Goal: Task Accomplishment & Management: Manage account settings

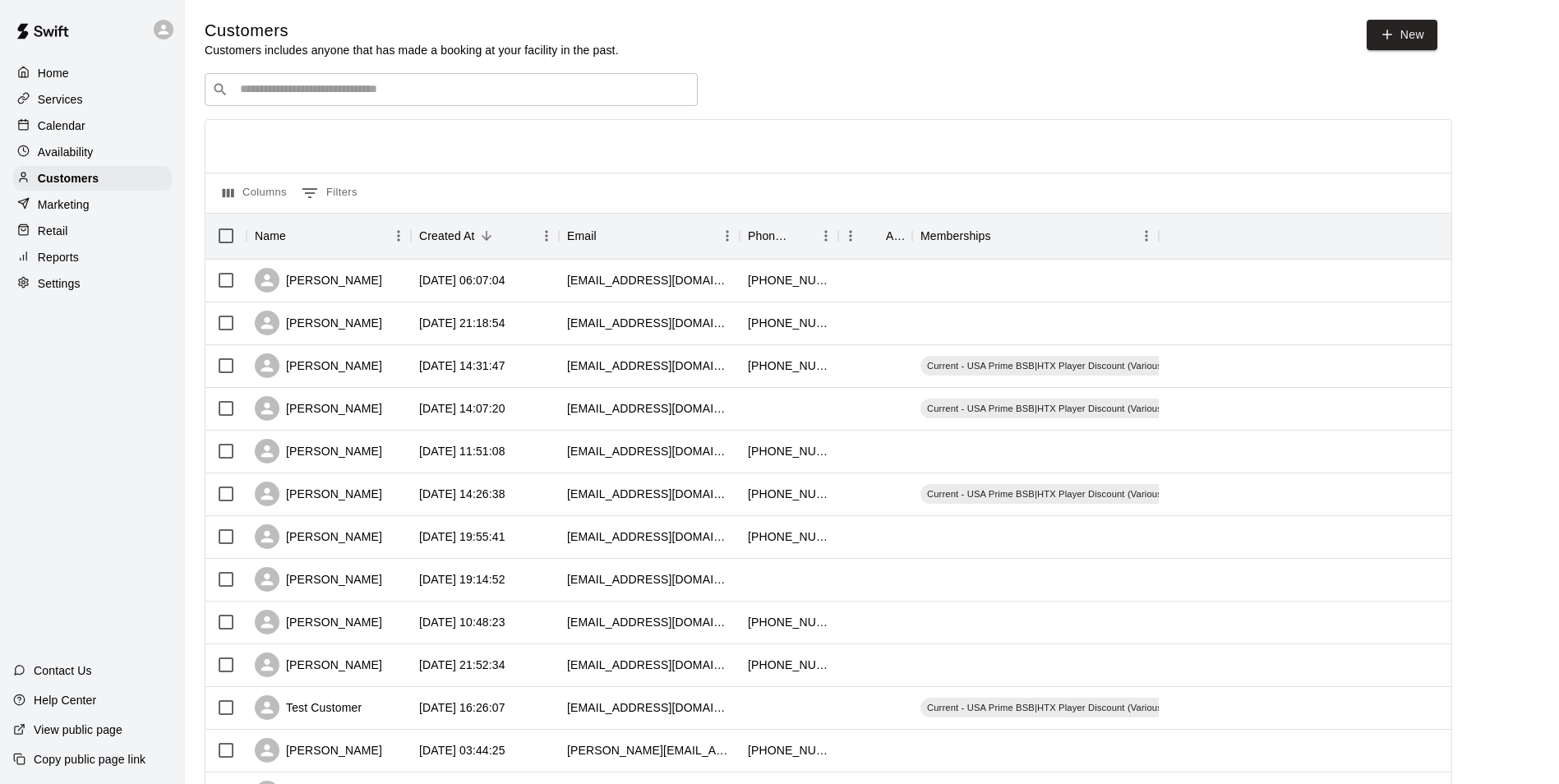
click at [973, 82] on div "​ ​" at bounding box center [829, 90] width 1248 height 33
click at [906, 70] on div "Customers Customers includes anyone that has made a booking at your facility in…" at bounding box center [873, 696] width 1335 height 1352
click at [166, 18] on div at bounding box center [168, 30] width 35 height 33
click at [58, 72] on p "Home" at bounding box center [54, 73] width 31 height 16
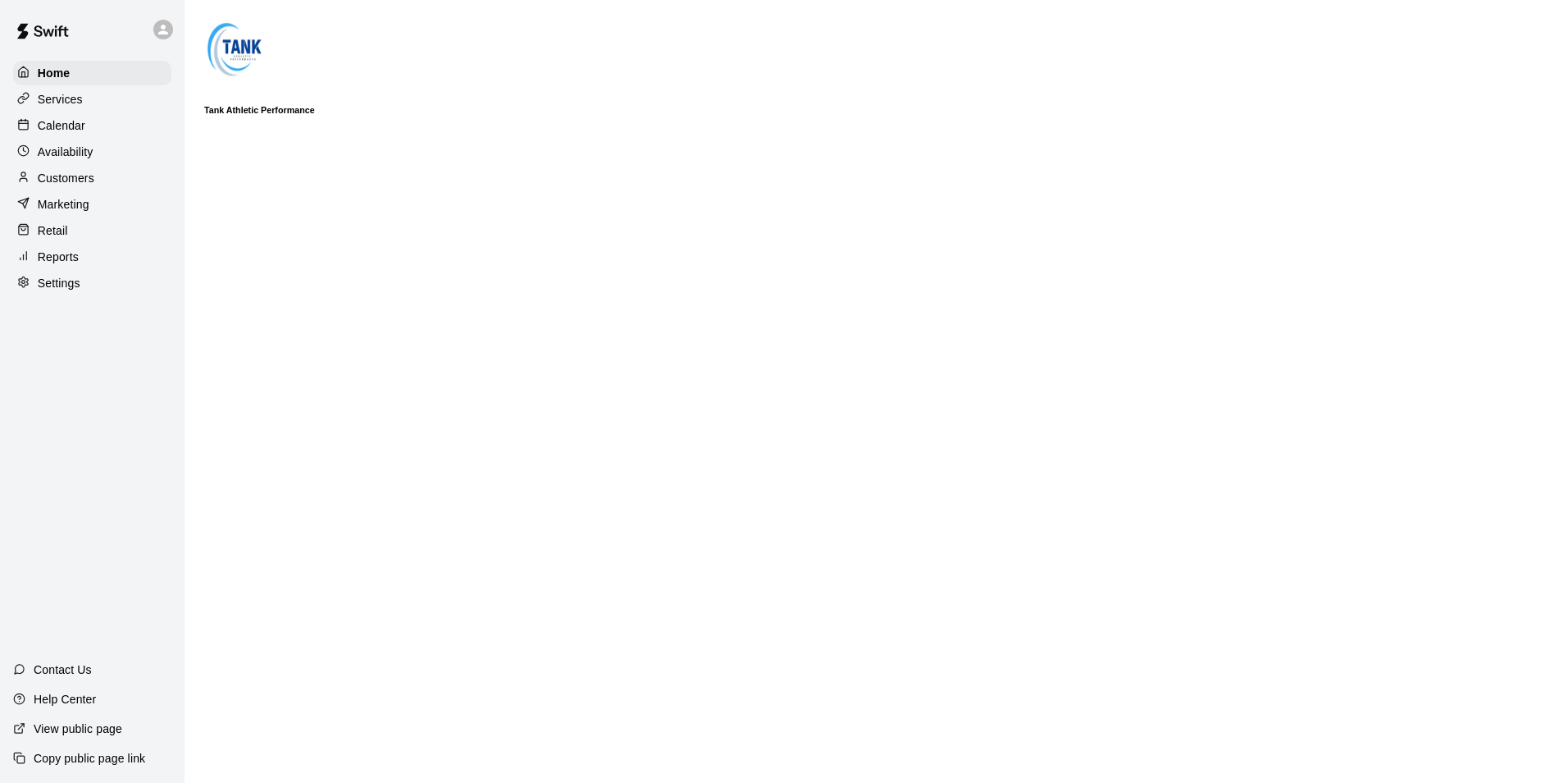
click at [75, 95] on p "Services" at bounding box center [60, 99] width 45 height 16
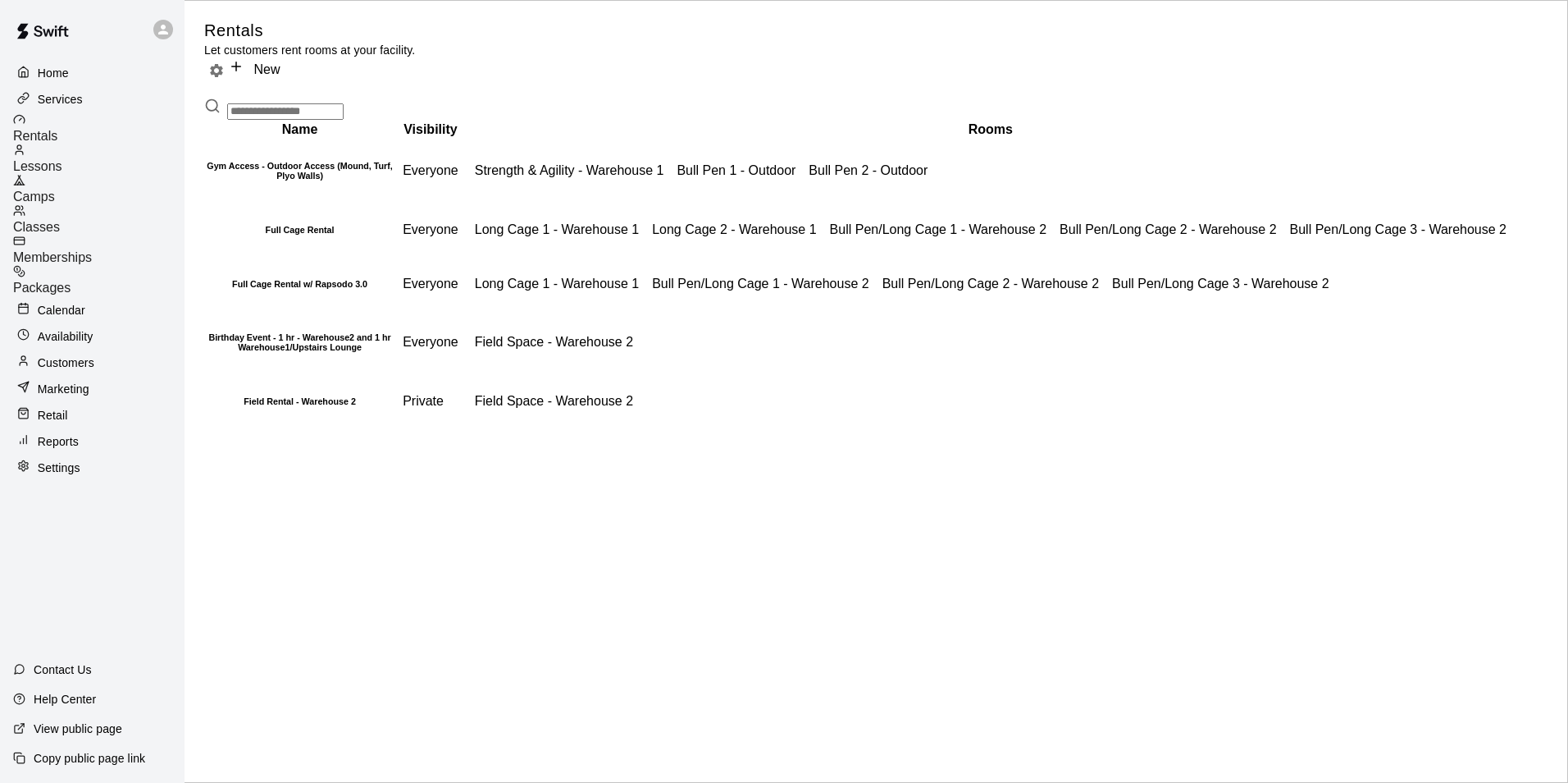
click at [94, 326] on div "Availability" at bounding box center [92, 336] width 159 height 25
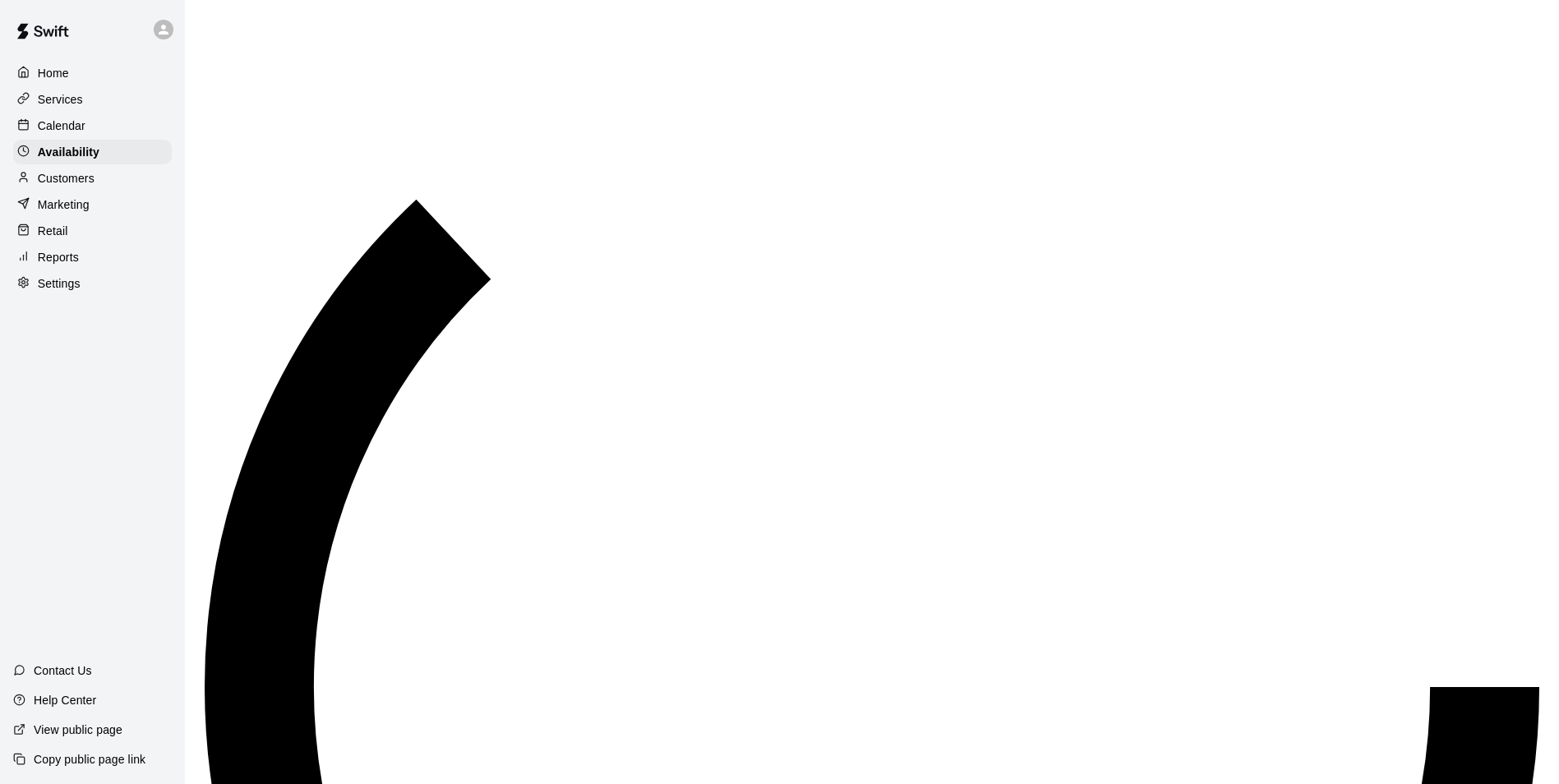
scroll to position [884, 0]
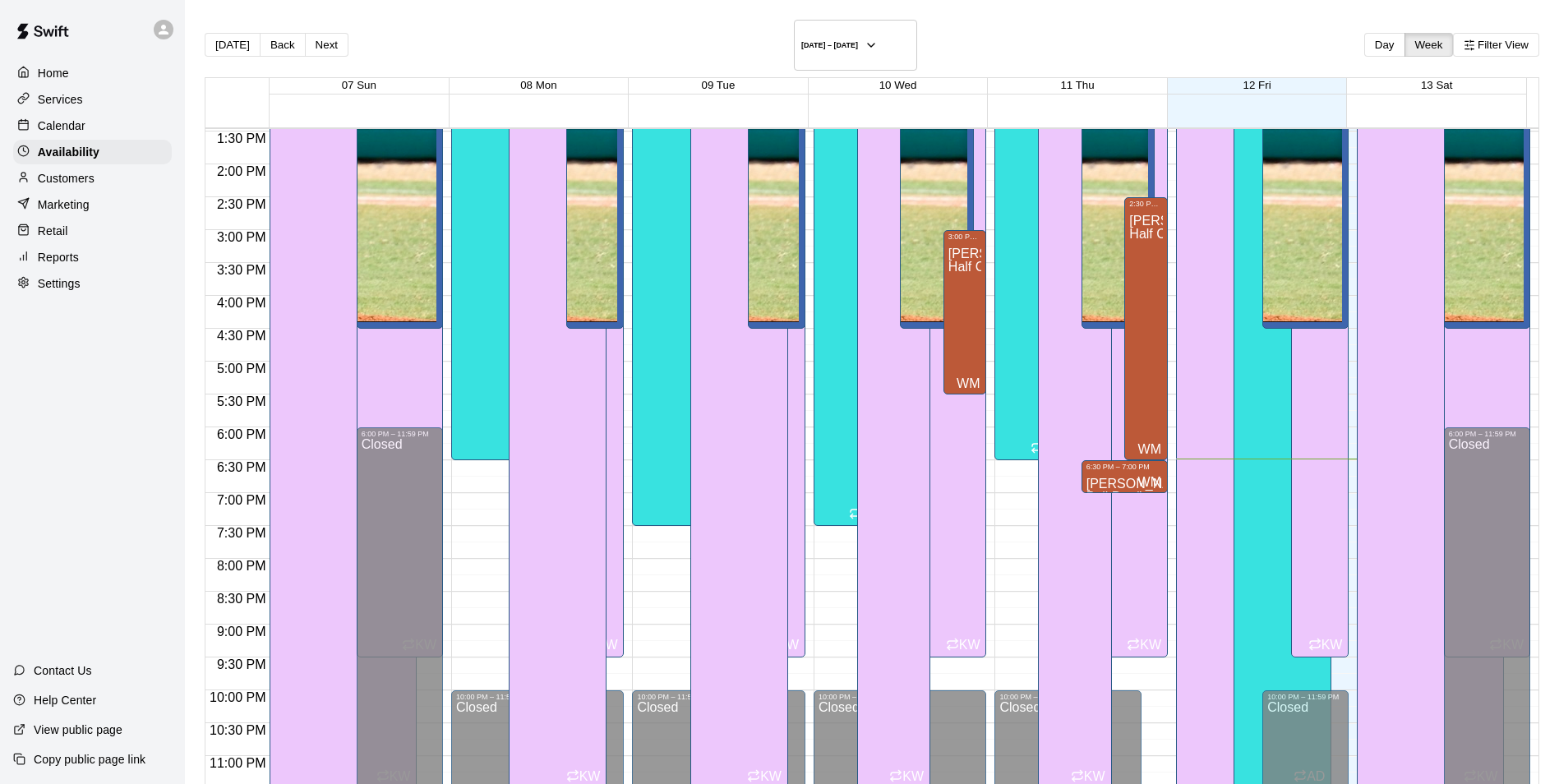
click at [102, 174] on div "Customers" at bounding box center [92, 179] width 159 height 25
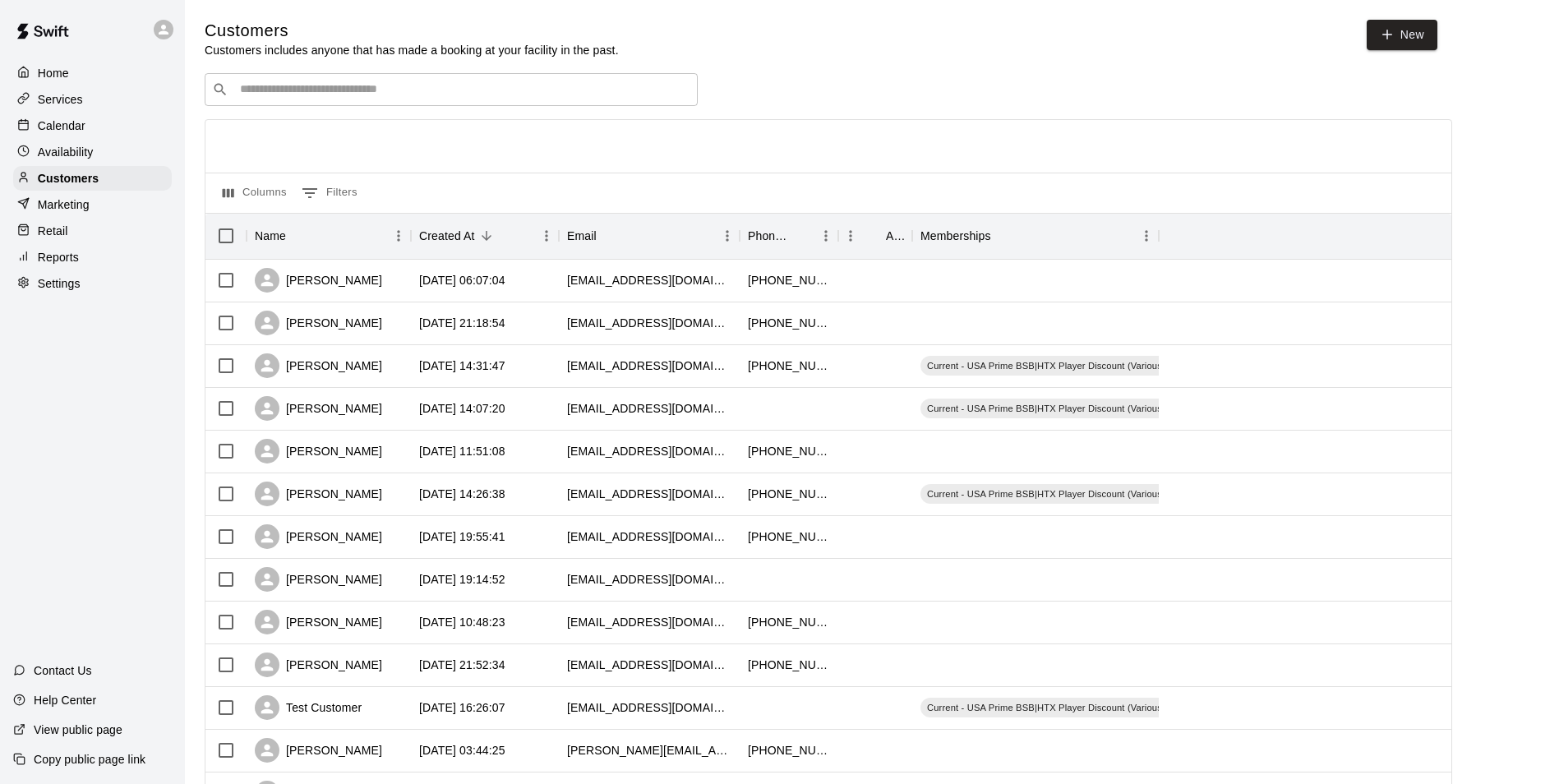
click at [83, 65] on div "Home" at bounding box center [92, 73] width 159 height 25
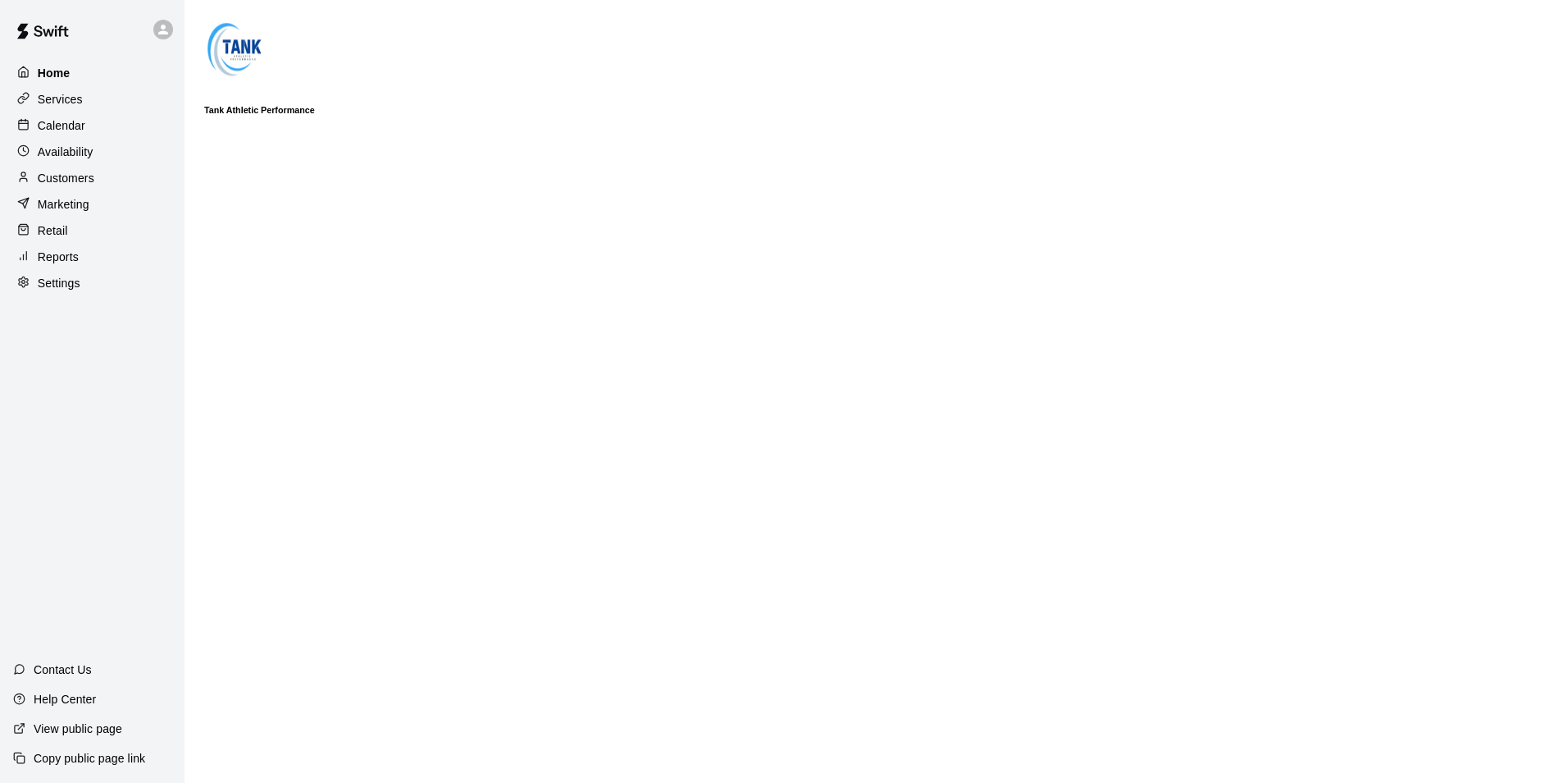
click at [81, 85] on div "Home" at bounding box center [92, 73] width 159 height 25
click at [81, 109] on div "Services" at bounding box center [92, 99] width 159 height 25
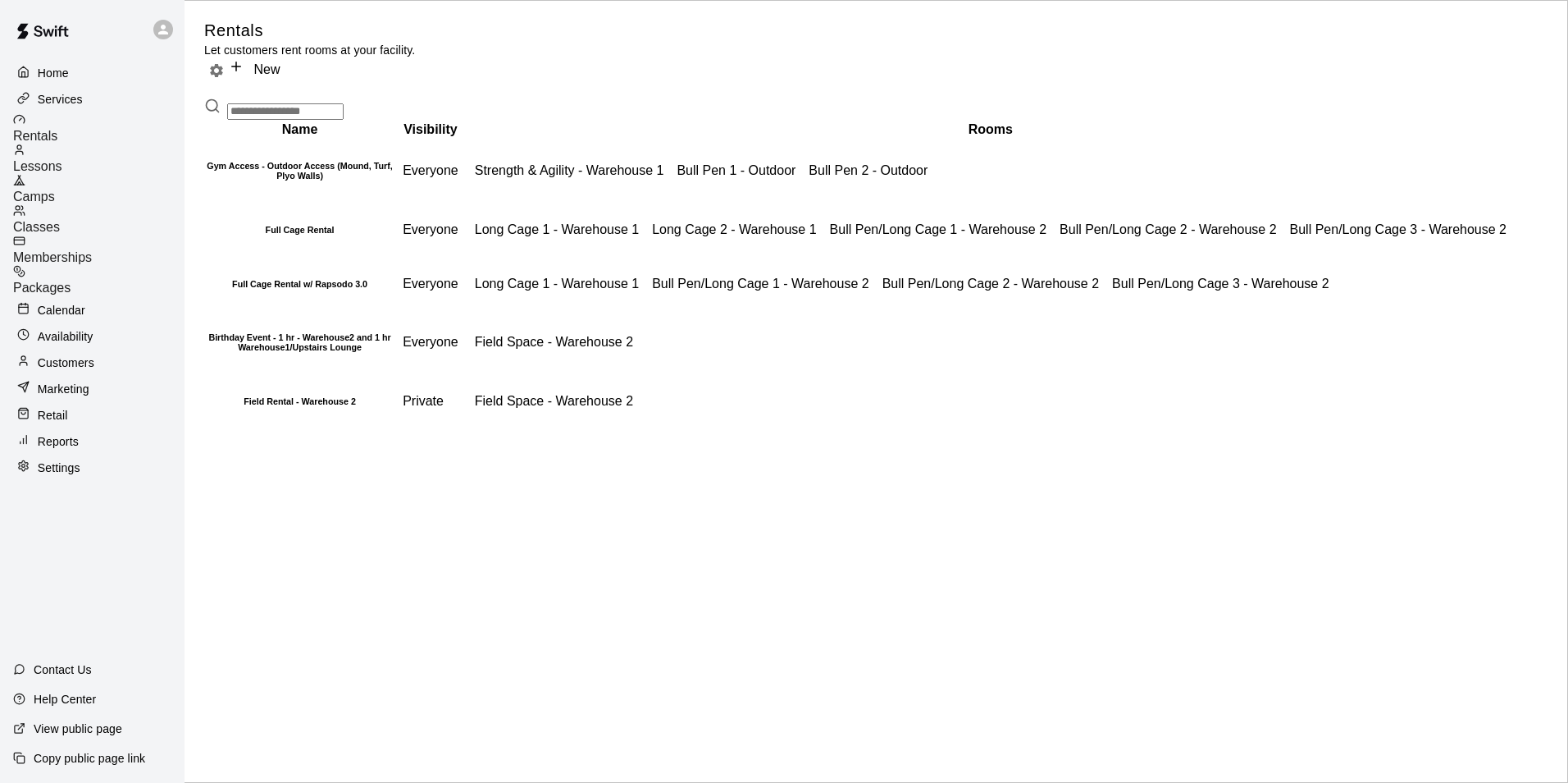
click at [71, 280] on span "Packages" at bounding box center [42, 287] width 57 height 14
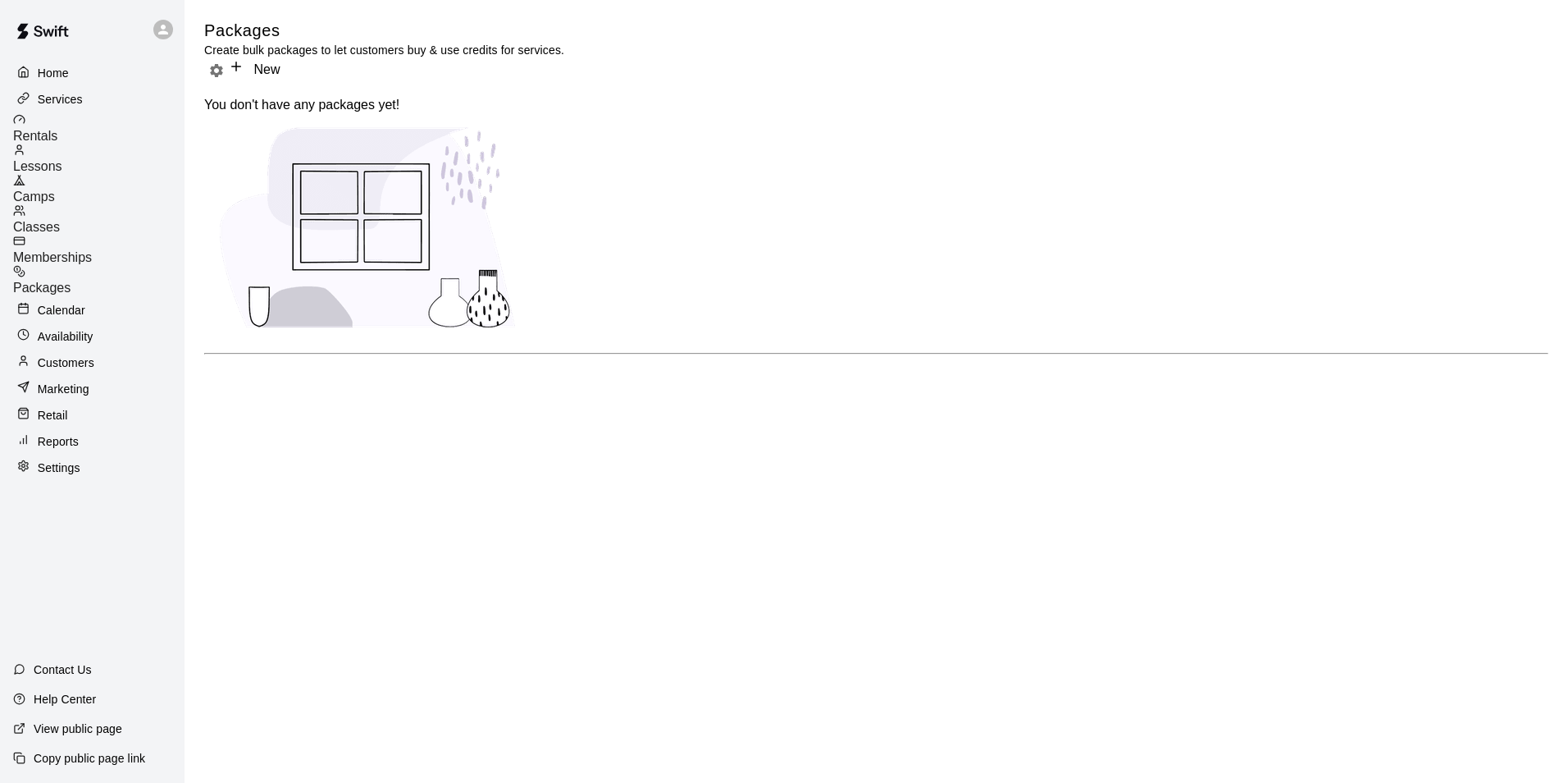
click at [92, 251] on span "Memberships" at bounding box center [53, 257] width 79 height 14
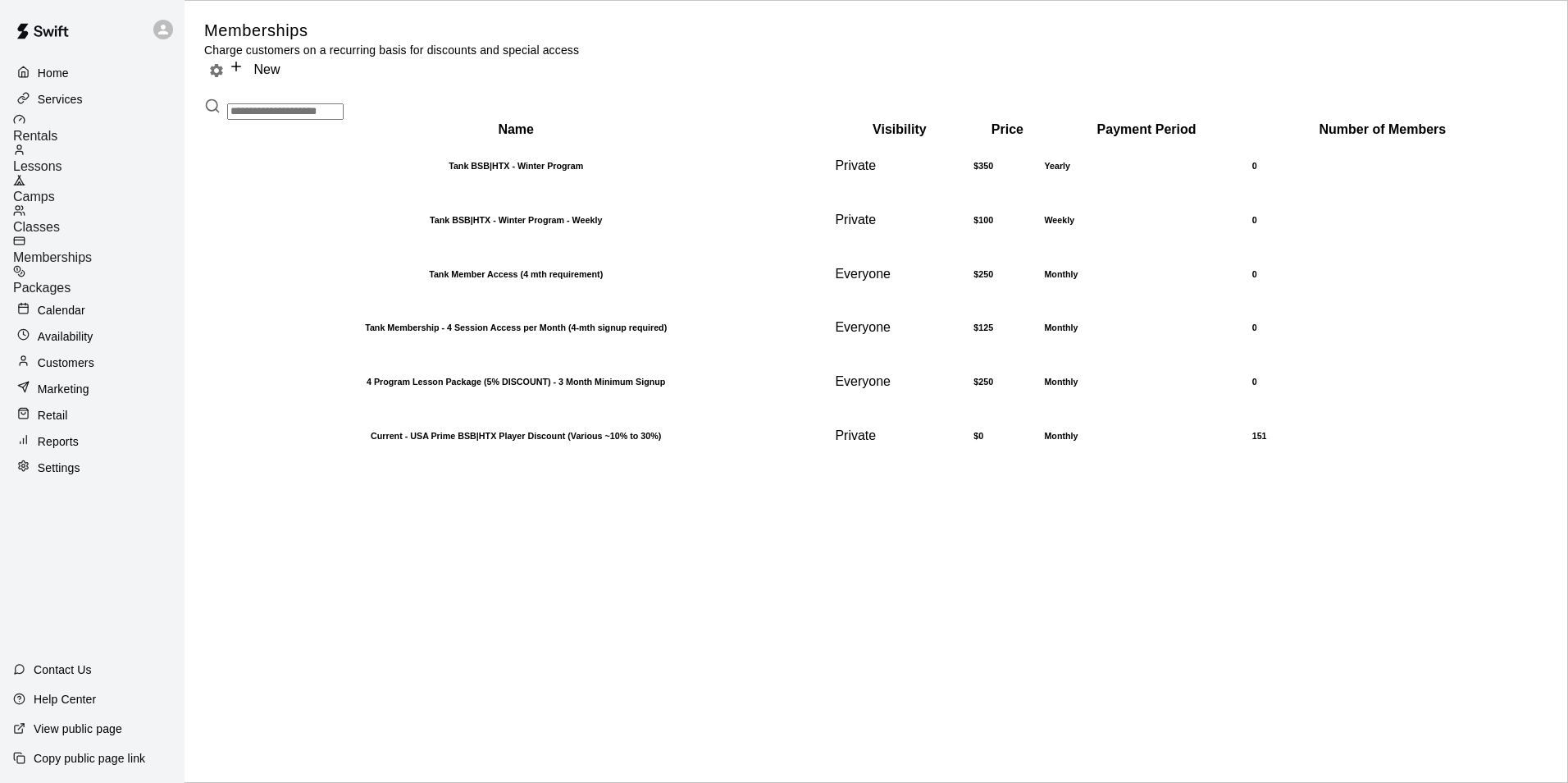
click at [62, 159] on span "Lessons" at bounding box center [38, 166] width 49 height 14
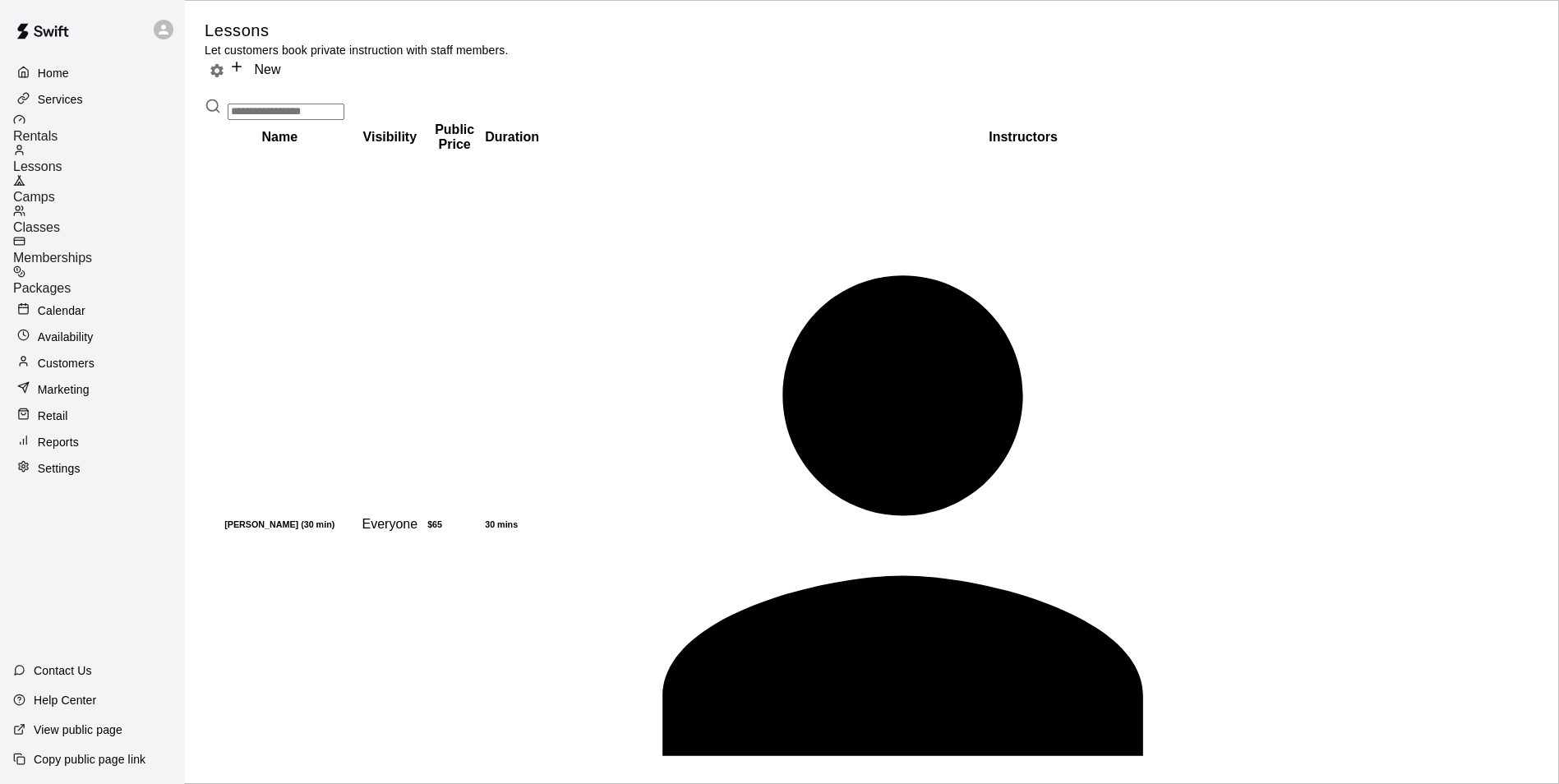
click at [1352, 43] on div "Lessons Let customers book private instruction with staff members. New" at bounding box center [873, 51] width 1335 height 63
click at [280, 63] on link "New" at bounding box center [255, 69] width 51 height 14
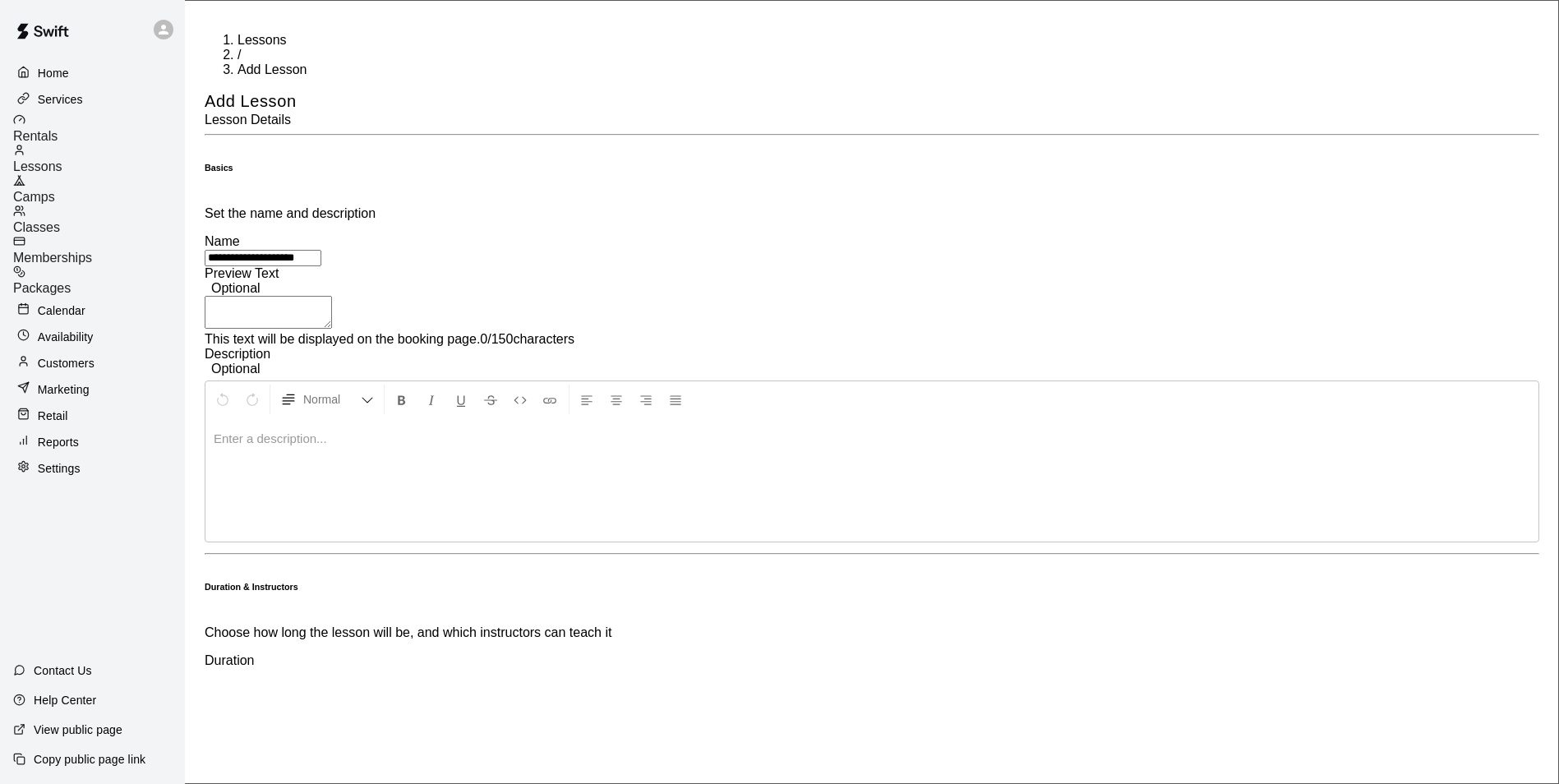
type input "**********"
click at [607, 430] on p at bounding box center [873, 438] width 1317 height 16
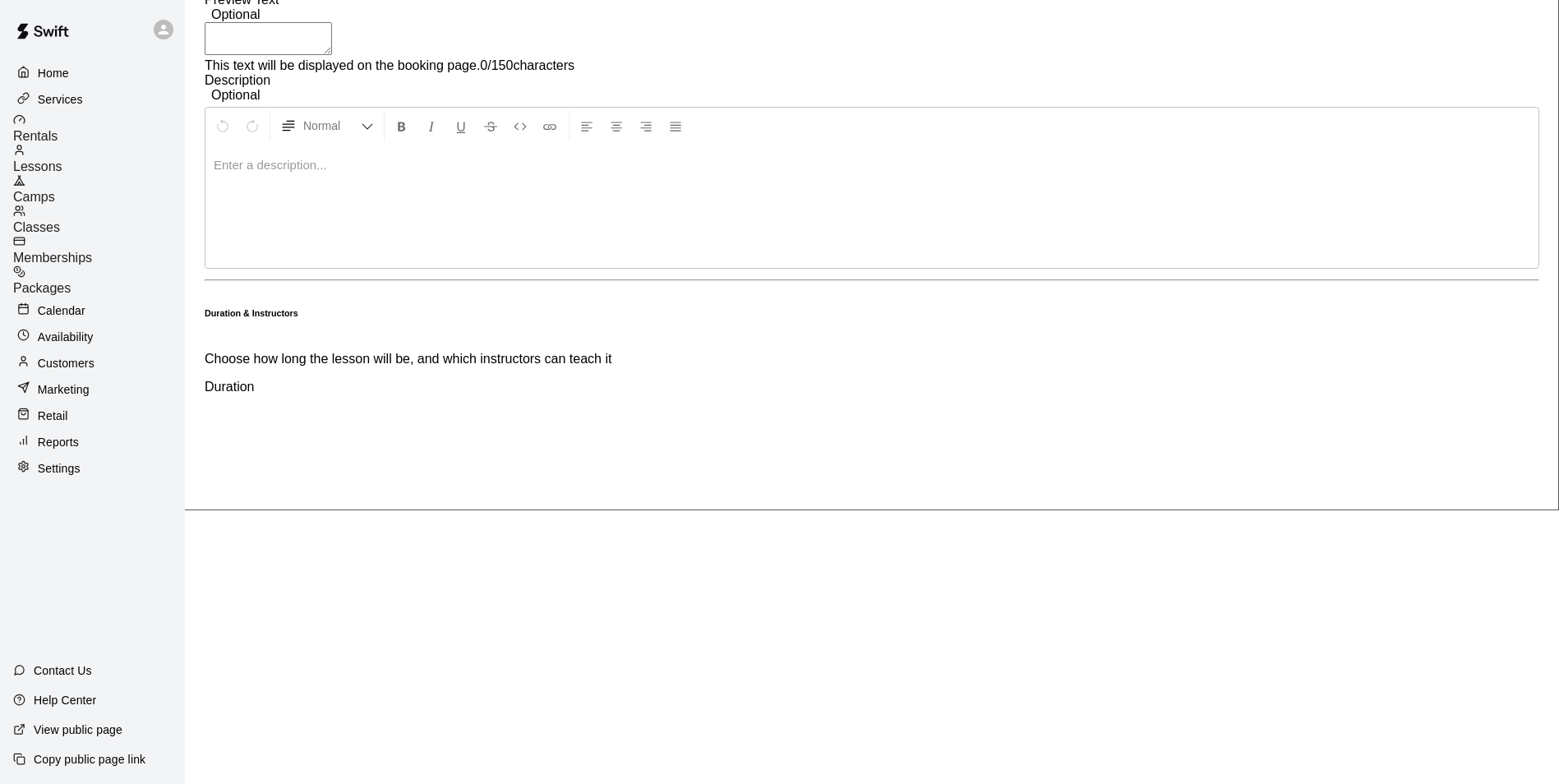
scroll to position [328, 0]
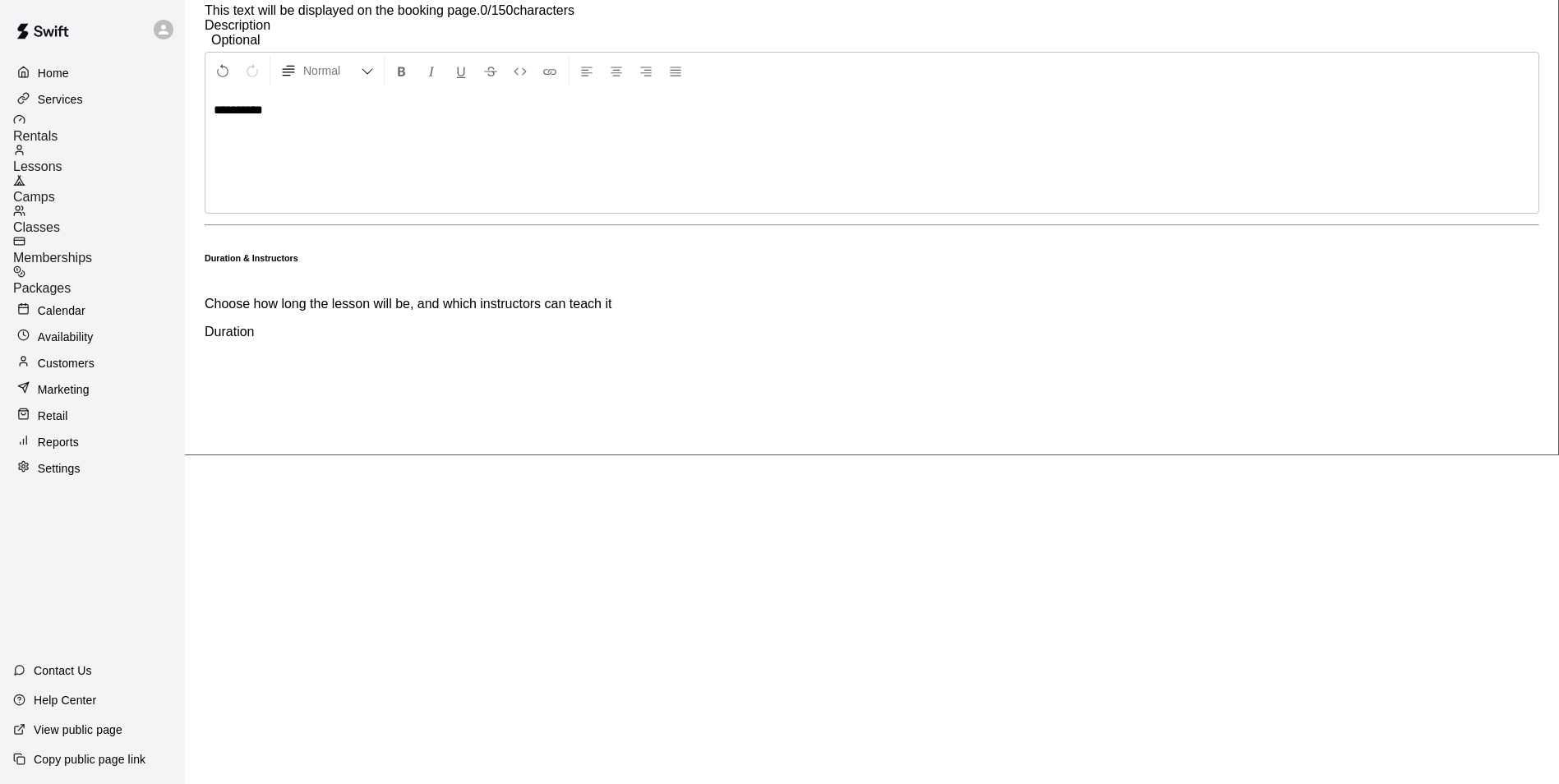
type input "**"
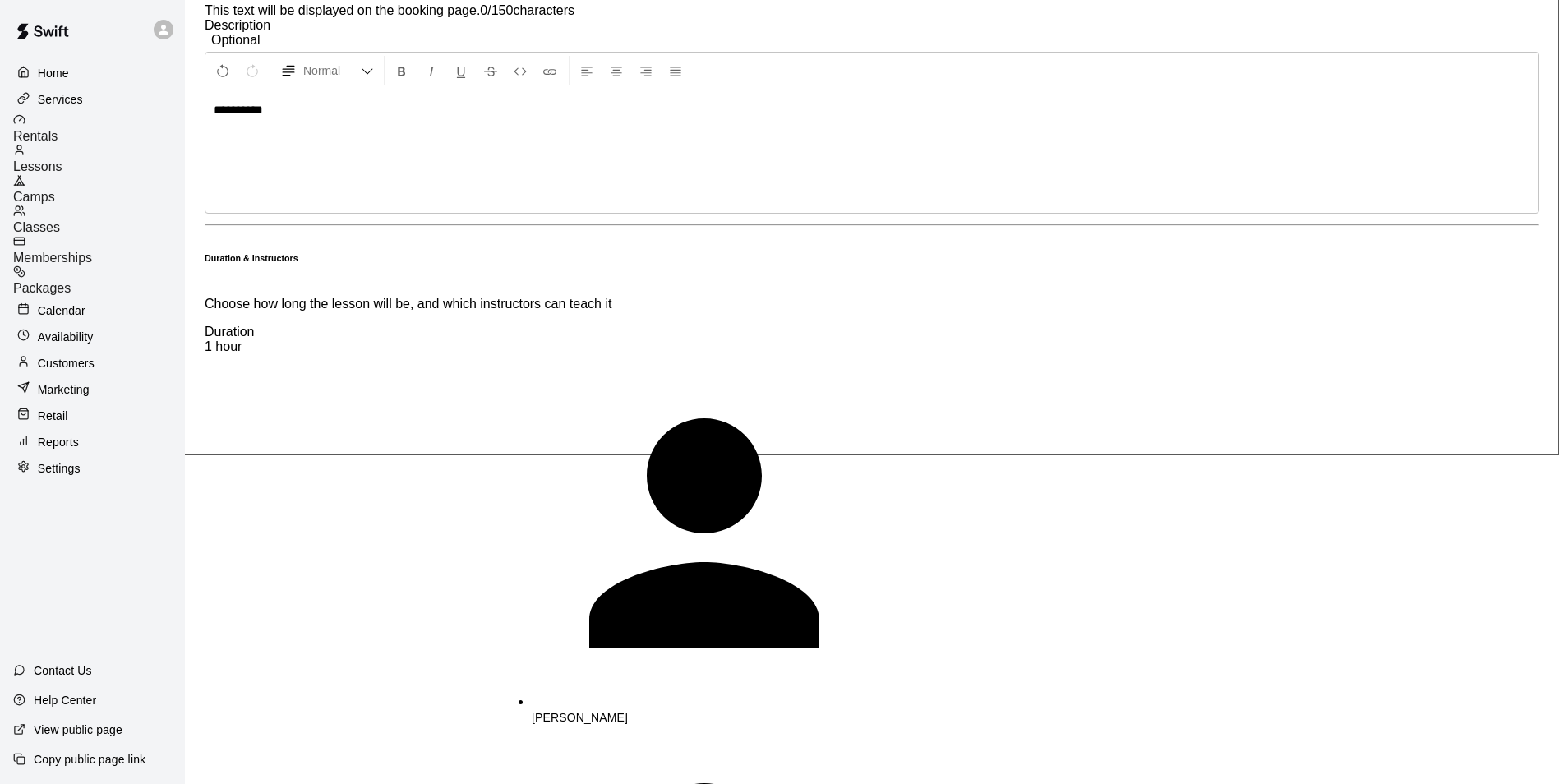
scroll to position [299, 0]
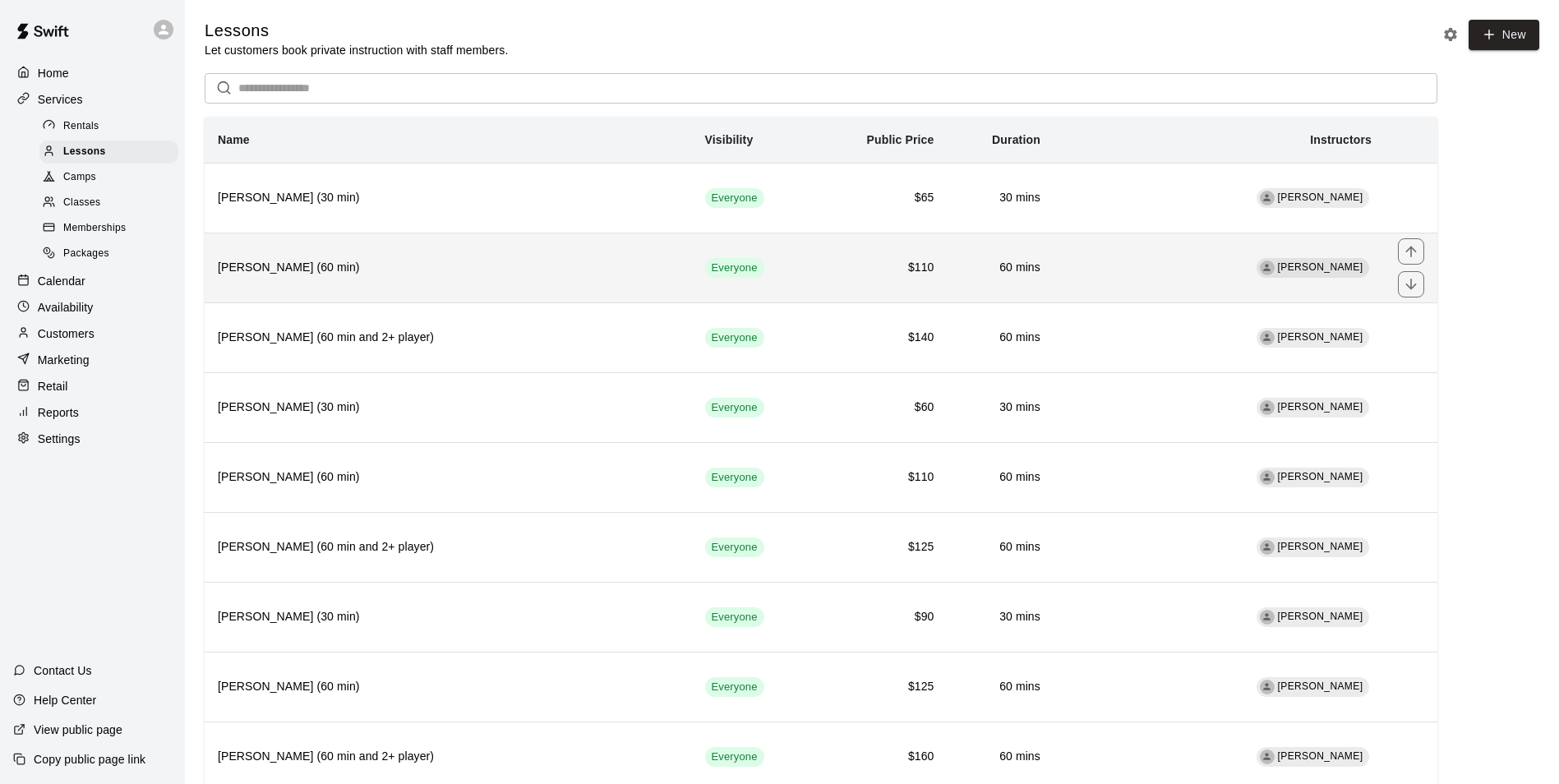
click at [282, 259] on th "Wilmy Marrero (60 min)" at bounding box center [449, 267] width 487 height 70
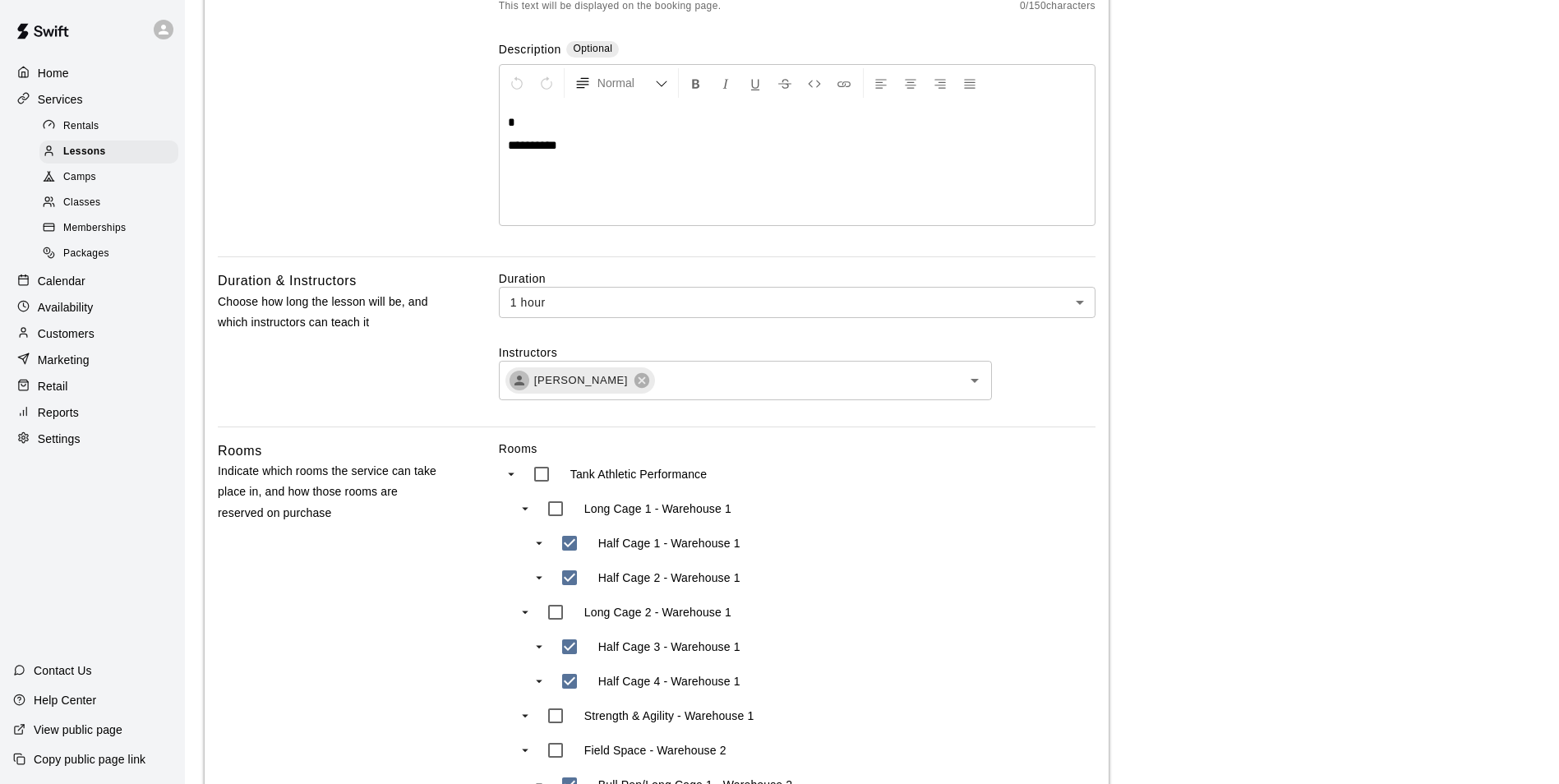
scroll to position [328, 0]
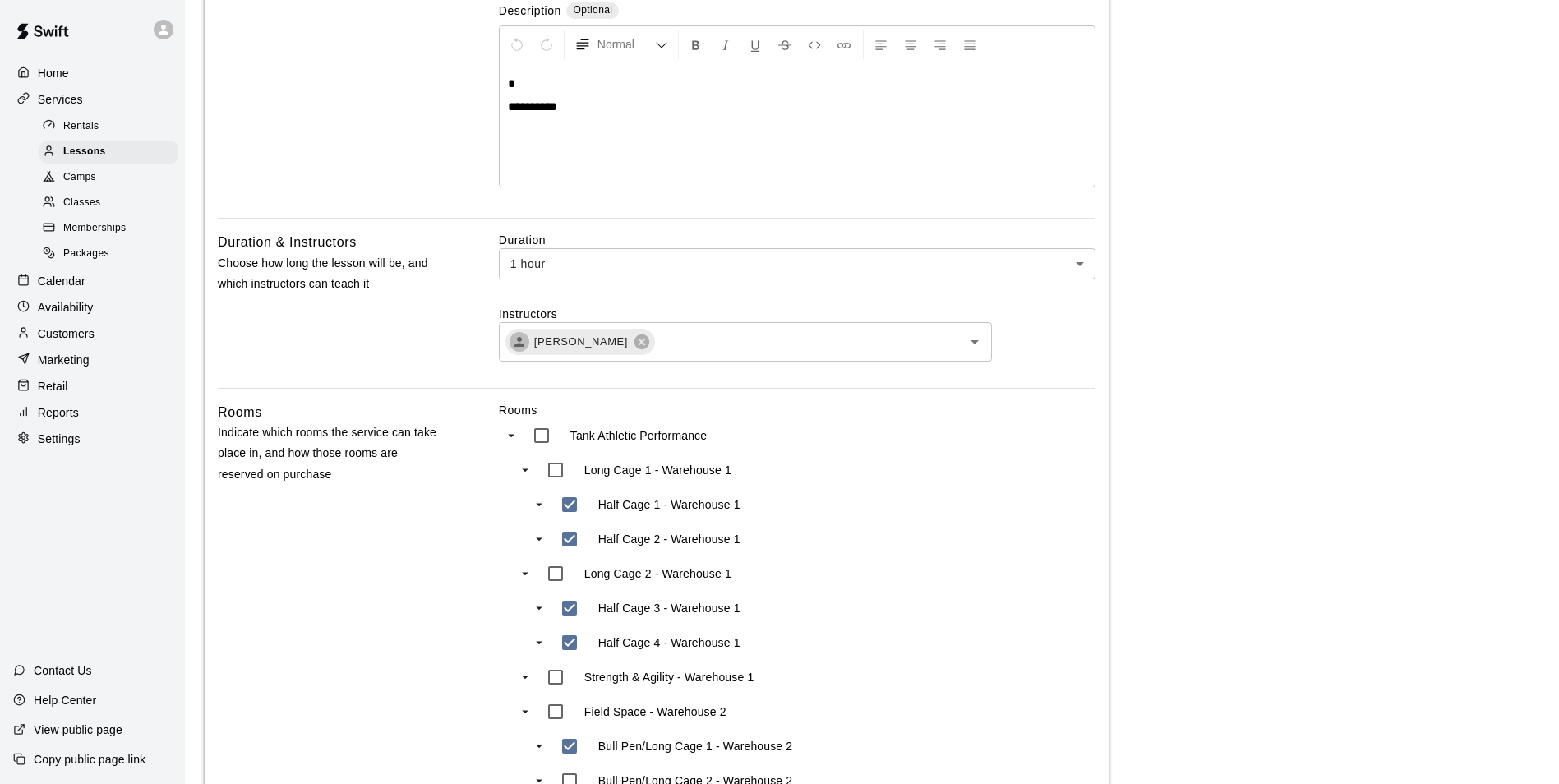
click at [700, 130] on div "**********" at bounding box center [797, 125] width 595 height 123
drag, startPoint x: 657, startPoint y: 110, endPoint x: 330, endPoint y: 100, distance: 327.2
click at [330, 100] on div "**********" at bounding box center [657, 19] width 877 height 397
copy span "**********"
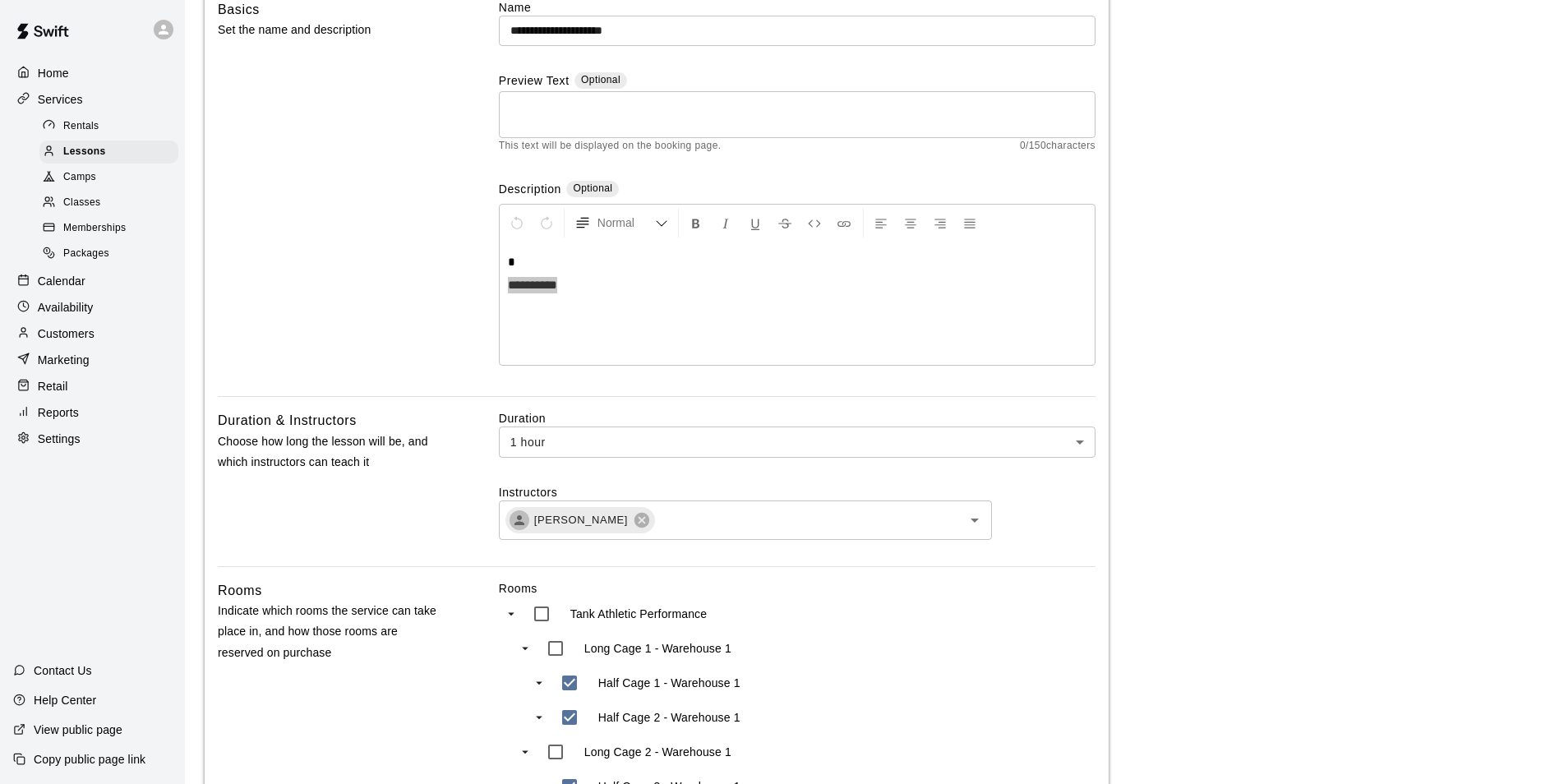
scroll to position [0, 0]
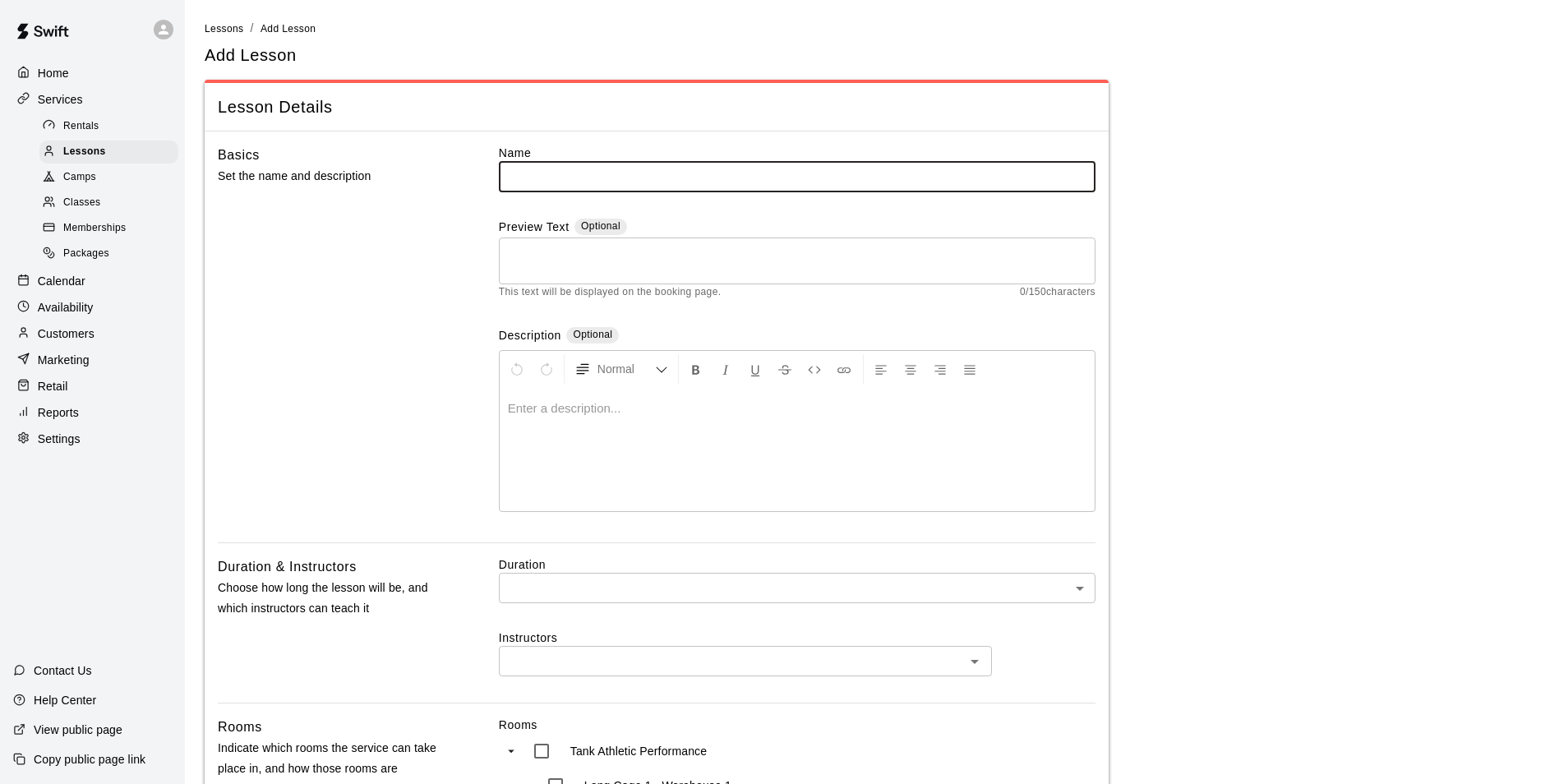
click at [60, 99] on p "Services" at bounding box center [60, 100] width 45 height 16
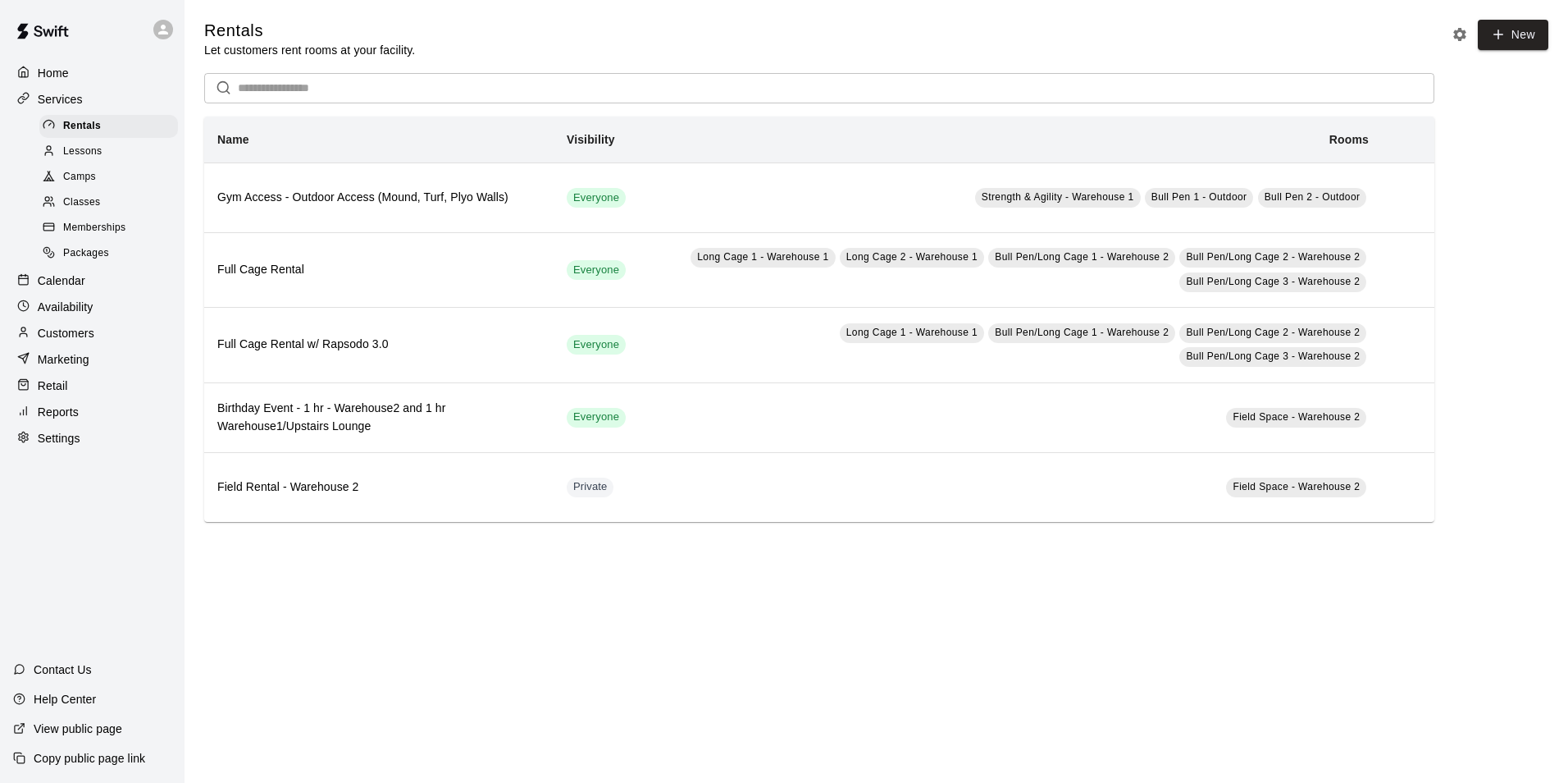
click at [62, 72] on p "Home" at bounding box center [53, 73] width 31 height 16
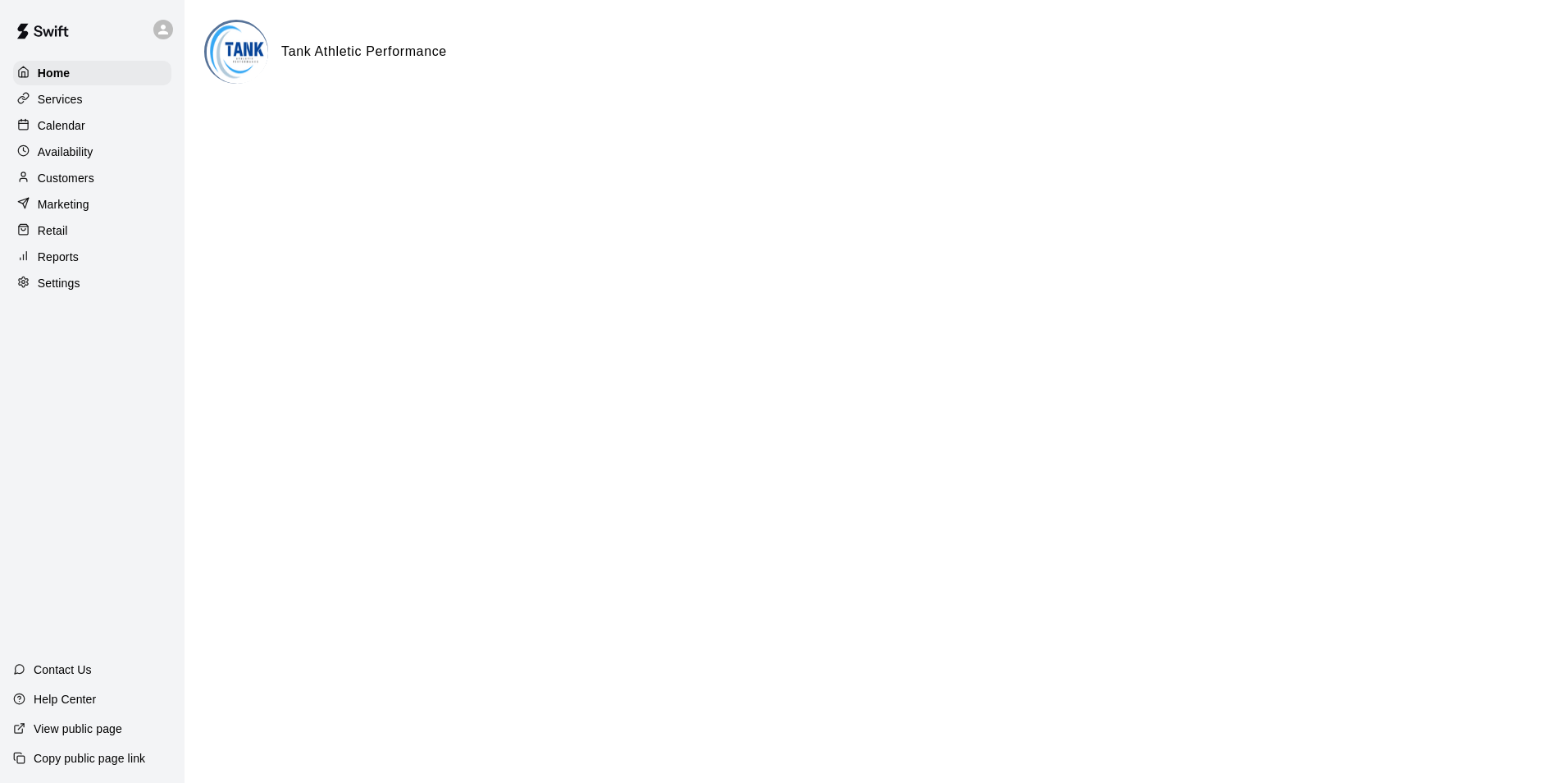
click at [62, 104] on p "Services" at bounding box center [60, 99] width 45 height 16
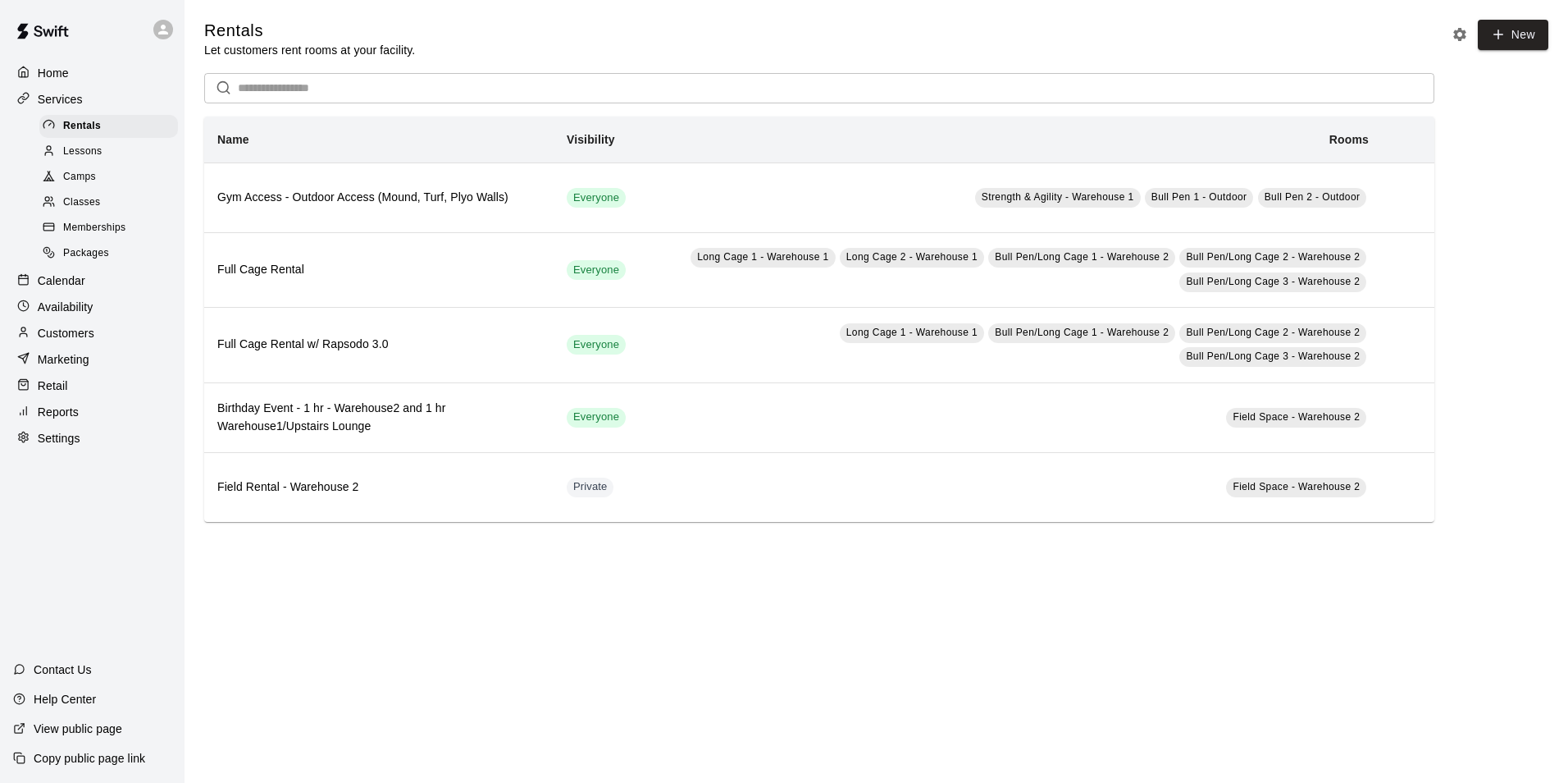
click at [76, 157] on span "Lessons" at bounding box center [83, 152] width 39 height 16
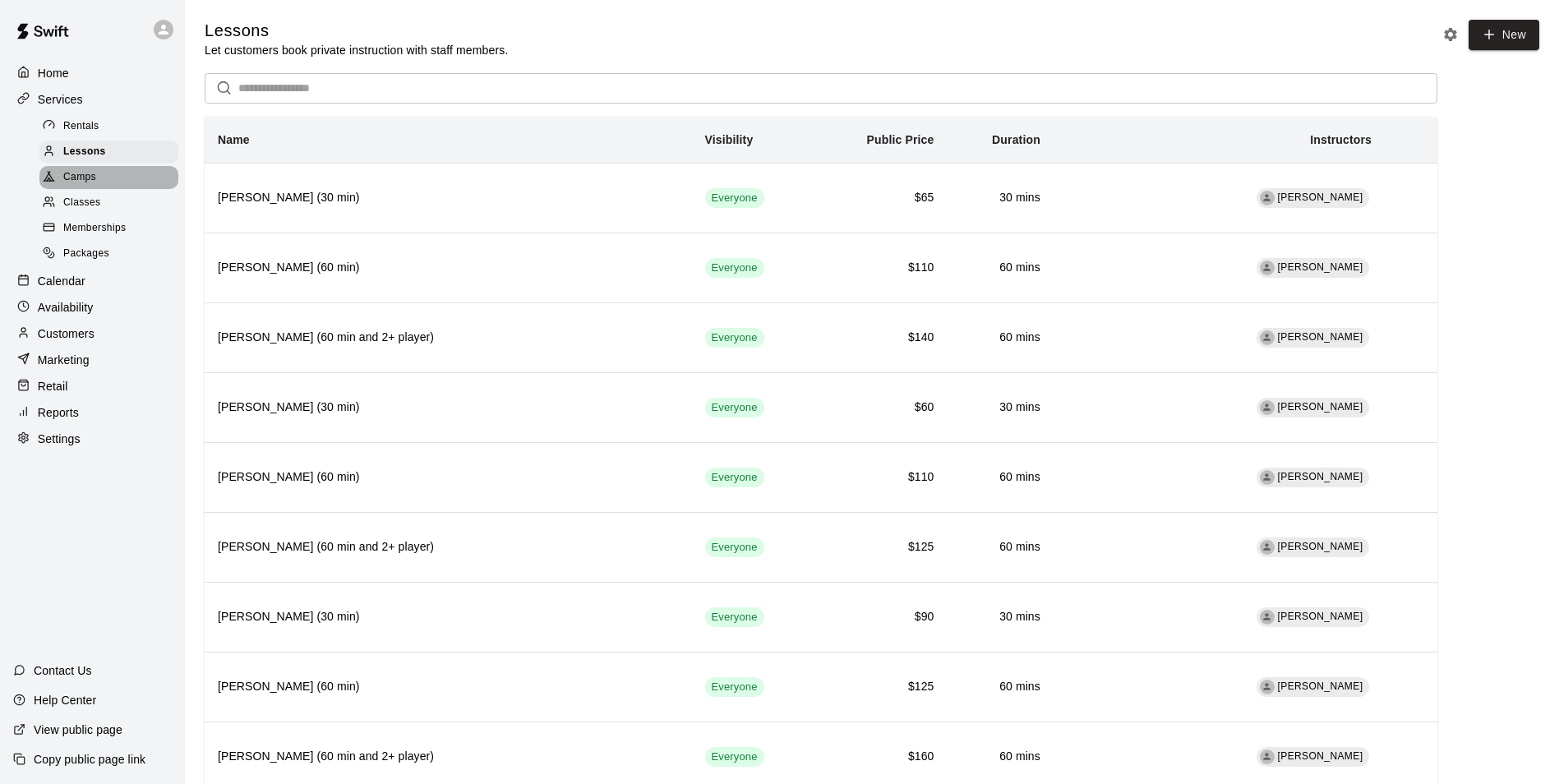
click at [98, 170] on div "Camps" at bounding box center [109, 178] width 139 height 23
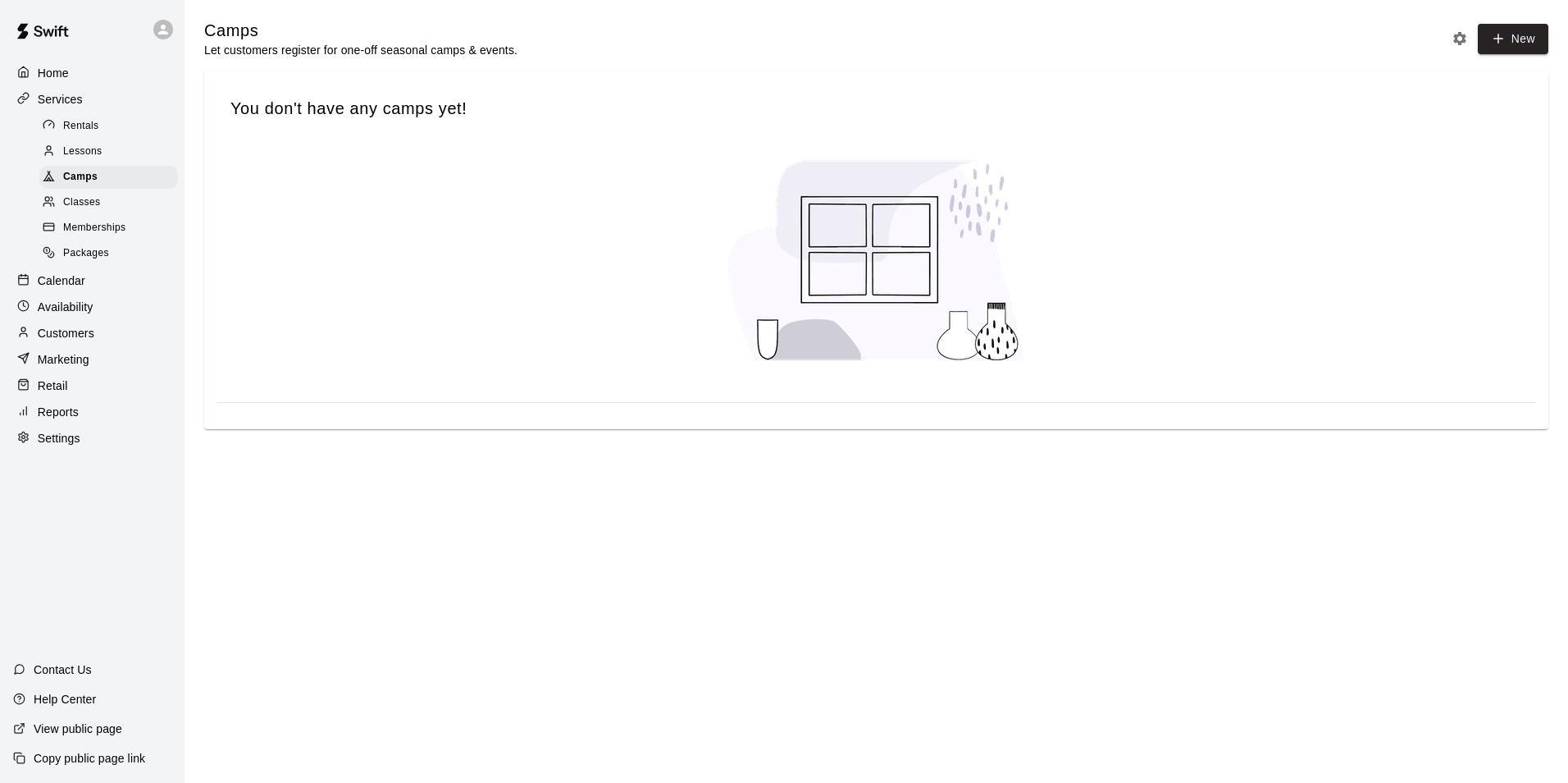
click at [95, 211] on span "Classes" at bounding box center [81, 203] width 37 height 16
click at [96, 223] on div "Memberships" at bounding box center [108, 228] width 139 height 23
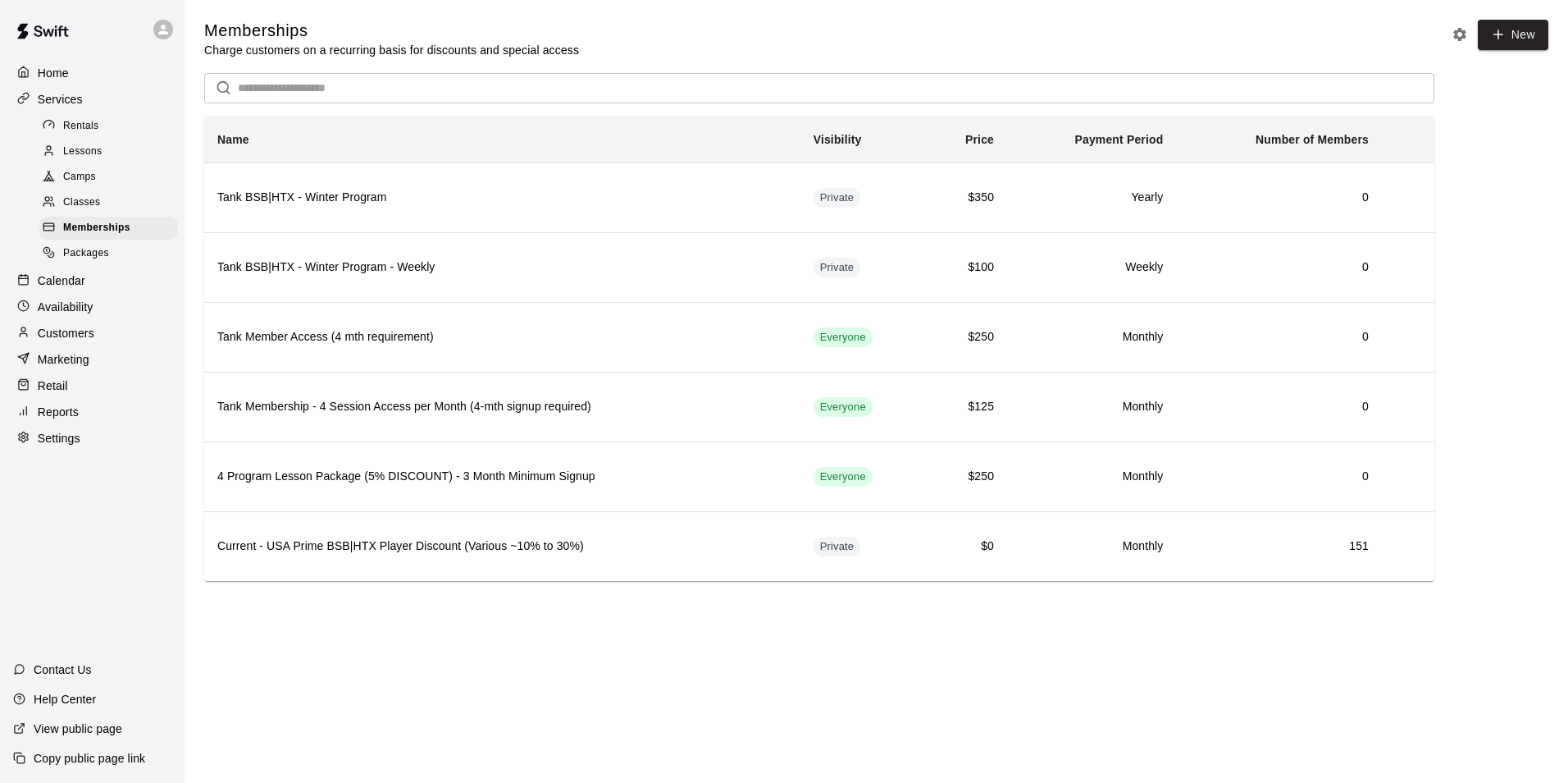
click at [94, 262] on span "Packages" at bounding box center [86, 254] width 46 height 16
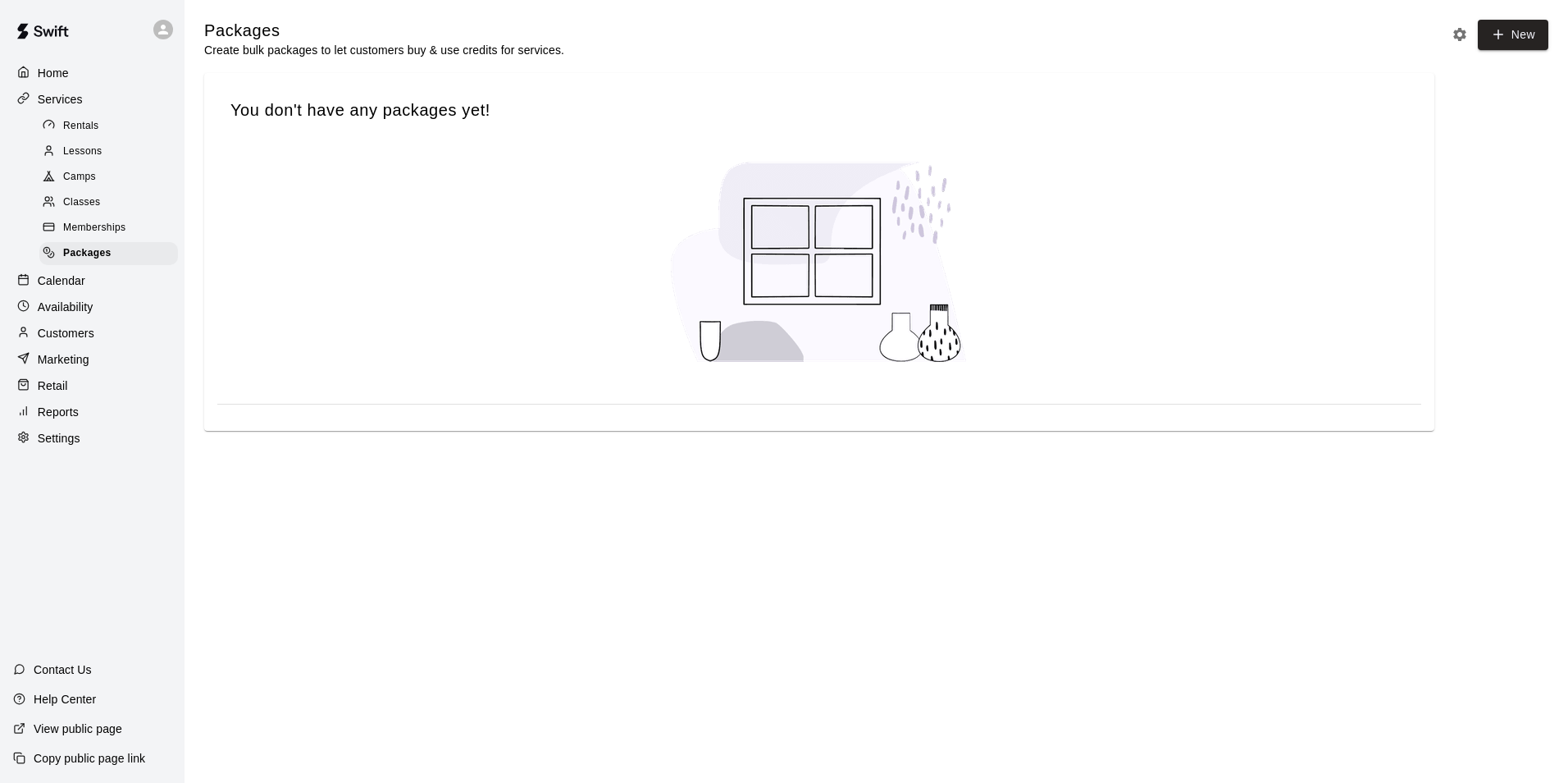
click at [64, 288] on p "Calendar" at bounding box center [62, 281] width 48 height 16
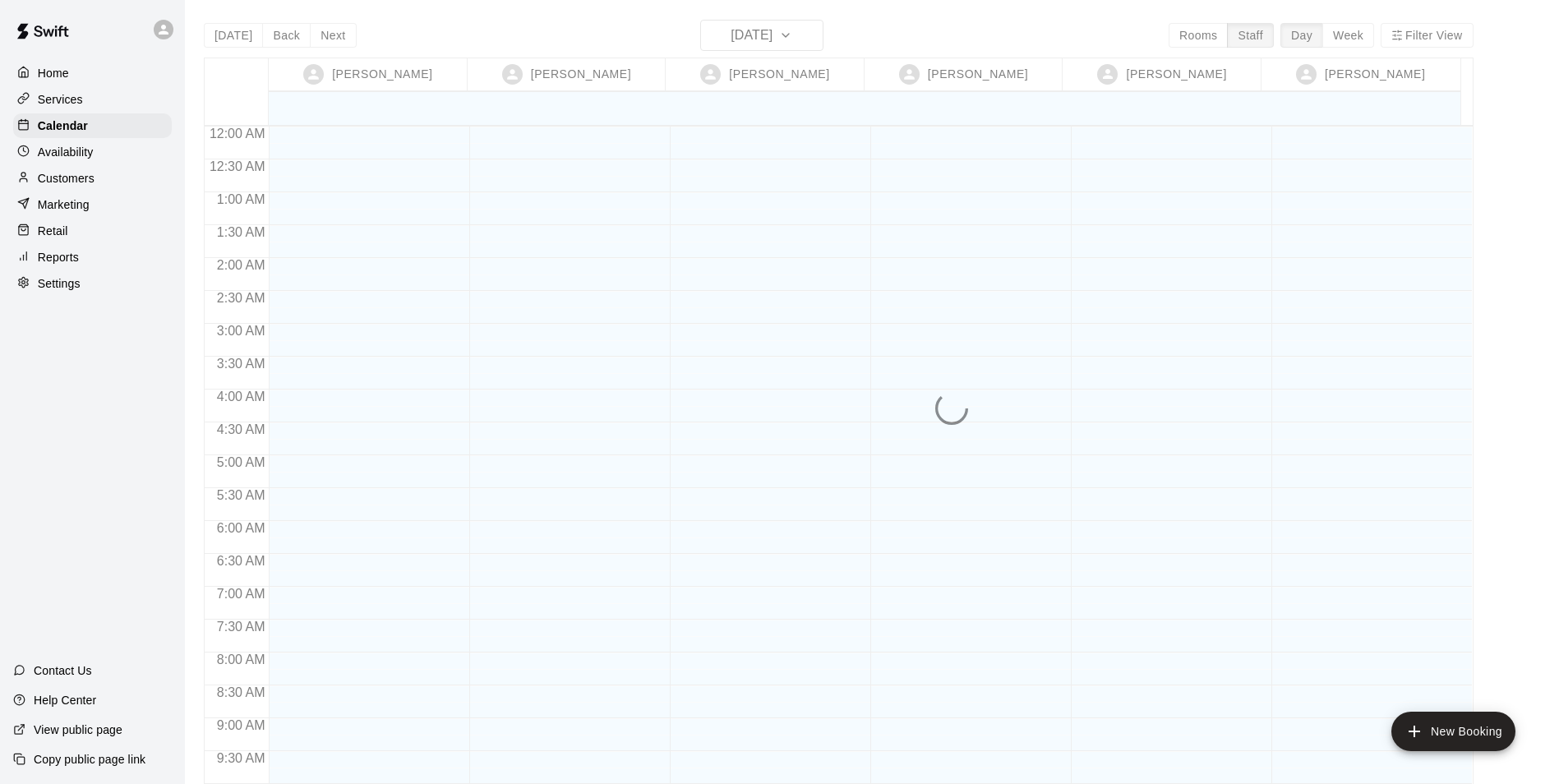
click at [68, 310] on div "Home Services Calendar Availability Customers Marketing Retail Reports Settings…" at bounding box center [92, 392] width 185 height 784
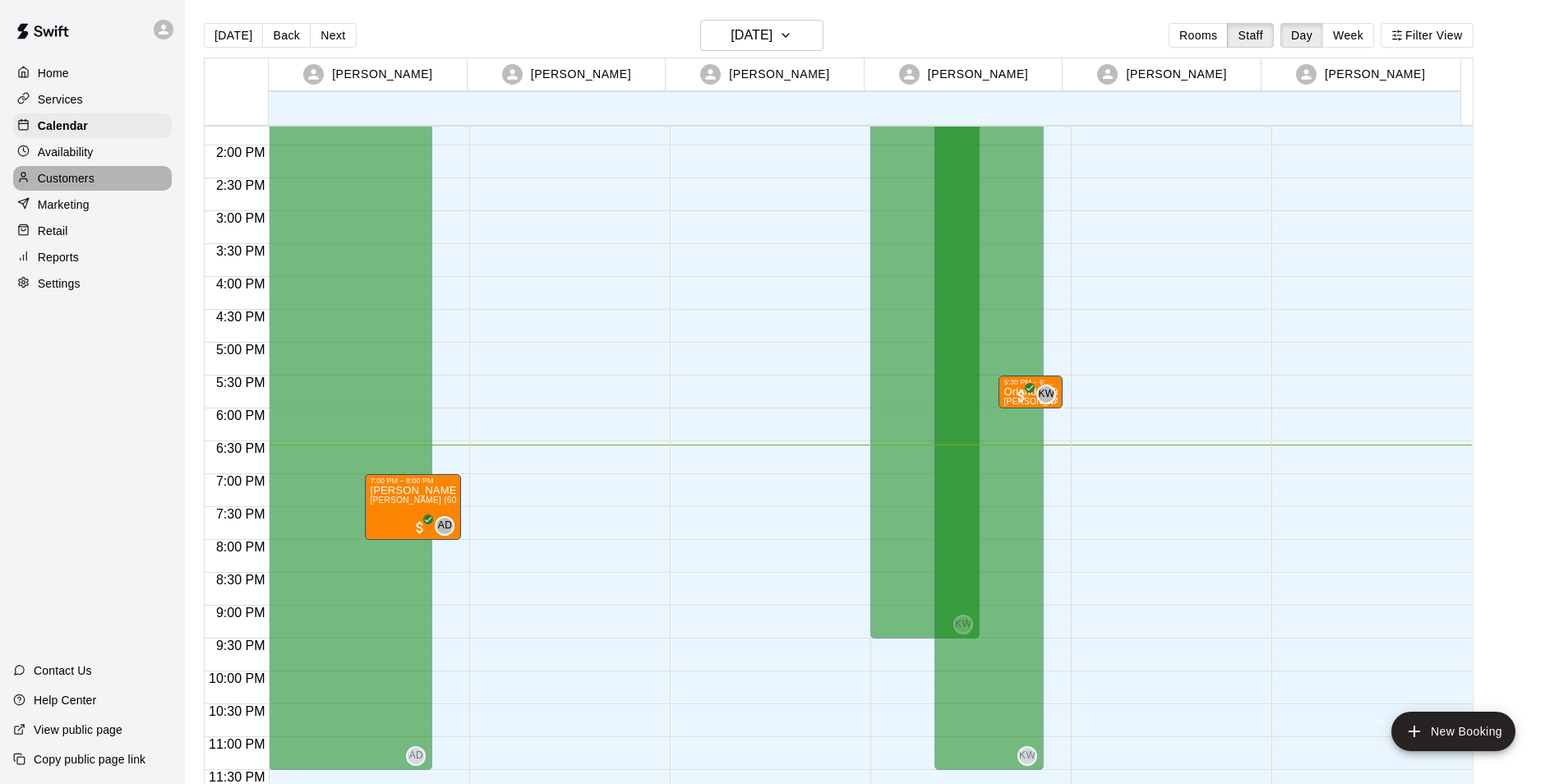
click at [70, 181] on p "Customers" at bounding box center [66, 179] width 57 height 16
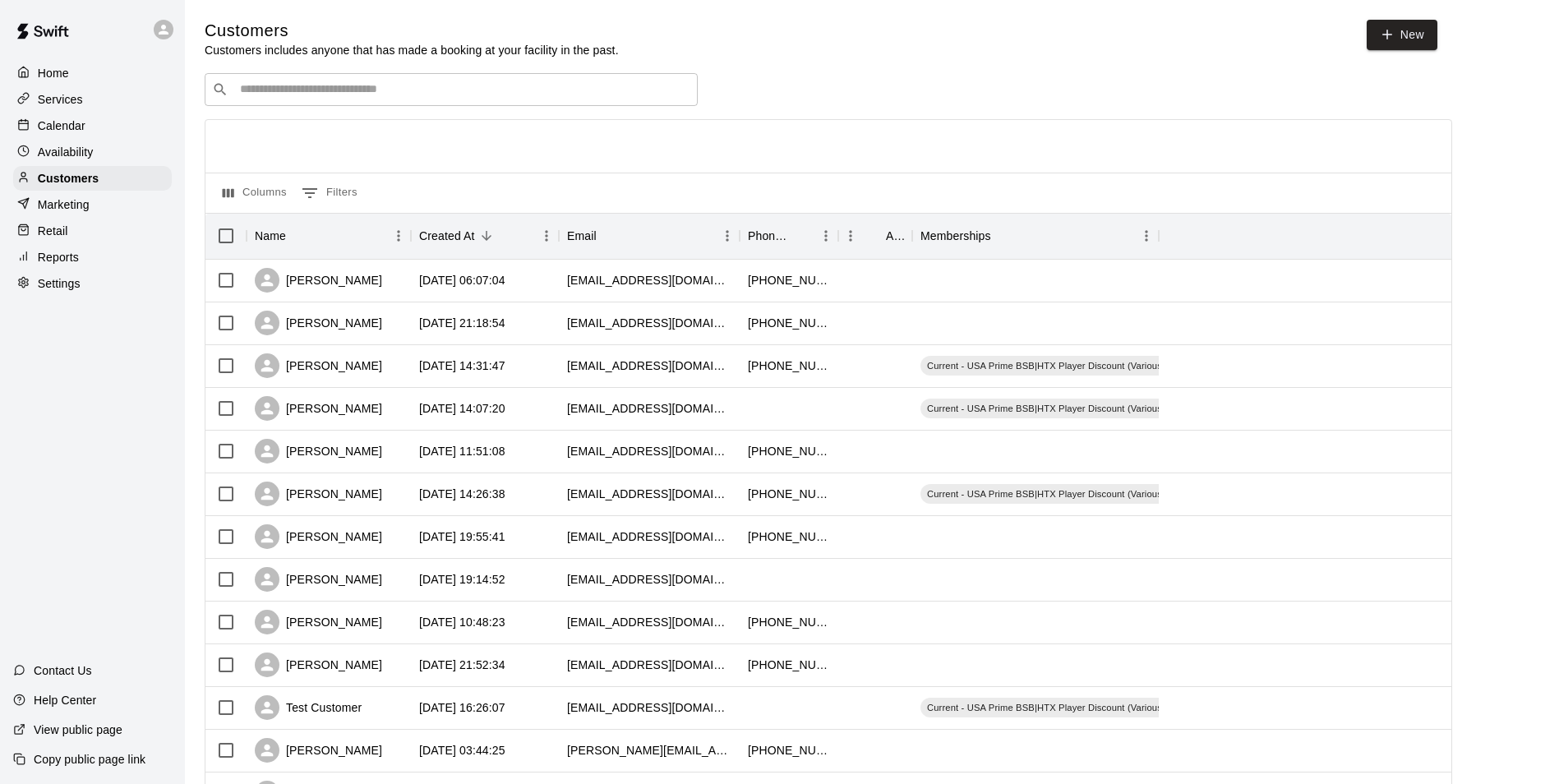
click at [71, 210] on p "Marketing" at bounding box center [63, 205] width 52 height 16
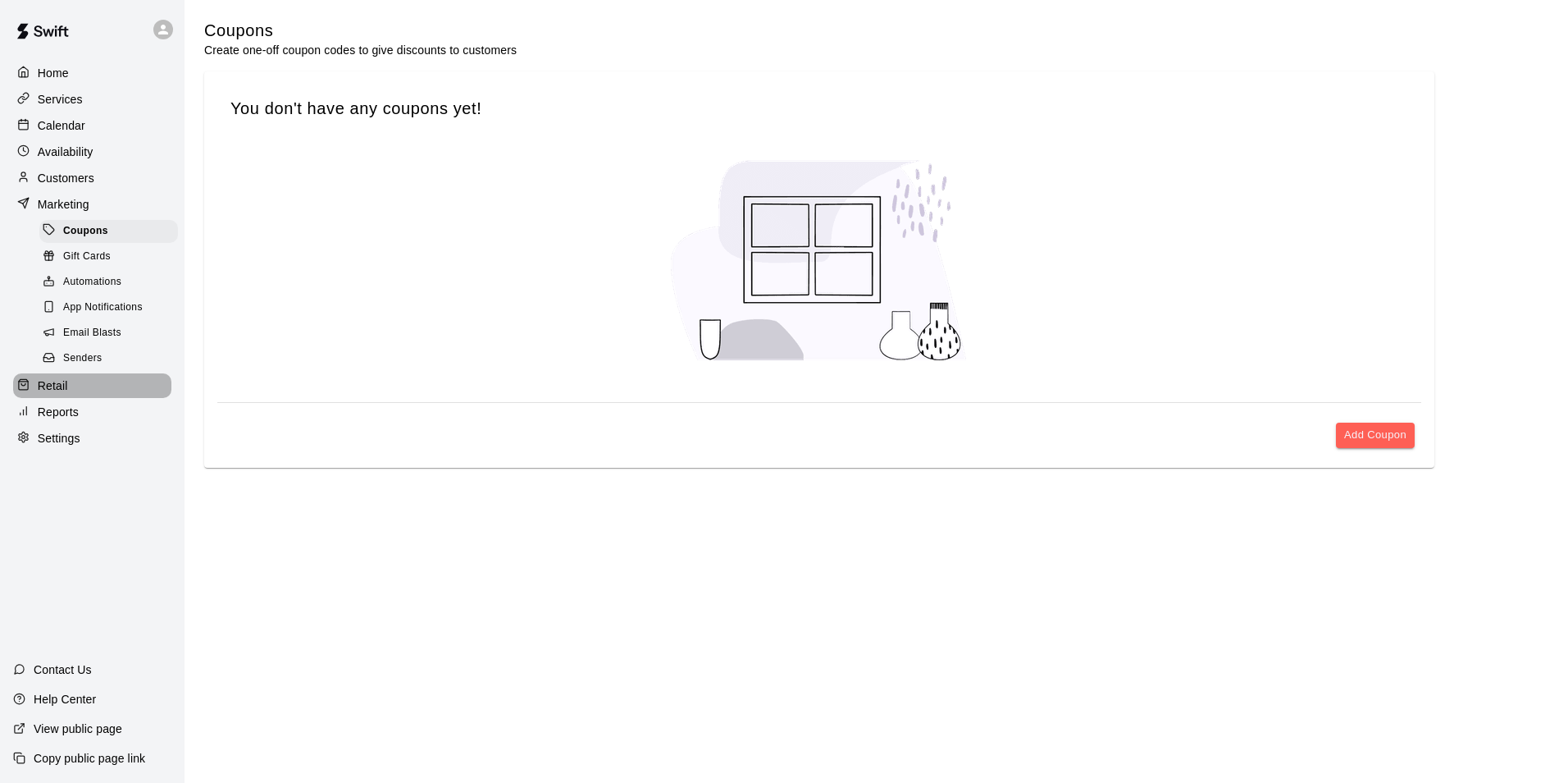
click at [76, 398] on div "Retail" at bounding box center [92, 385] width 159 height 25
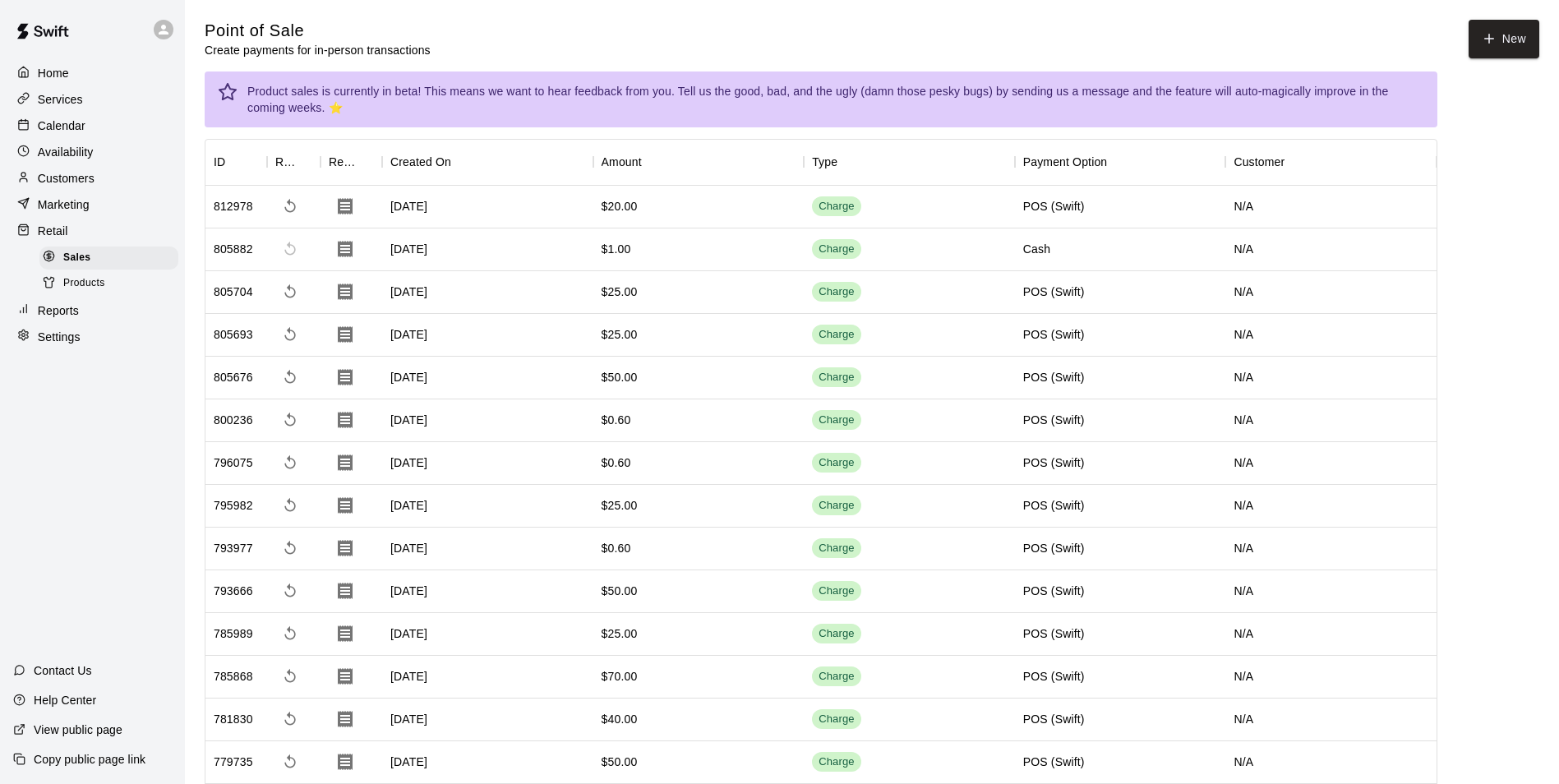
click at [78, 318] on p "Reports" at bounding box center [58, 310] width 41 height 16
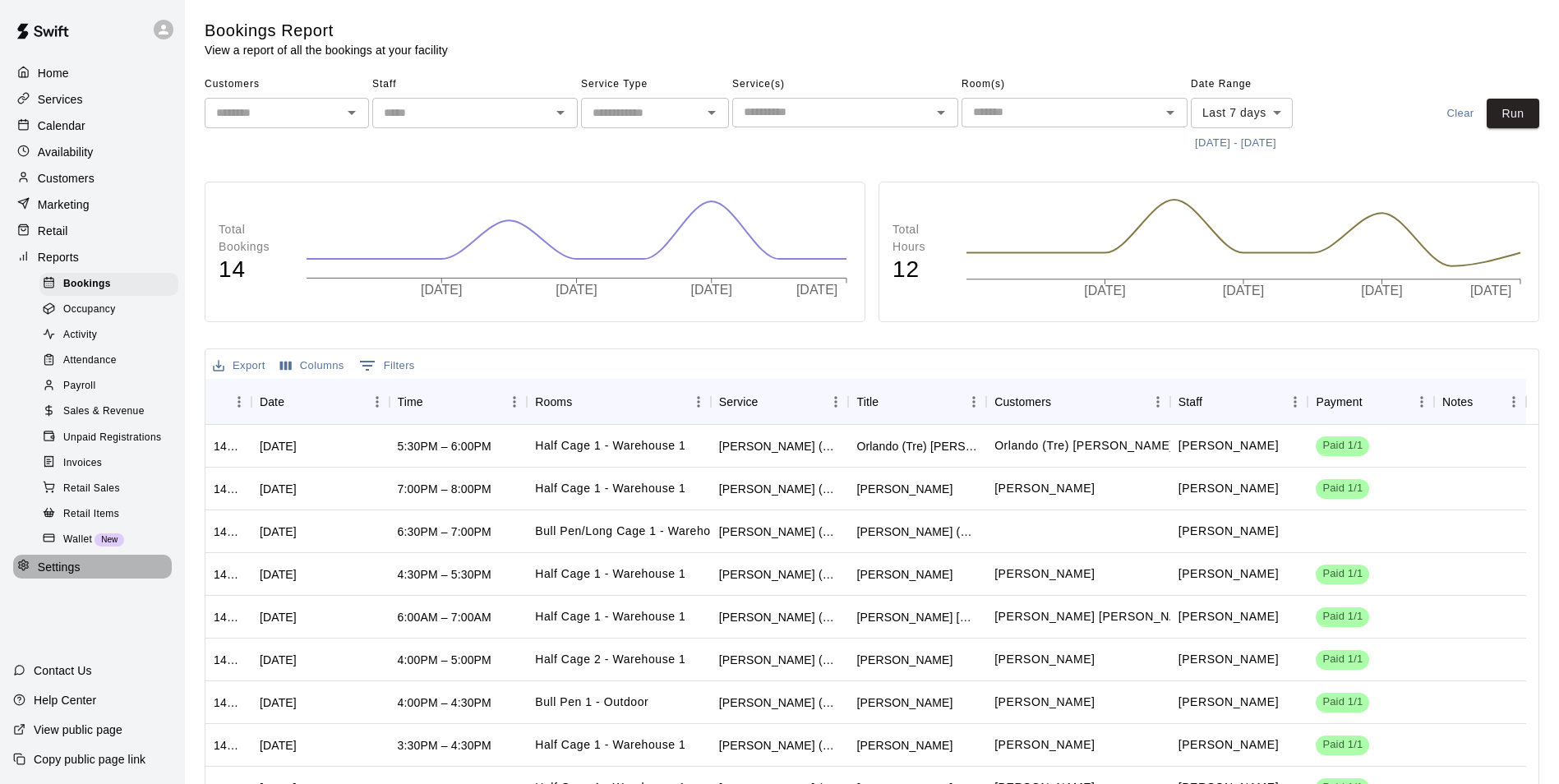
click at [58, 575] on p "Settings" at bounding box center [59, 567] width 43 height 16
select select "**"
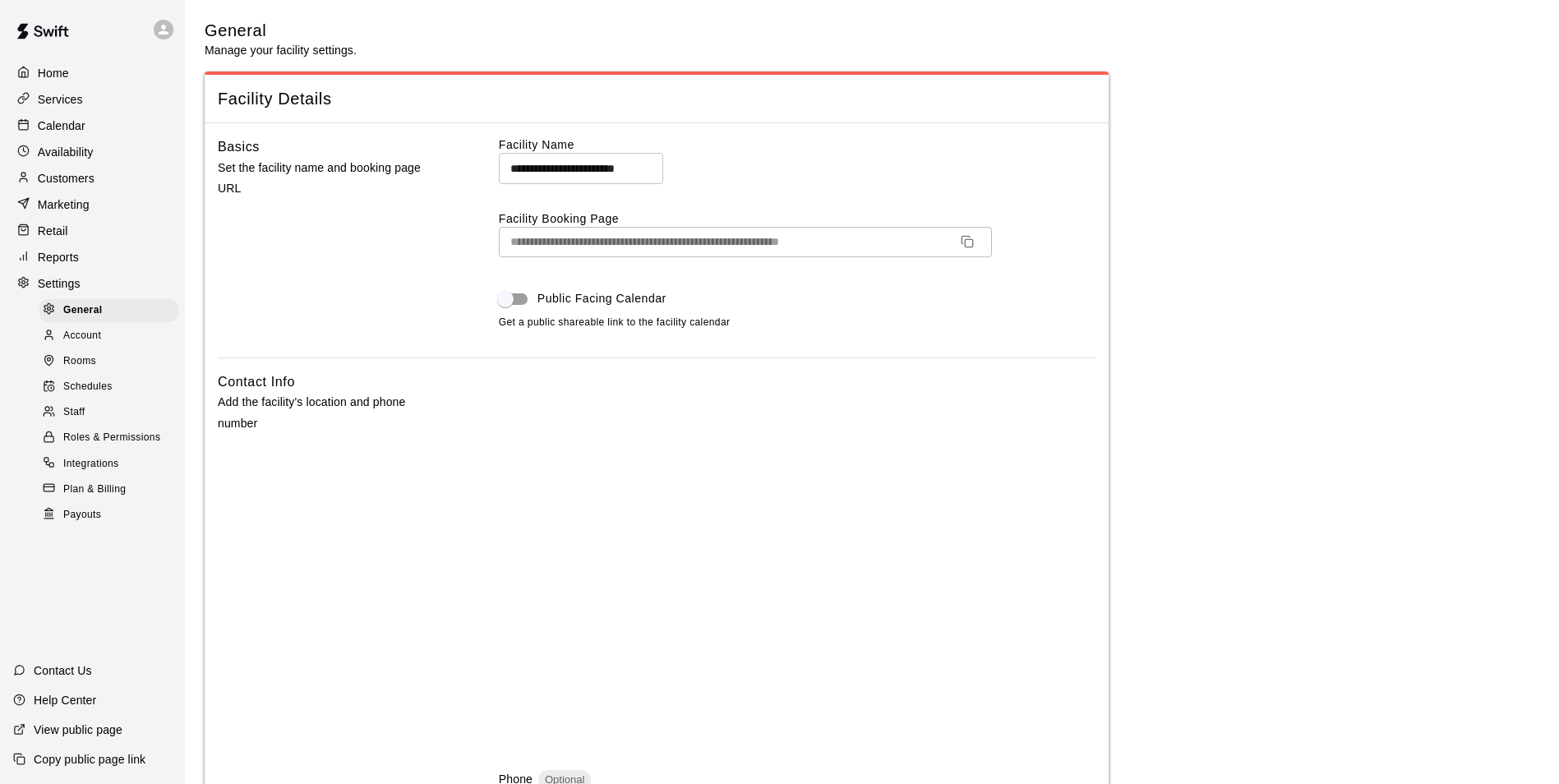
click at [123, 96] on div "Services" at bounding box center [92, 100] width 159 height 25
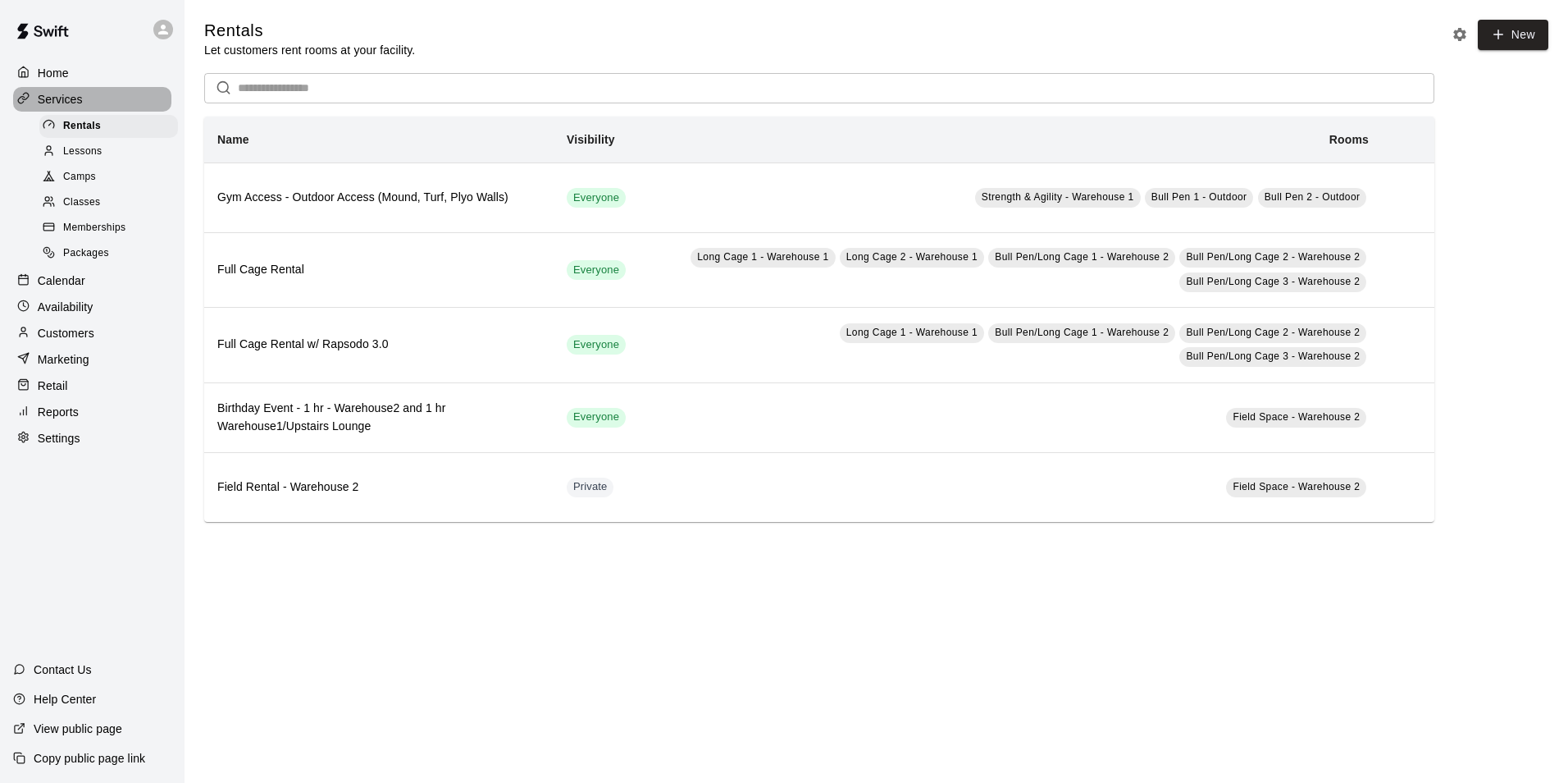
click at [81, 99] on p "Services" at bounding box center [60, 99] width 45 height 16
click at [75, 65] on div "Home" at bounding box center [92, 73] width 159 height 25
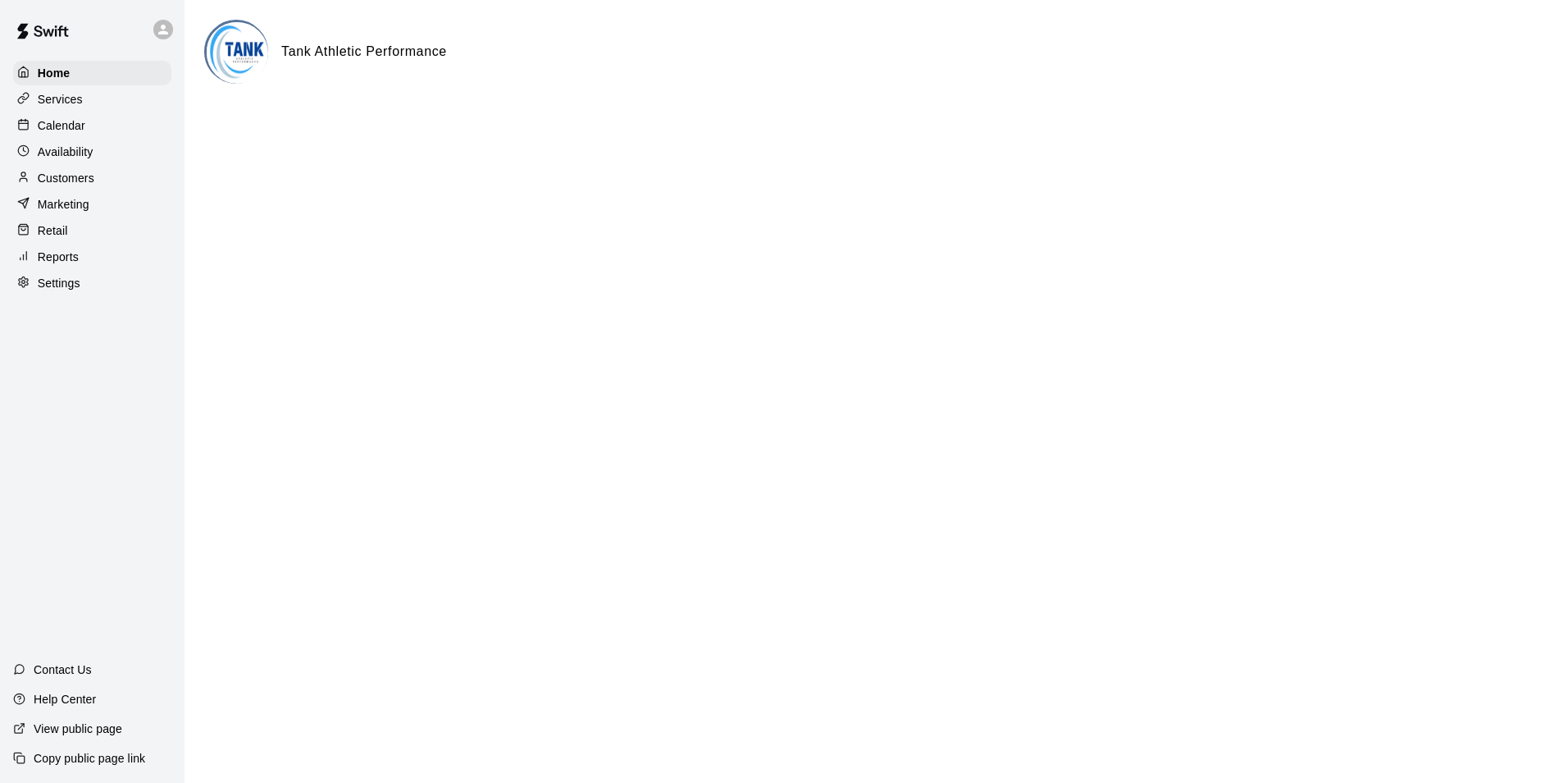
click at [704, 131] on main "Tank Athletic Performance" at bounding box center [876, 66] width 1383 height 131
click at [71, 98] on p "Services" at bounding box center [60, 99] width 45 height 16
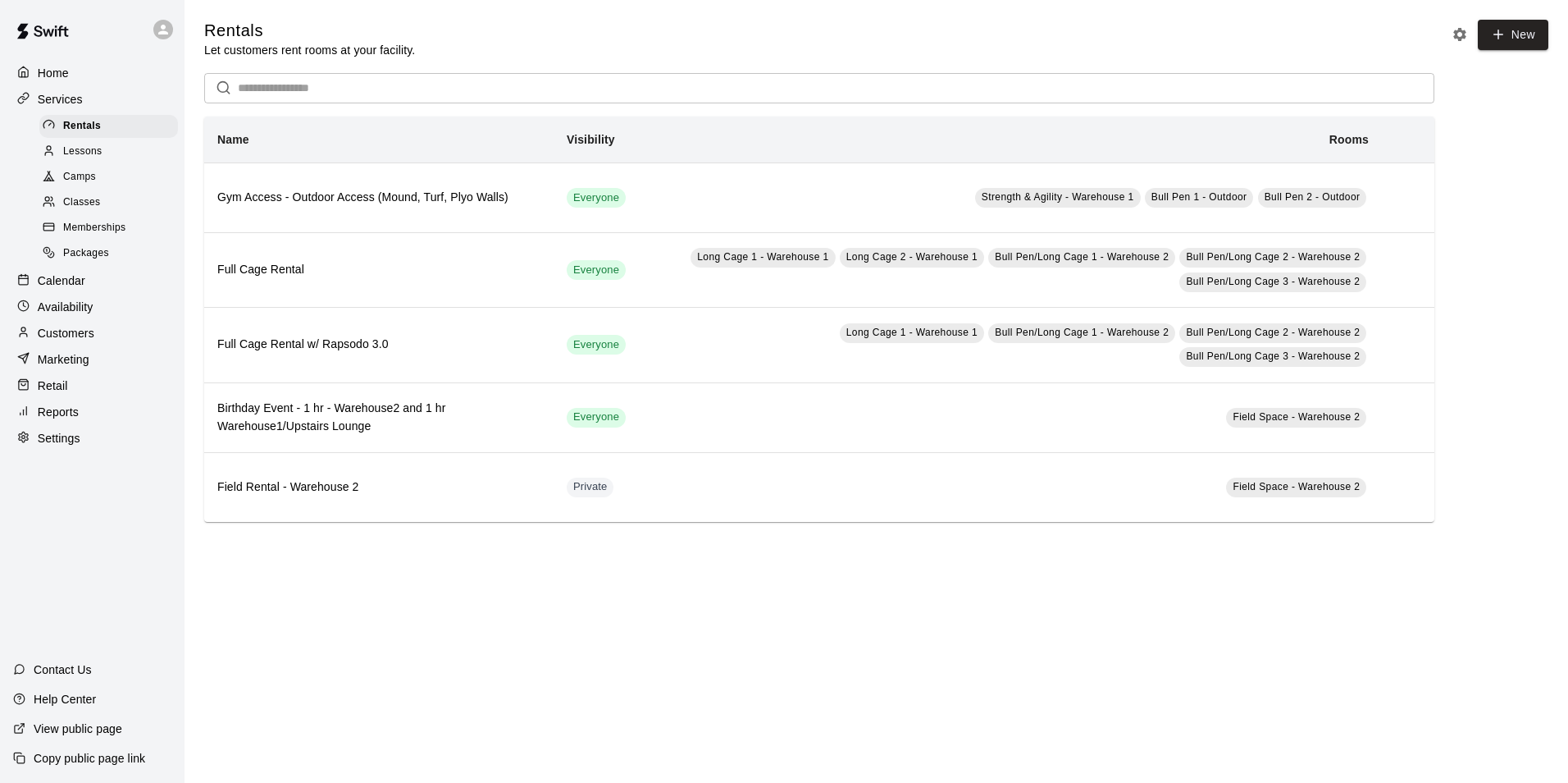
click at [172, 25] on div at bounding box center [163, 30] width 20 height 20
click at [85, 37] on div at bounding box center [784, 391] width 1568 height 783
click at [46, 28] on img at bounding box center [43, 31] width 85 height 49
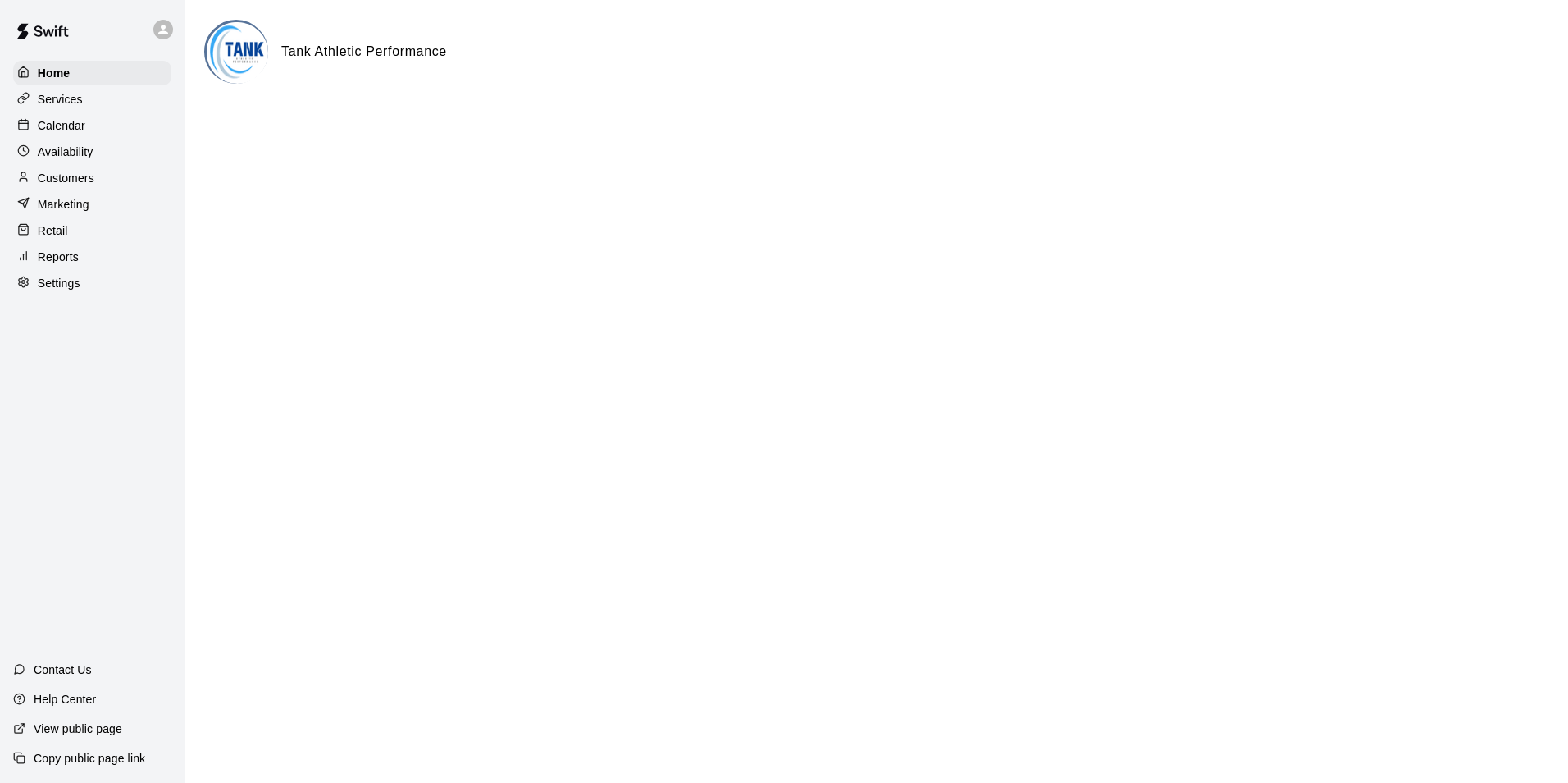
click at [88, 93] on div "Services" at bounding box center [92, 99] width 159 height 25
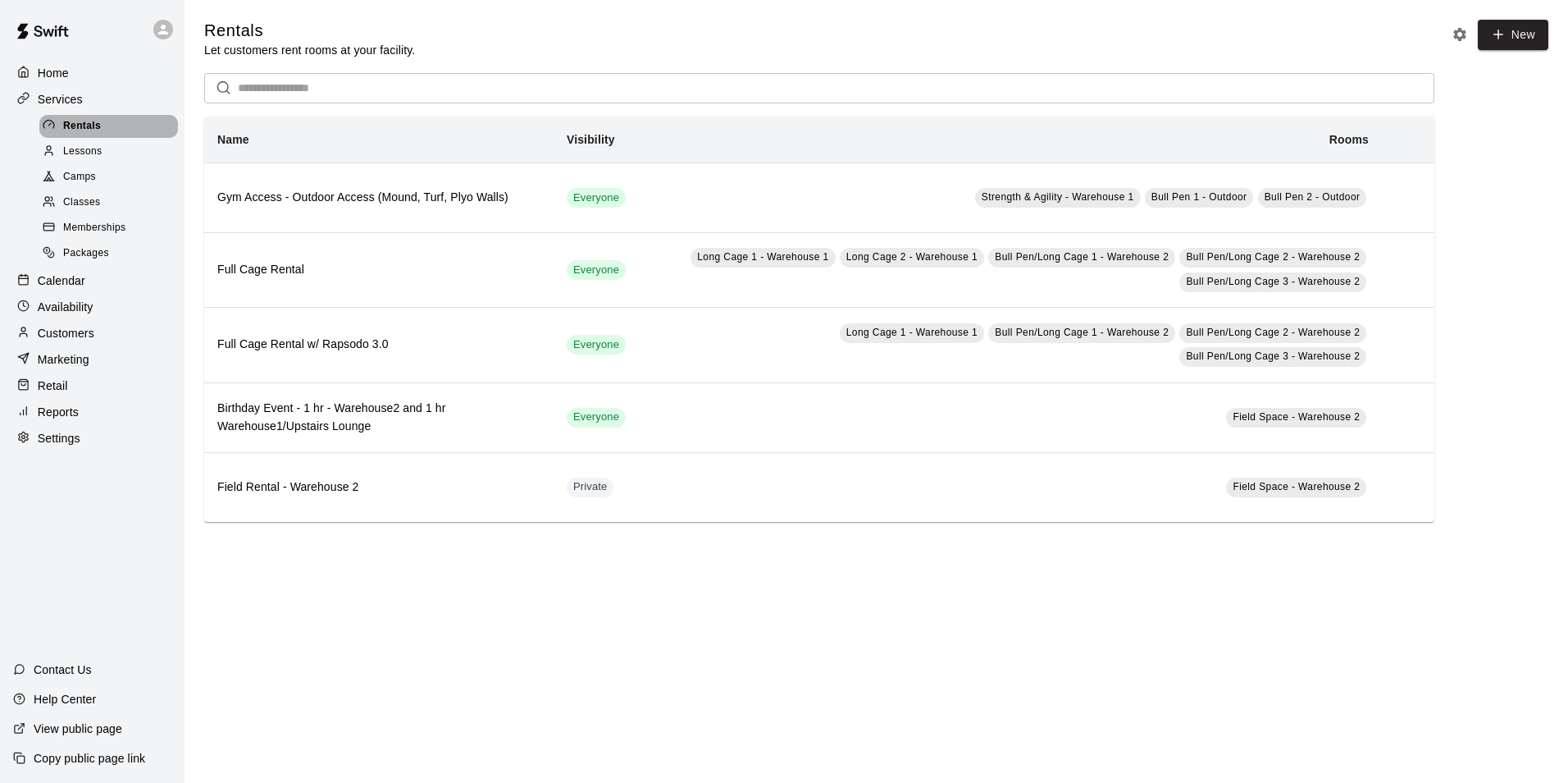
click at [121, 138] on div "Rentals" at bounding box center [108, 127] width 139 height 23
click at [115, 150] on div "Lessons" at bounding box center [108, 152] width 139 height 23
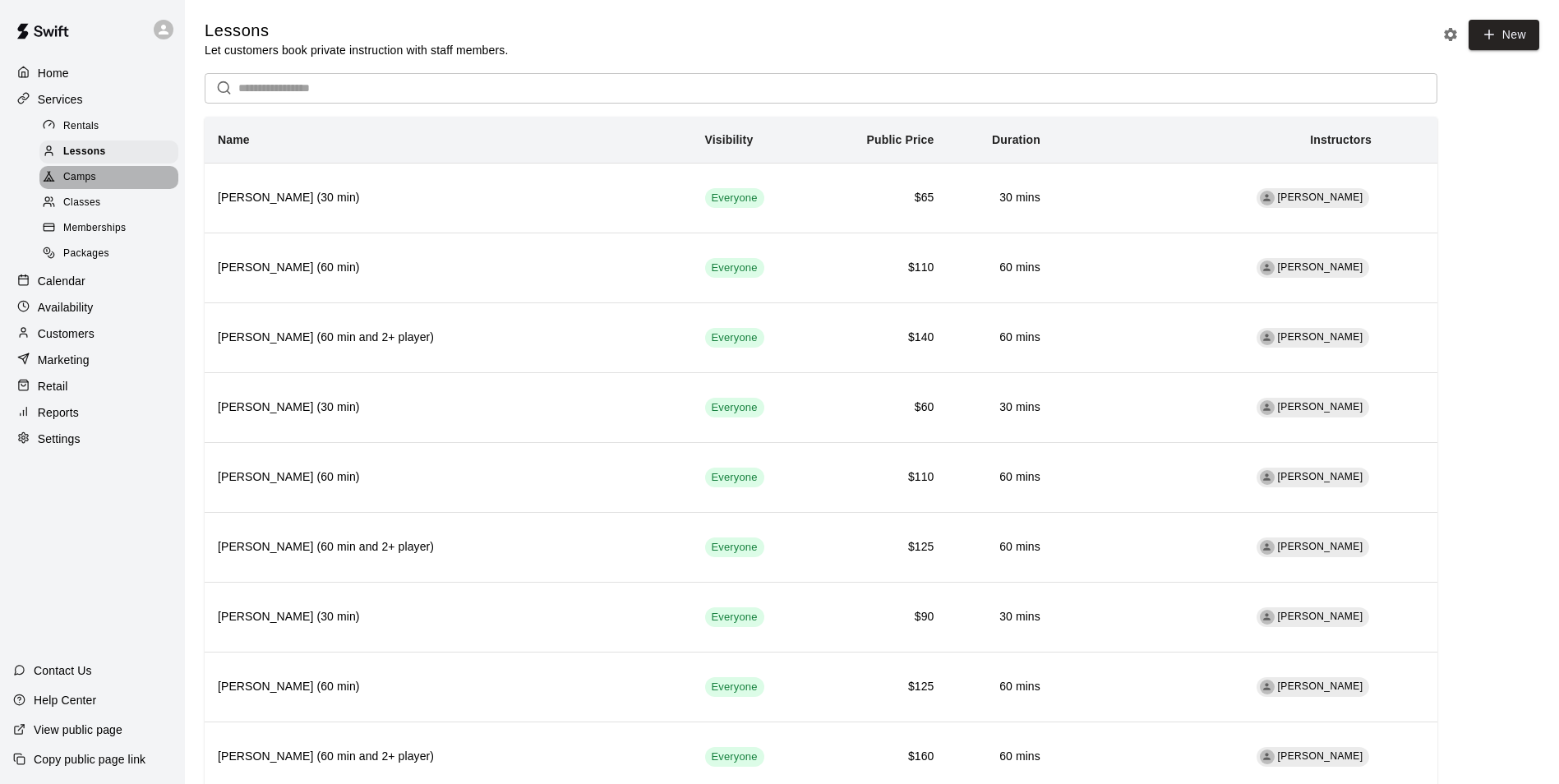
click at [107, 183] on div "Camps" at bounding box center [109, 178] width 139 height 23
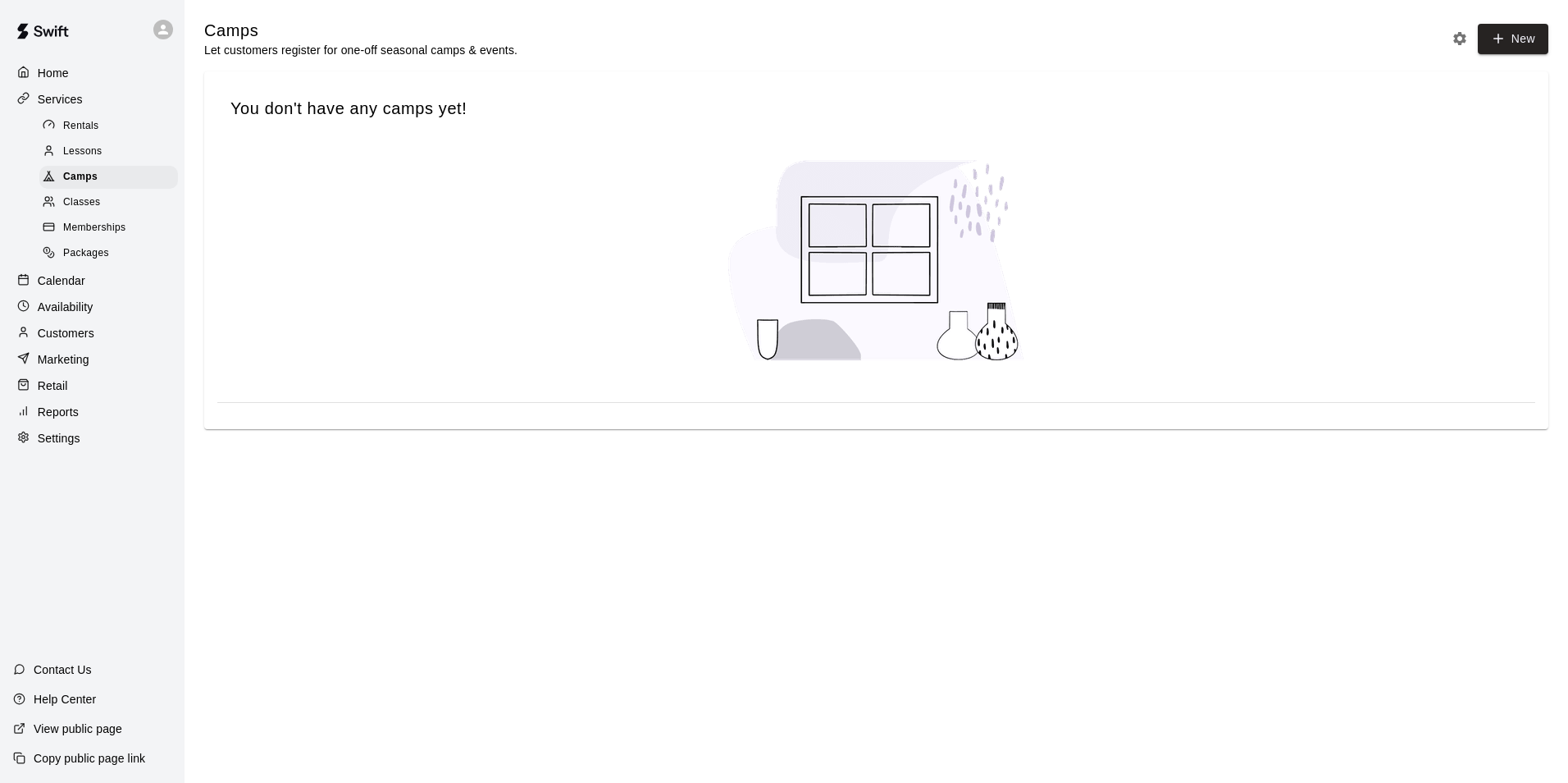
click at [102, 223] on div "Memberships" at bounding box center [108, 228] width 139 height 23
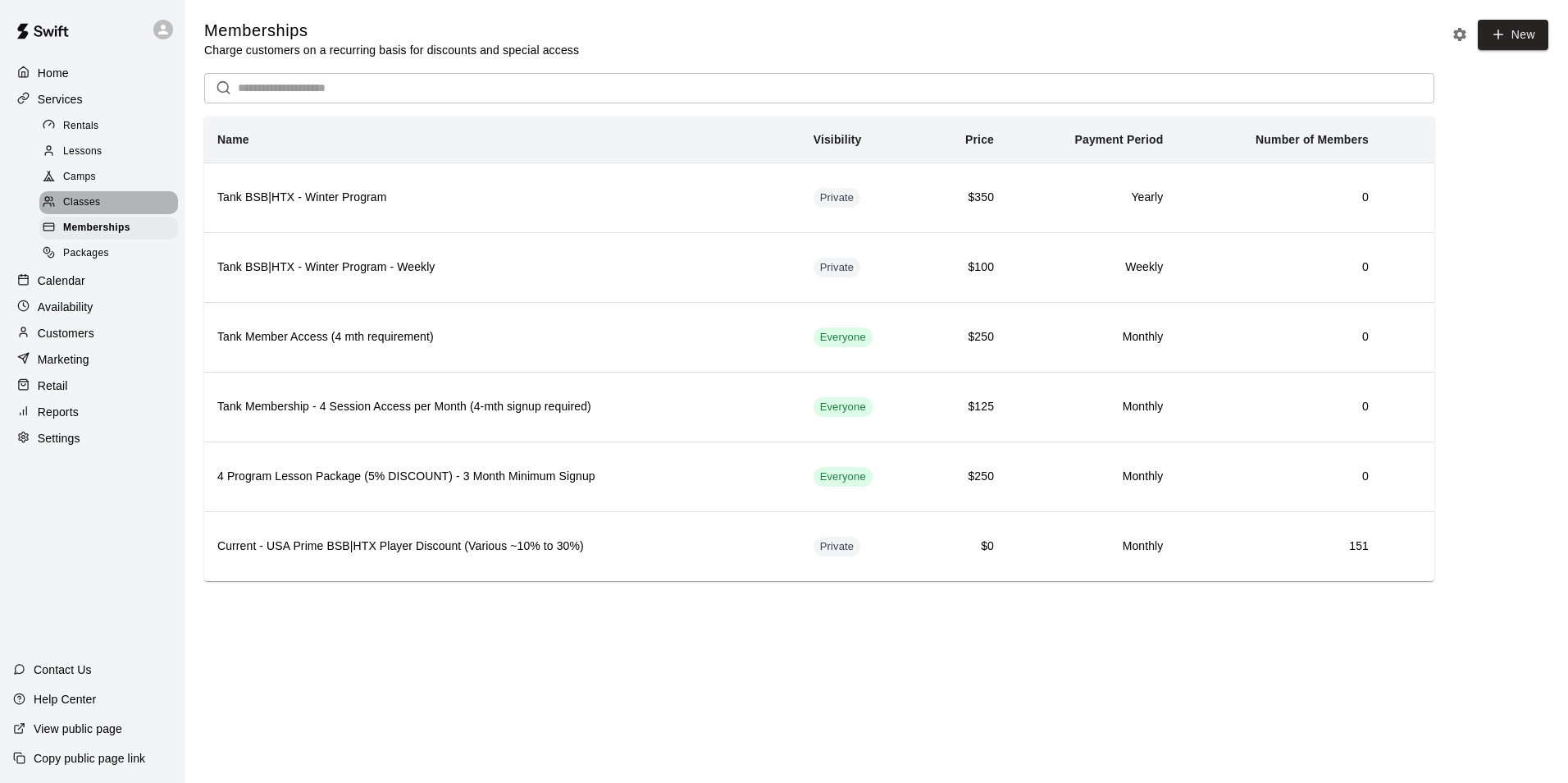
click at [99, 208] on span "Classes" at bounding box center [81, 203] width 37 height 16
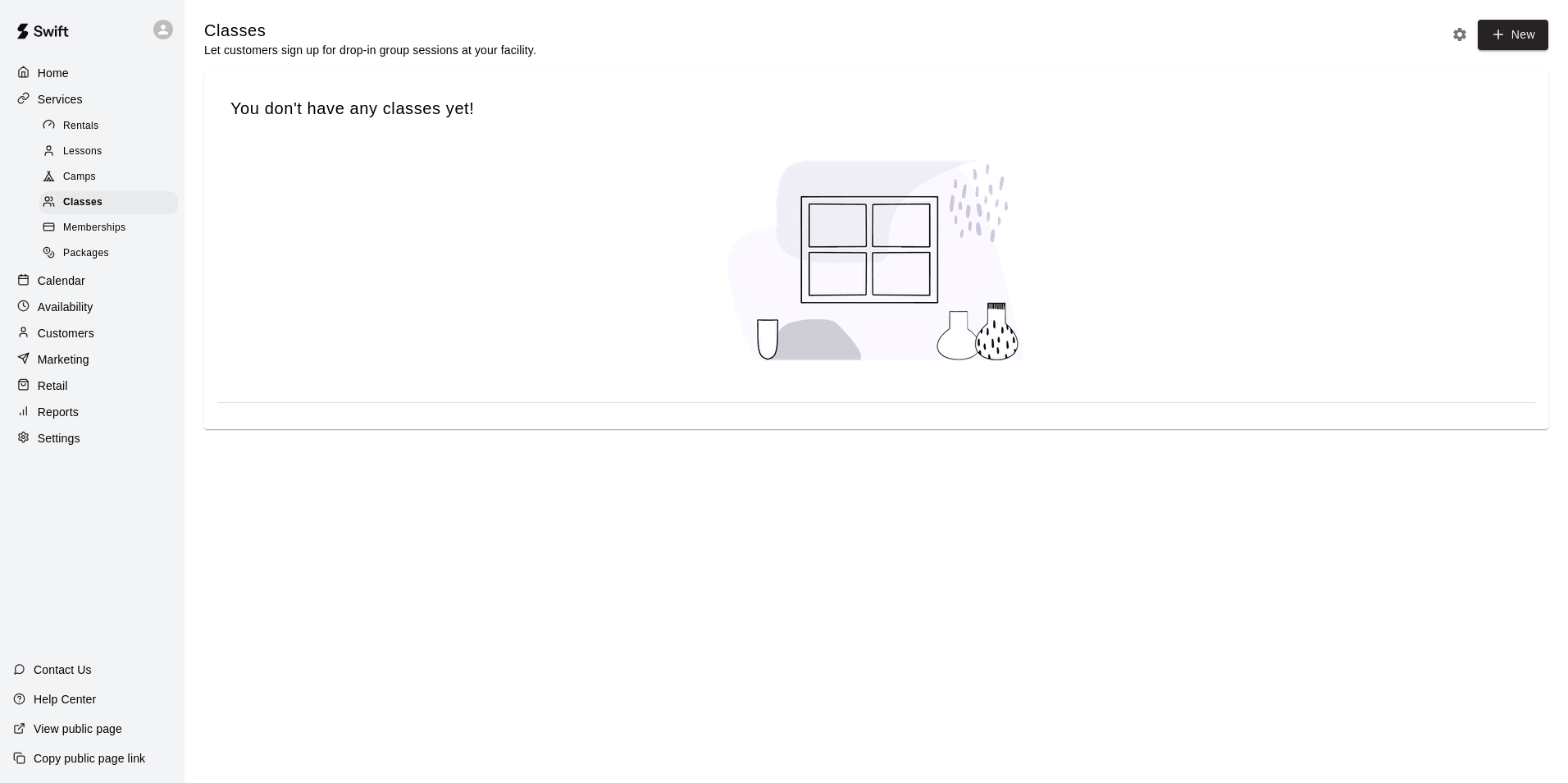
click at [98, 227] on span "Memberships" at bounding box center [94, 228] width 62 height 16
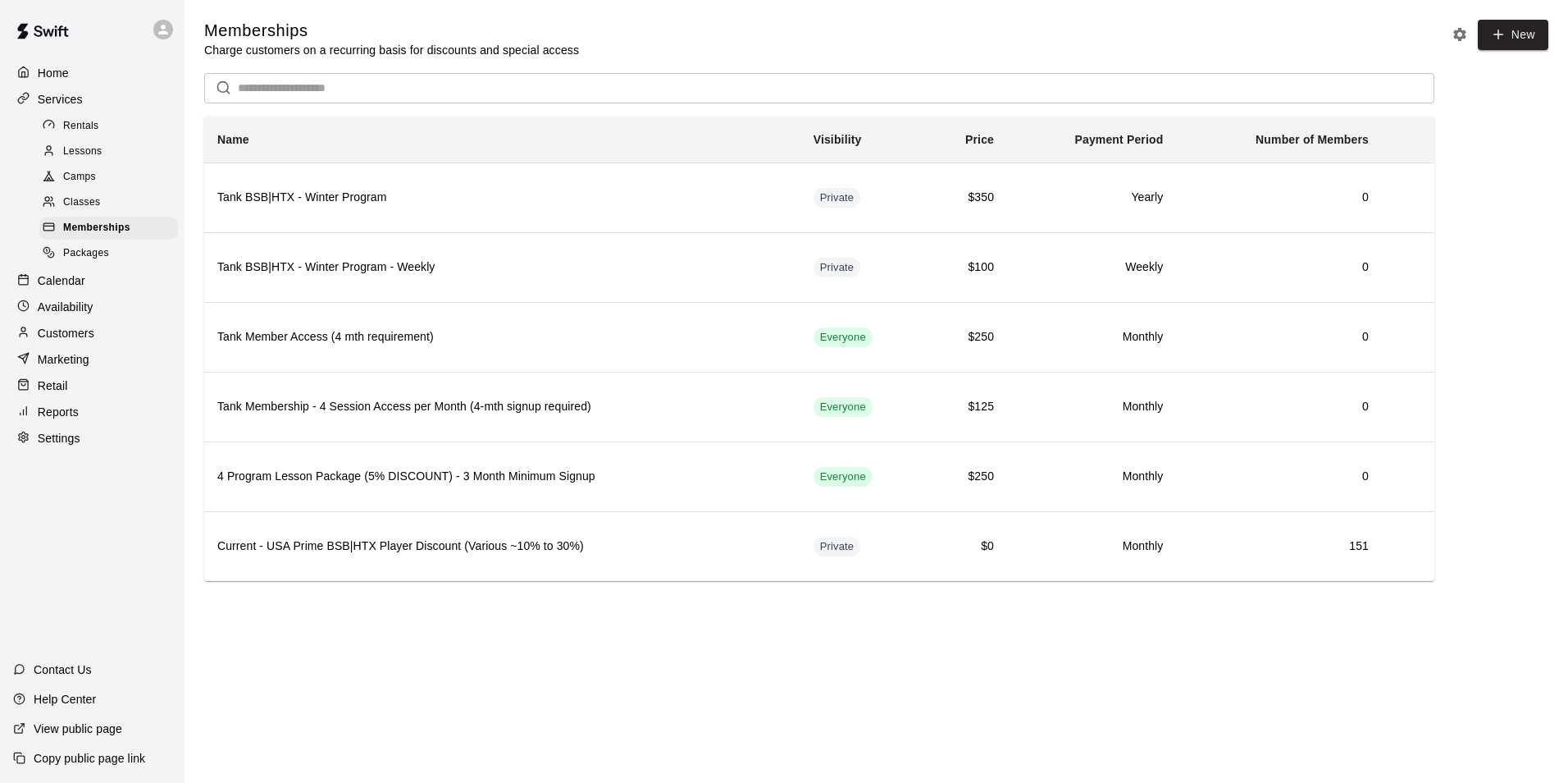
click at [94, 262] on span "Packages" at bounding box center [86, 254] width 46 height 16
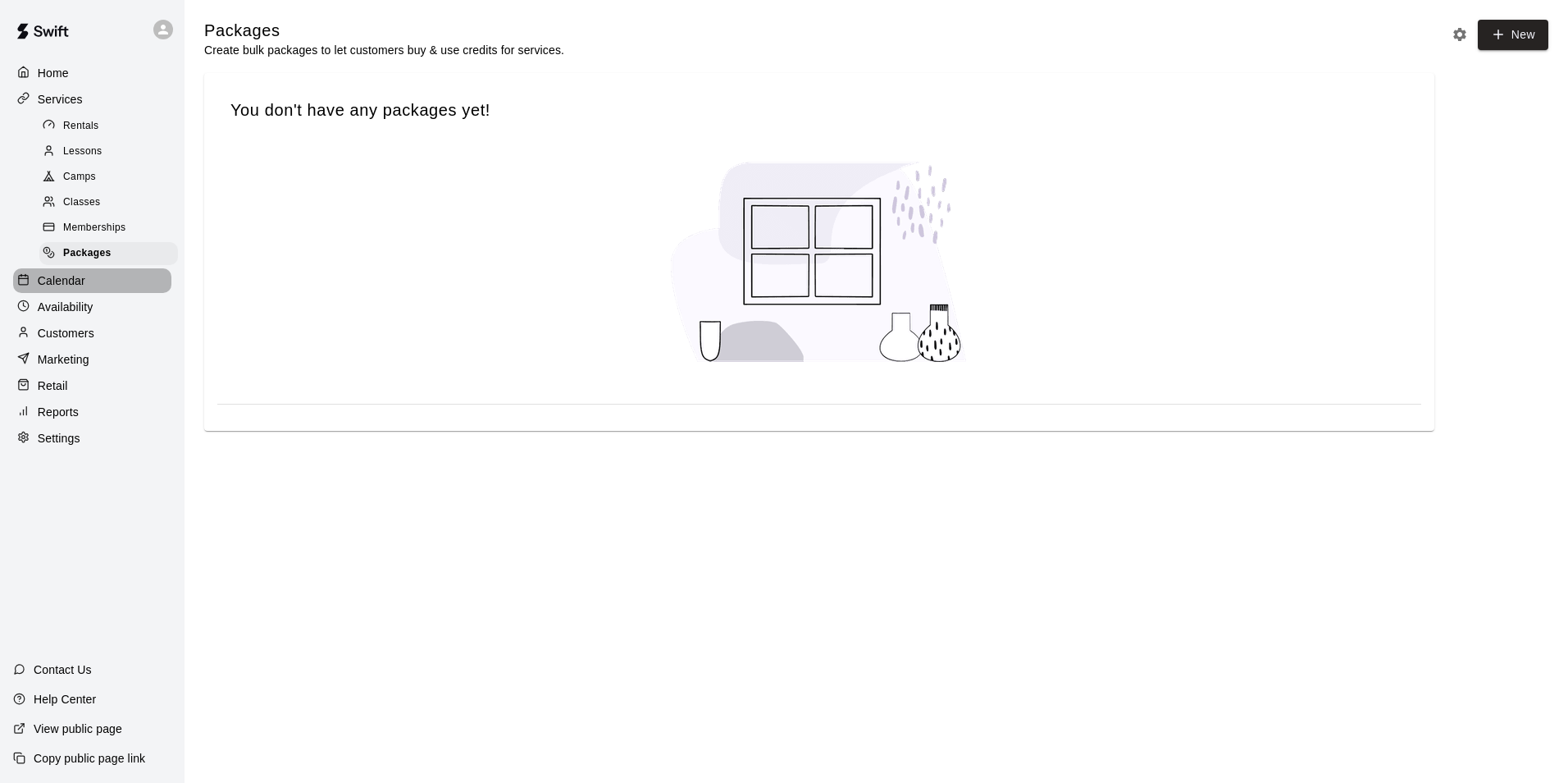
click at [76, 288] on p "Calendar" at bounding box center [62, 281] width 48 height 16
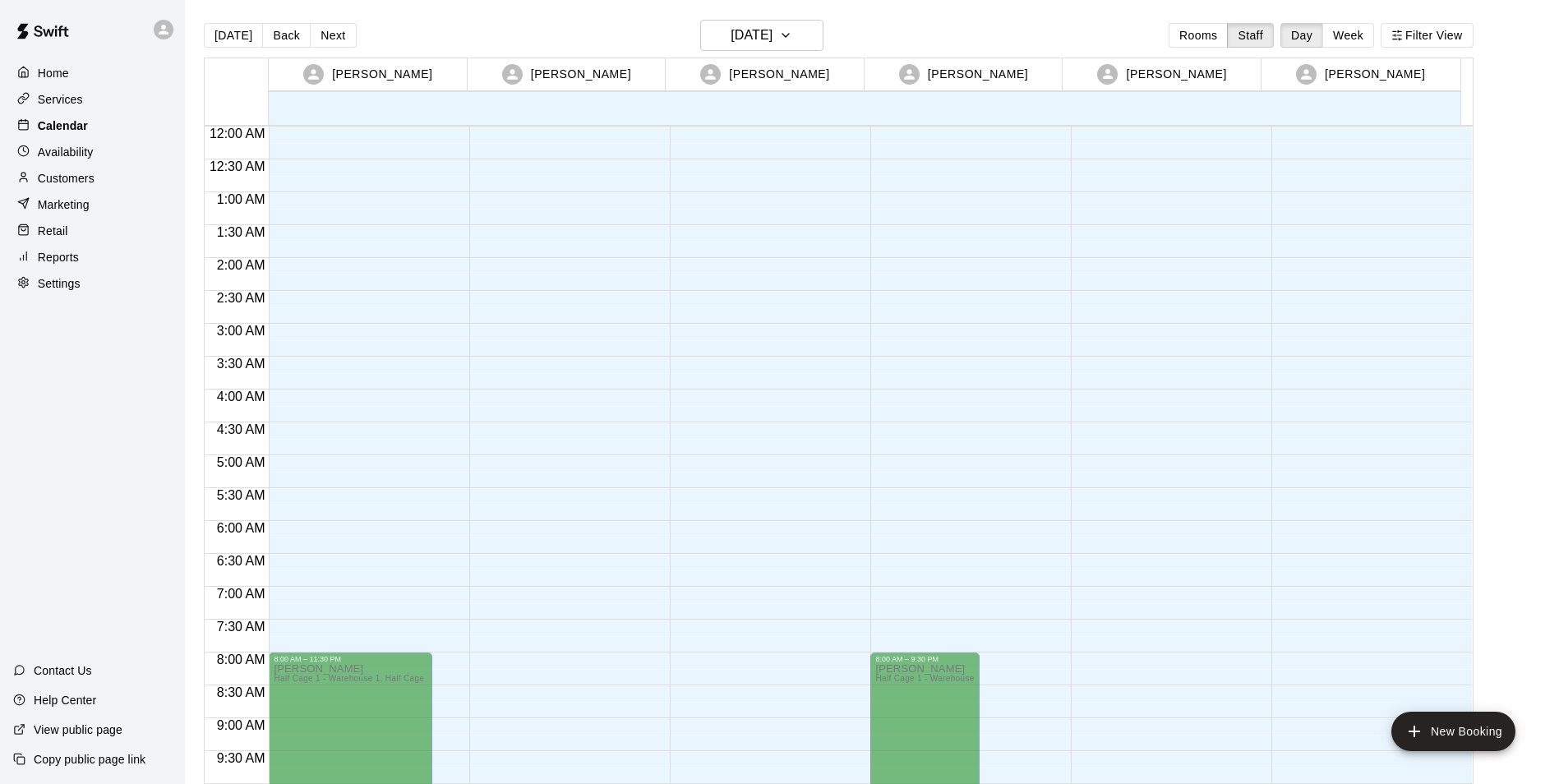
scroll to position [901, 0]
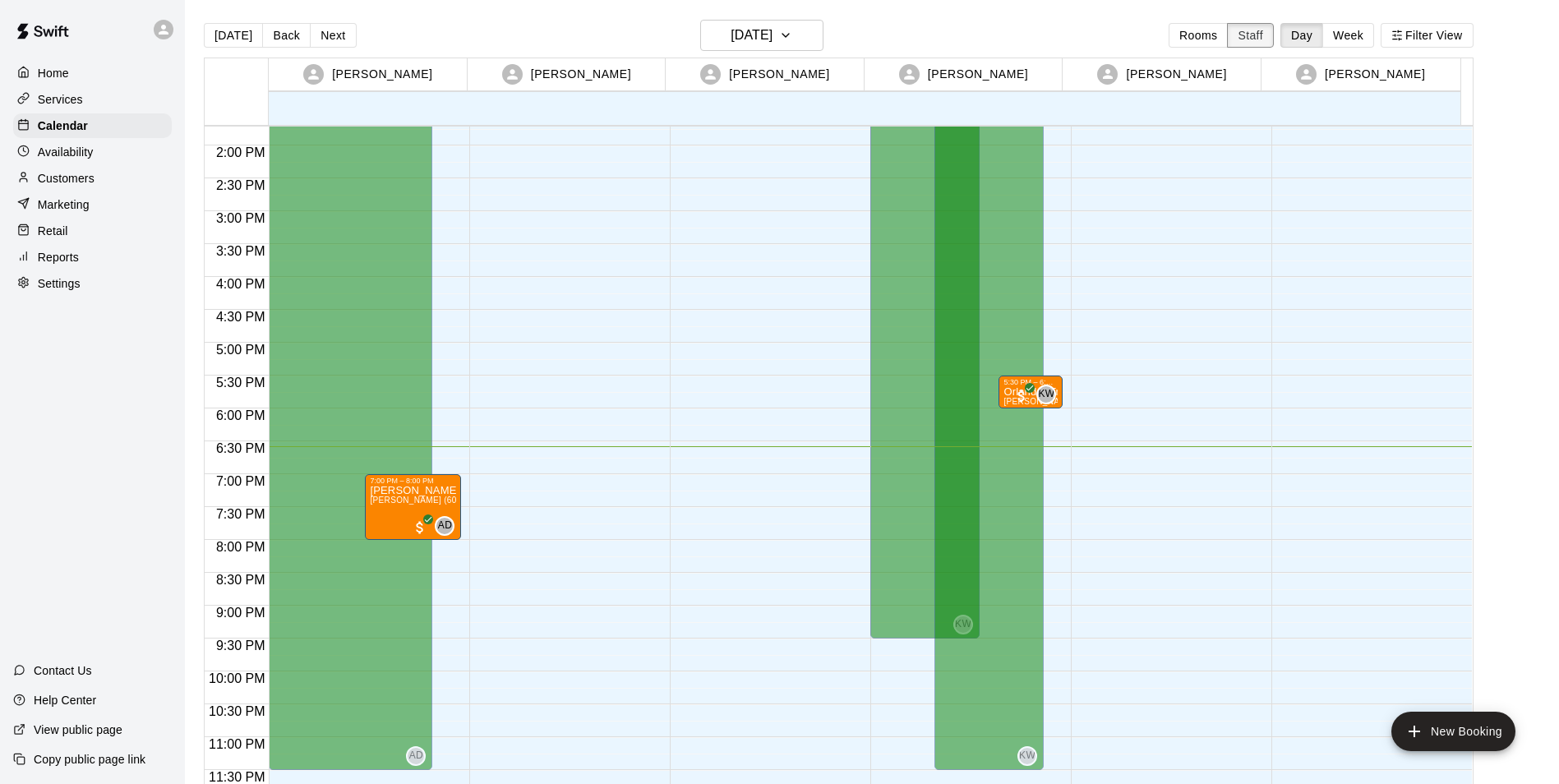
click at [1264, 37] on button "Staff" at bounding box center [1250, 35] width 47 height 25
click at [102, 164] on div "Availability" at bounding box center [92, 152] width 159 height 25
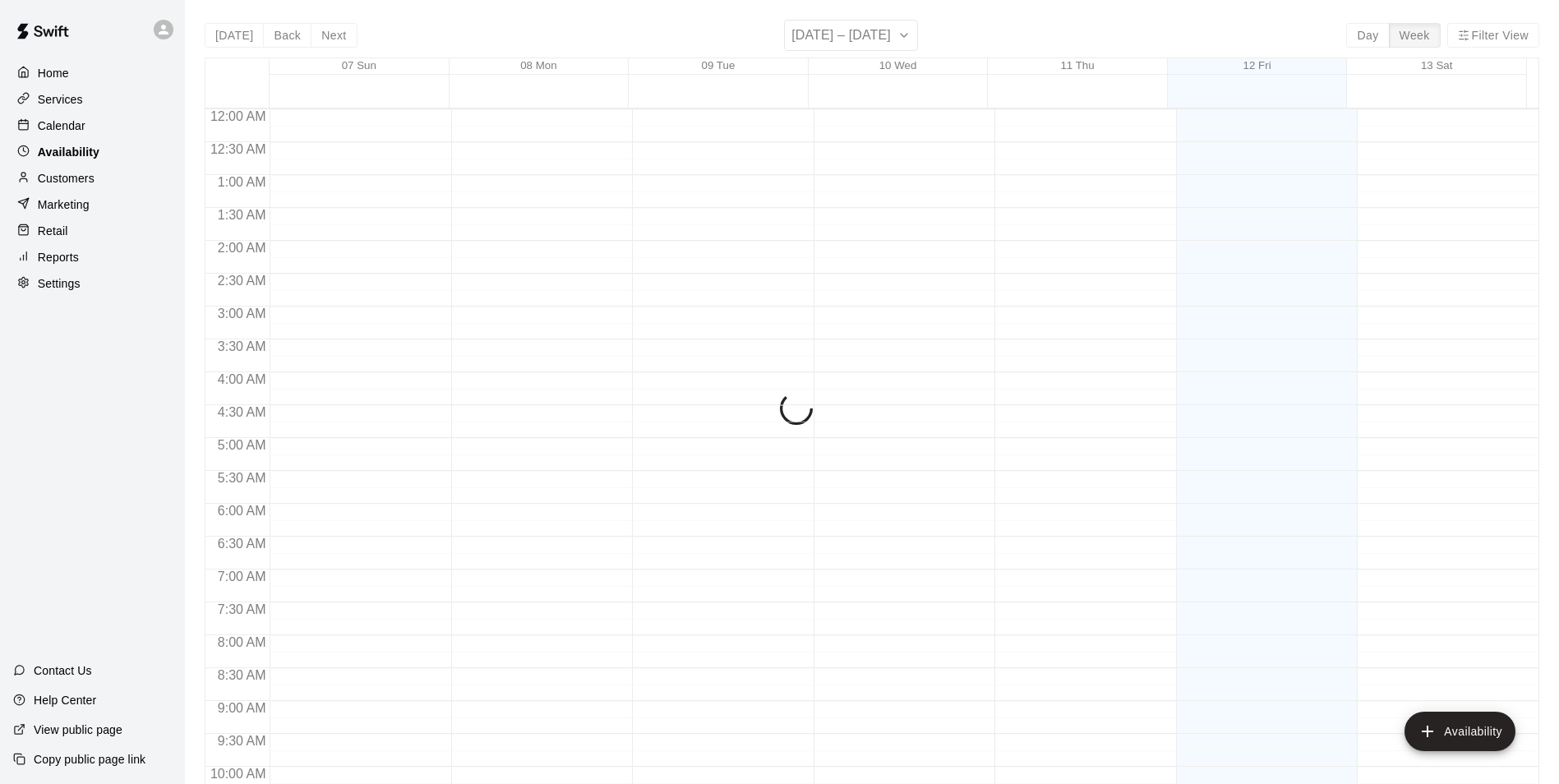
scroll to position [884, 0]
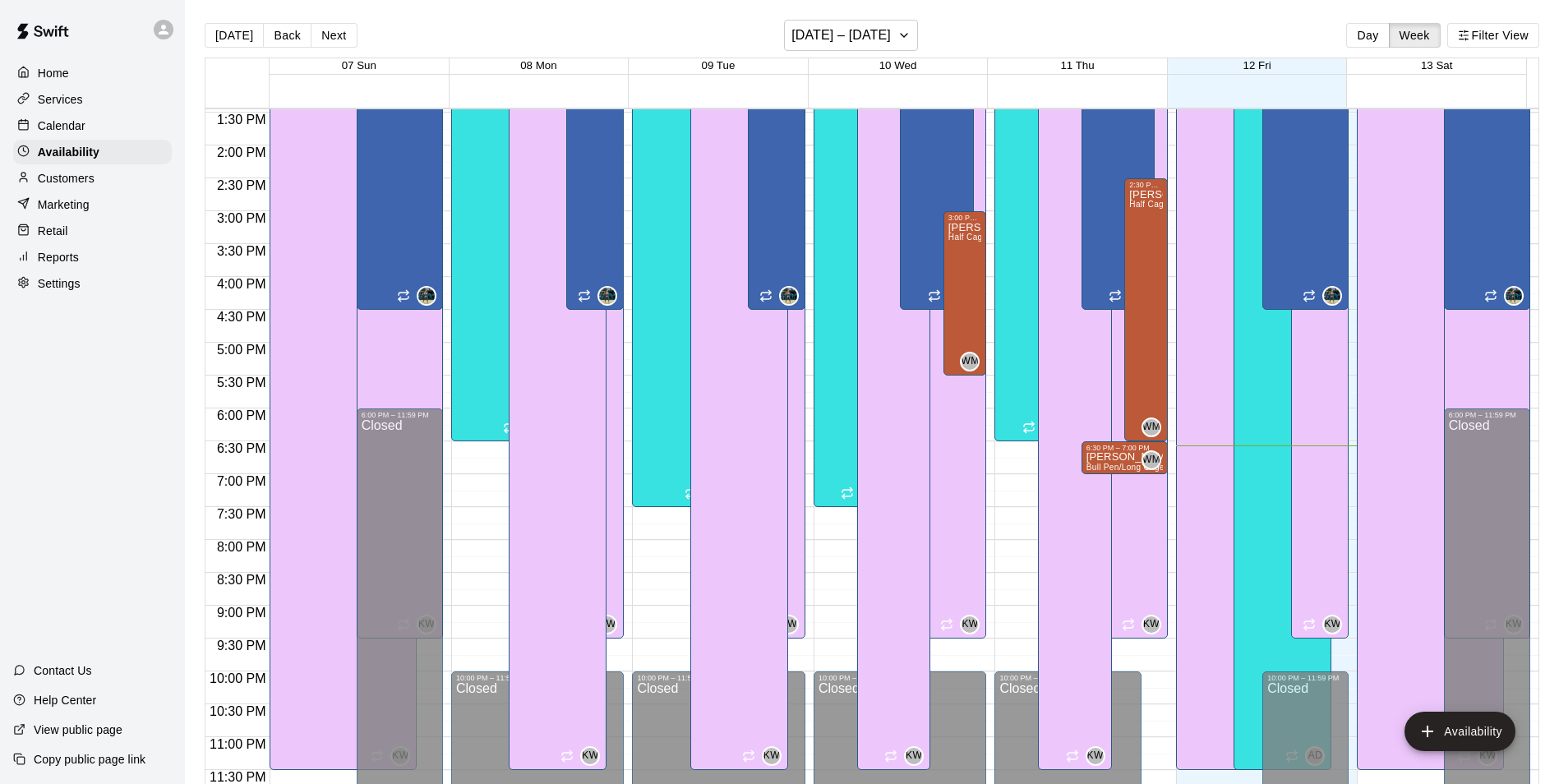
click at [79, 187] on p "Customers" at bounding box center [66, 179] width 57 height 16
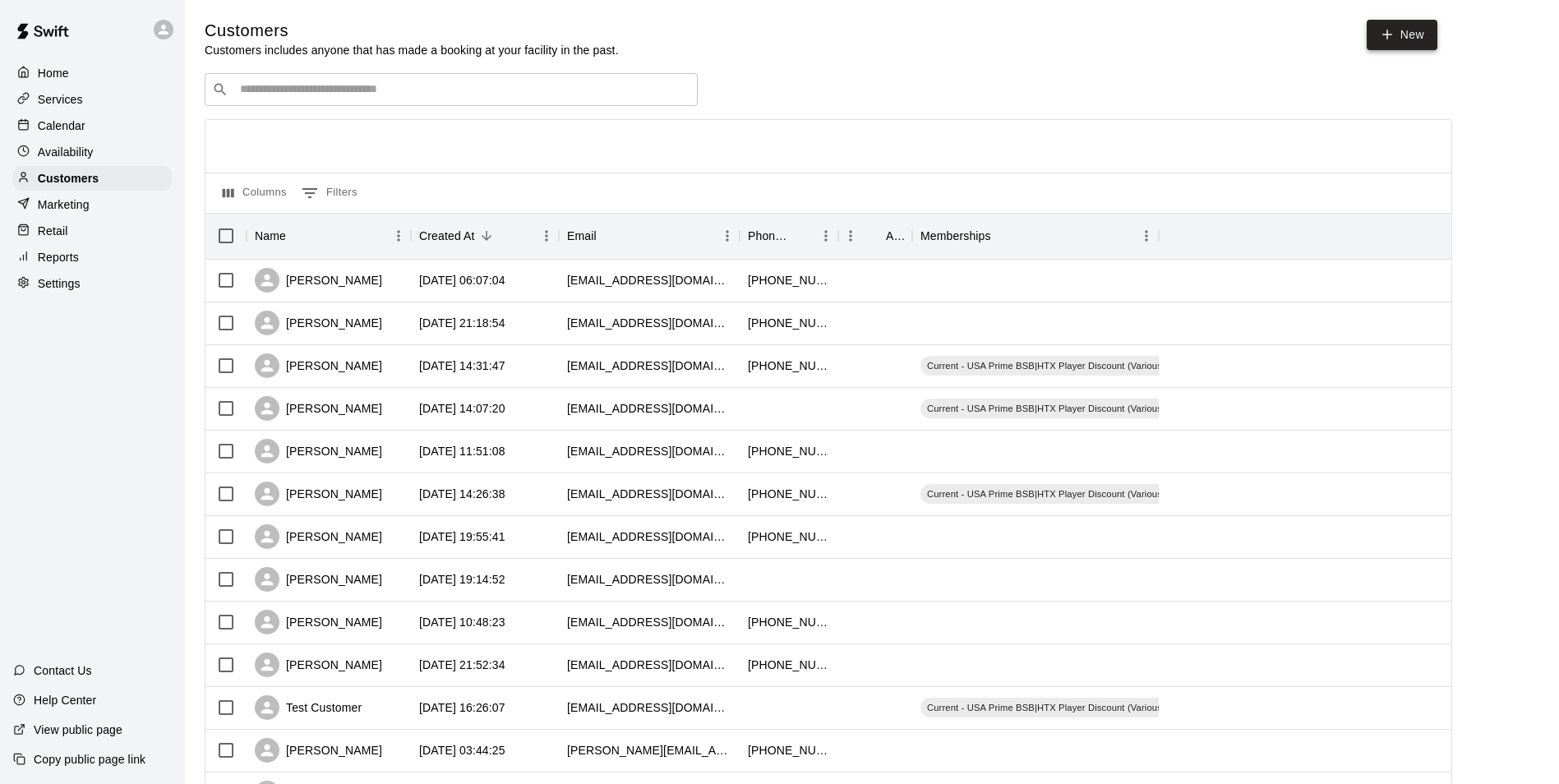
click at [1403, 33] on link "New" at bounding box center [1403, 35] width 71 height 30
select select "**"
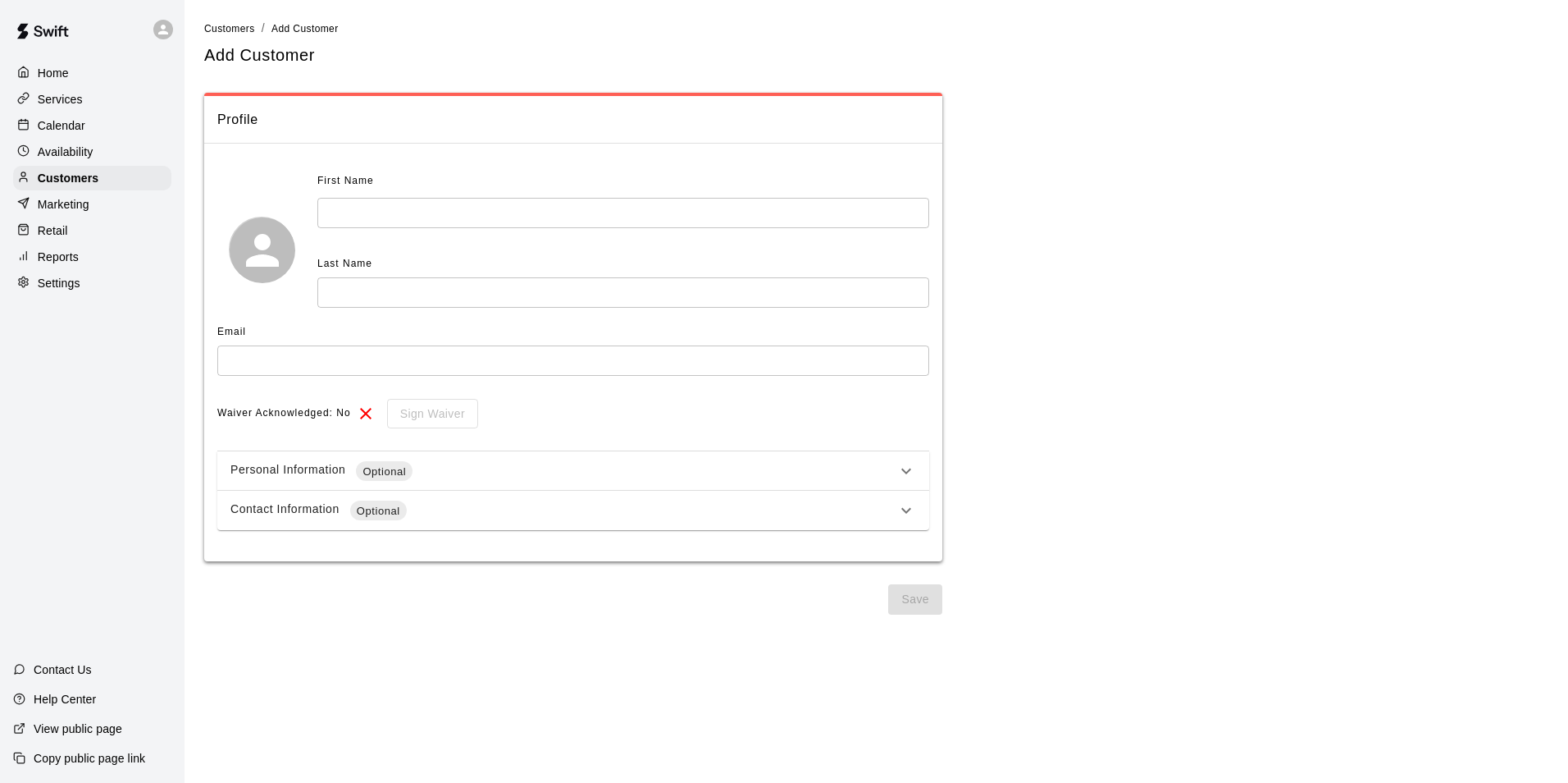
click at [216, 19] on main "**********" at bounding box center [876, 314] width 1383 height 628
click at [220, 25] on span "Customers" at bounding box center [230, 29] width 51 height 12
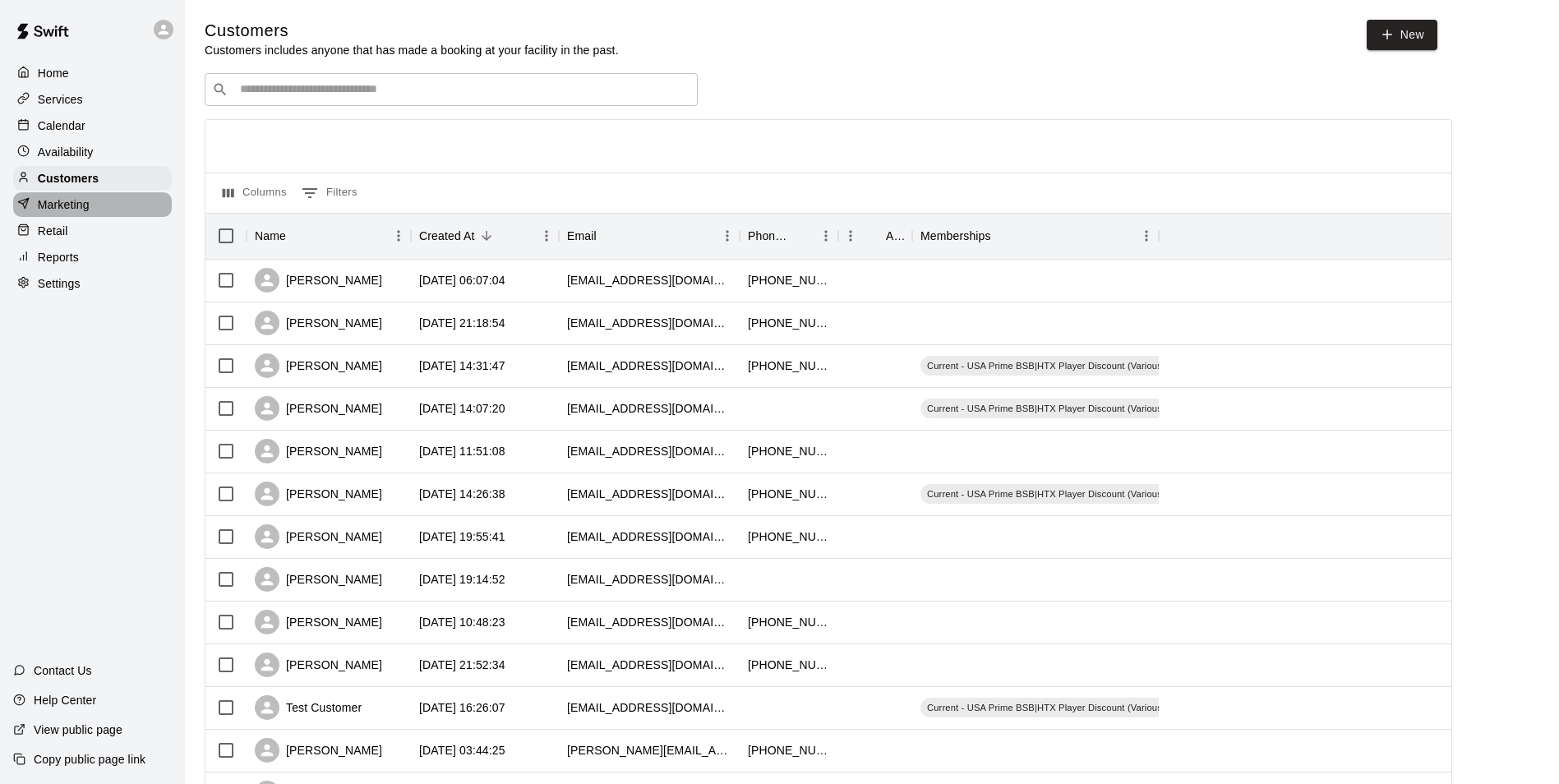
click at [93, 209] on div "Marketing" at bounding box center [92, 205] width 159 height 25
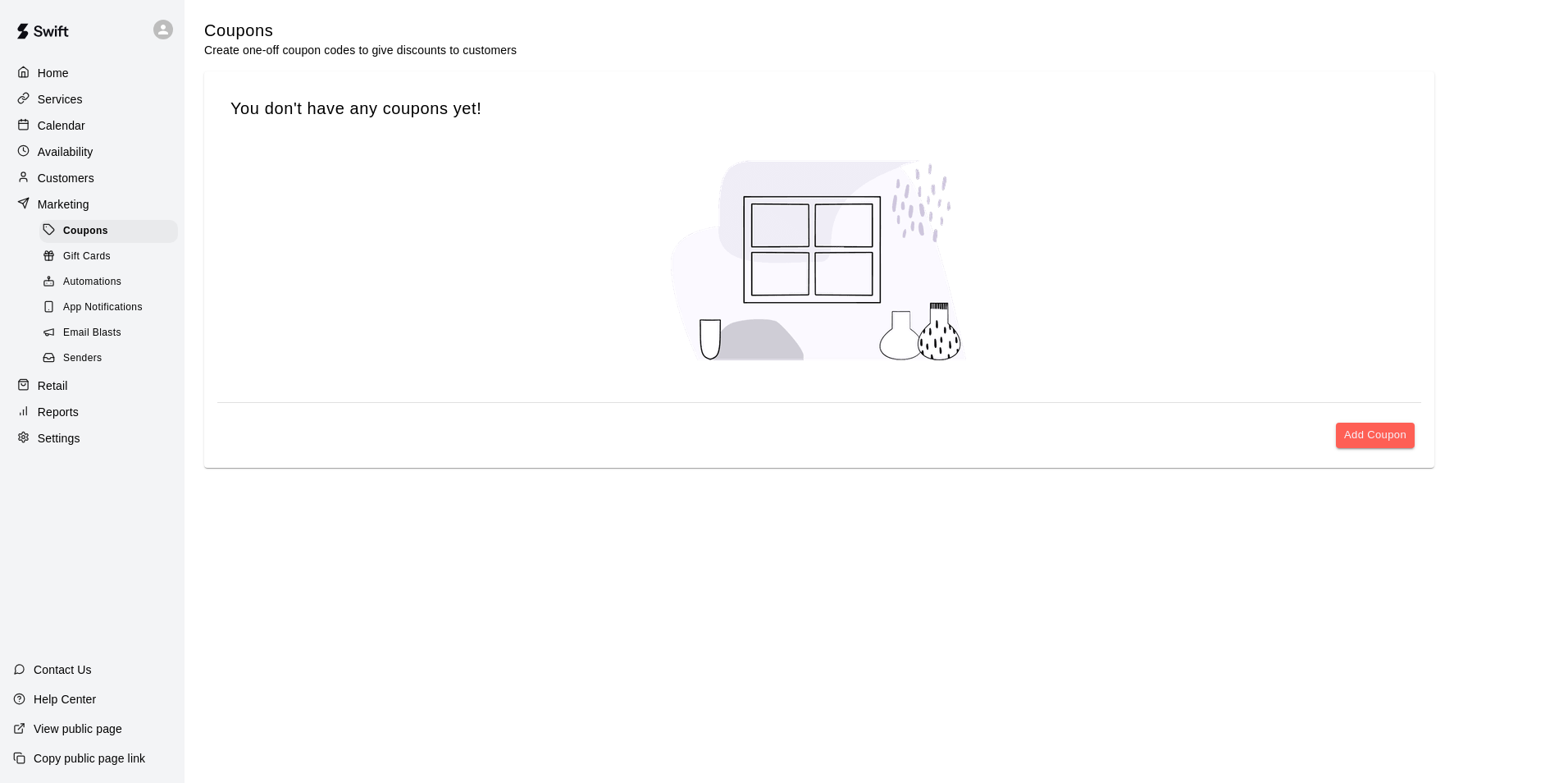
click at [83, 398] on div "Retail" at bounding box center [92, 385] width 159 height 25
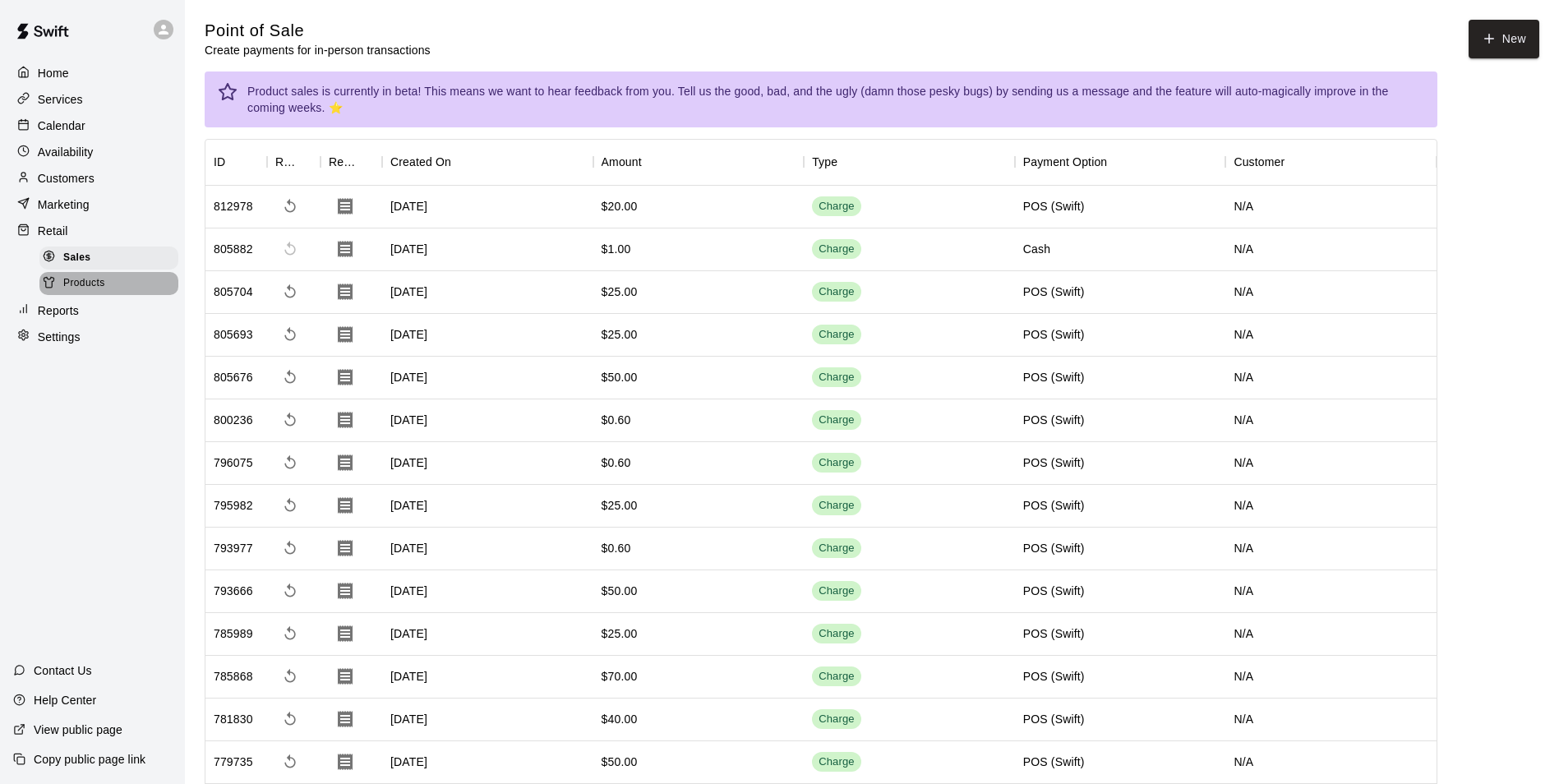
click at [74, 281] on div "Products" at bounding box center [109, 284] width 139 height 23
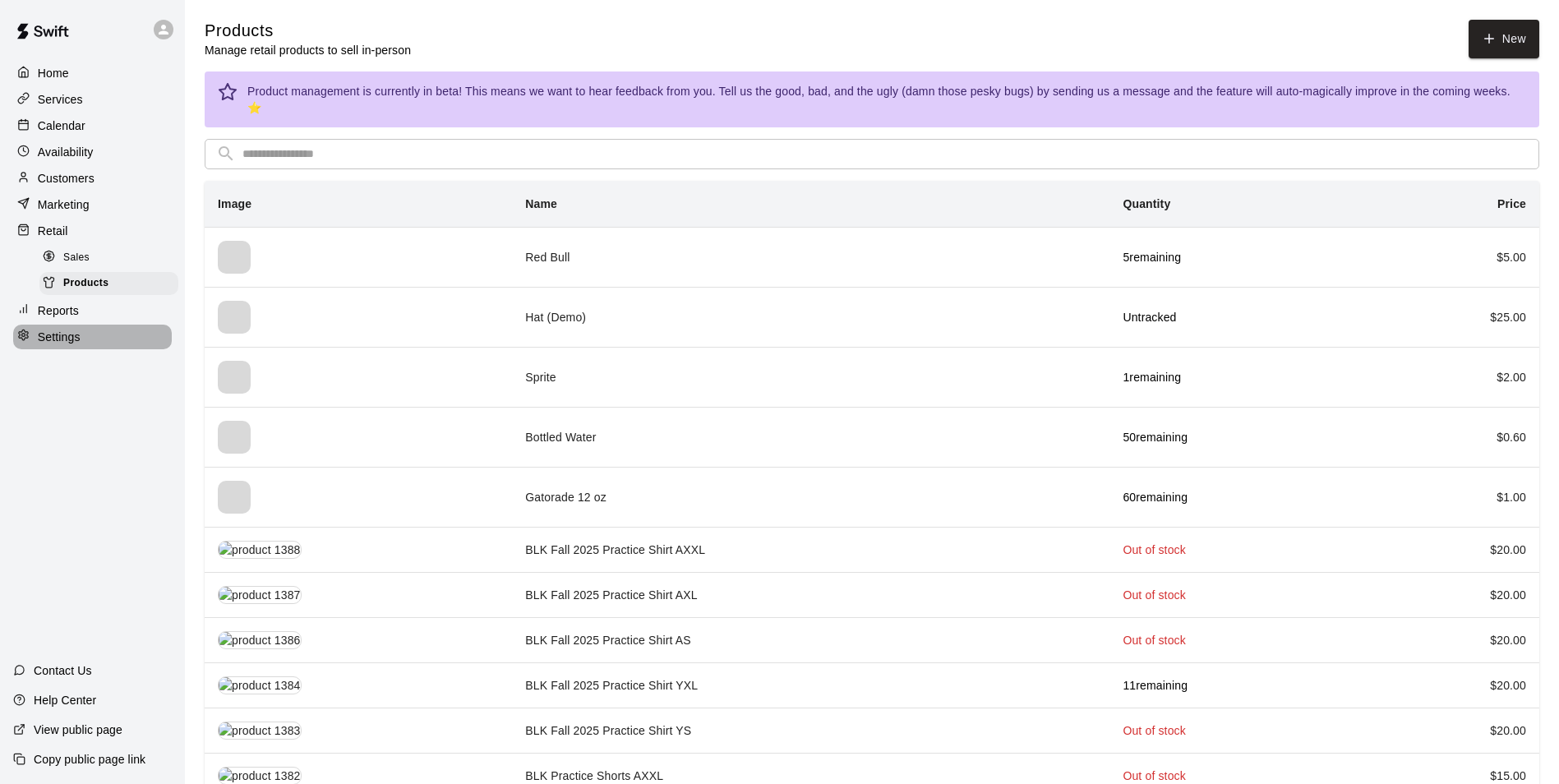
click at [77, 345] on p "Settings" at bounding box center [59, 336] width 43 height 16
select select "**"
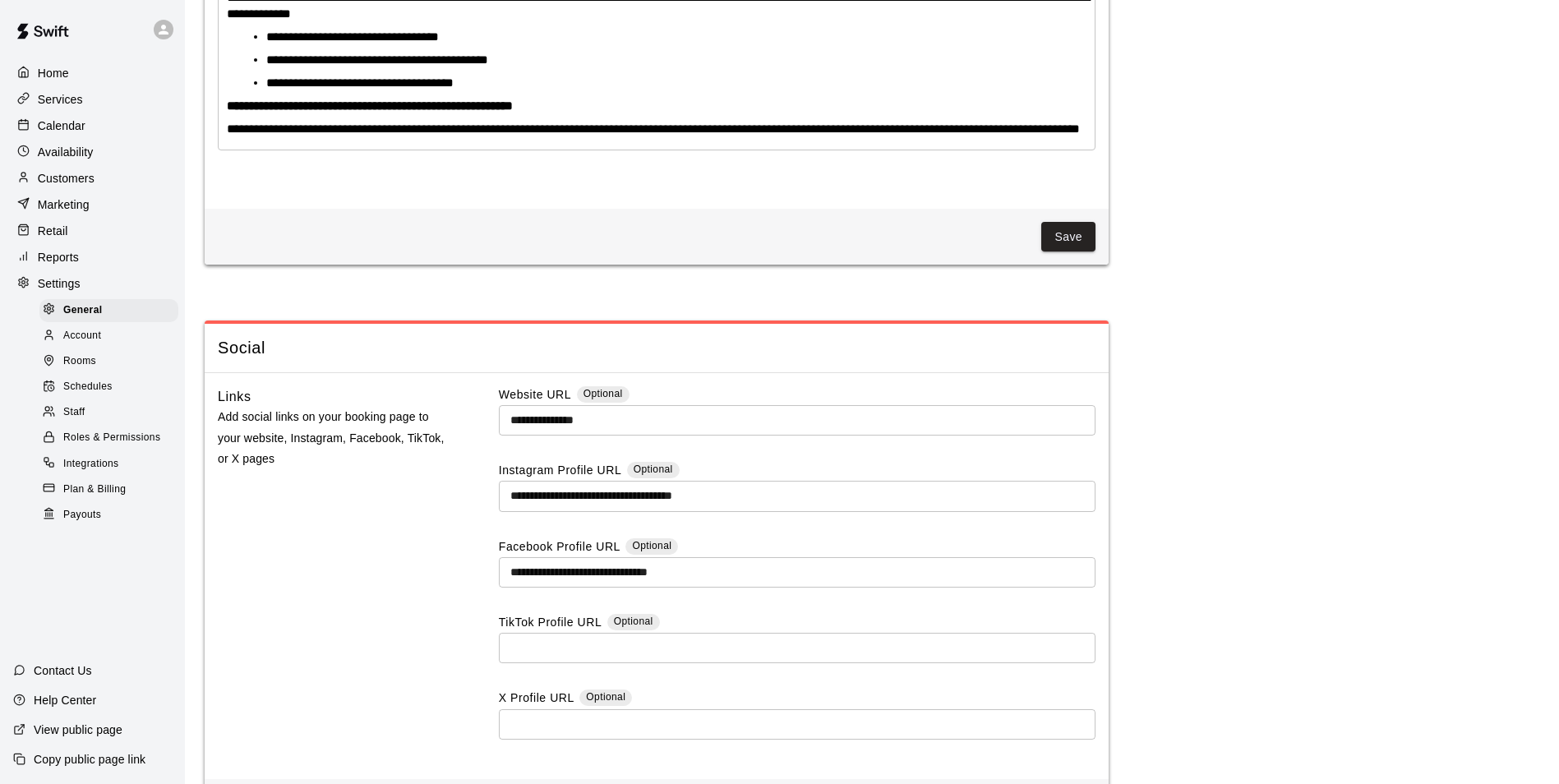
scroll to position [4957, 0]
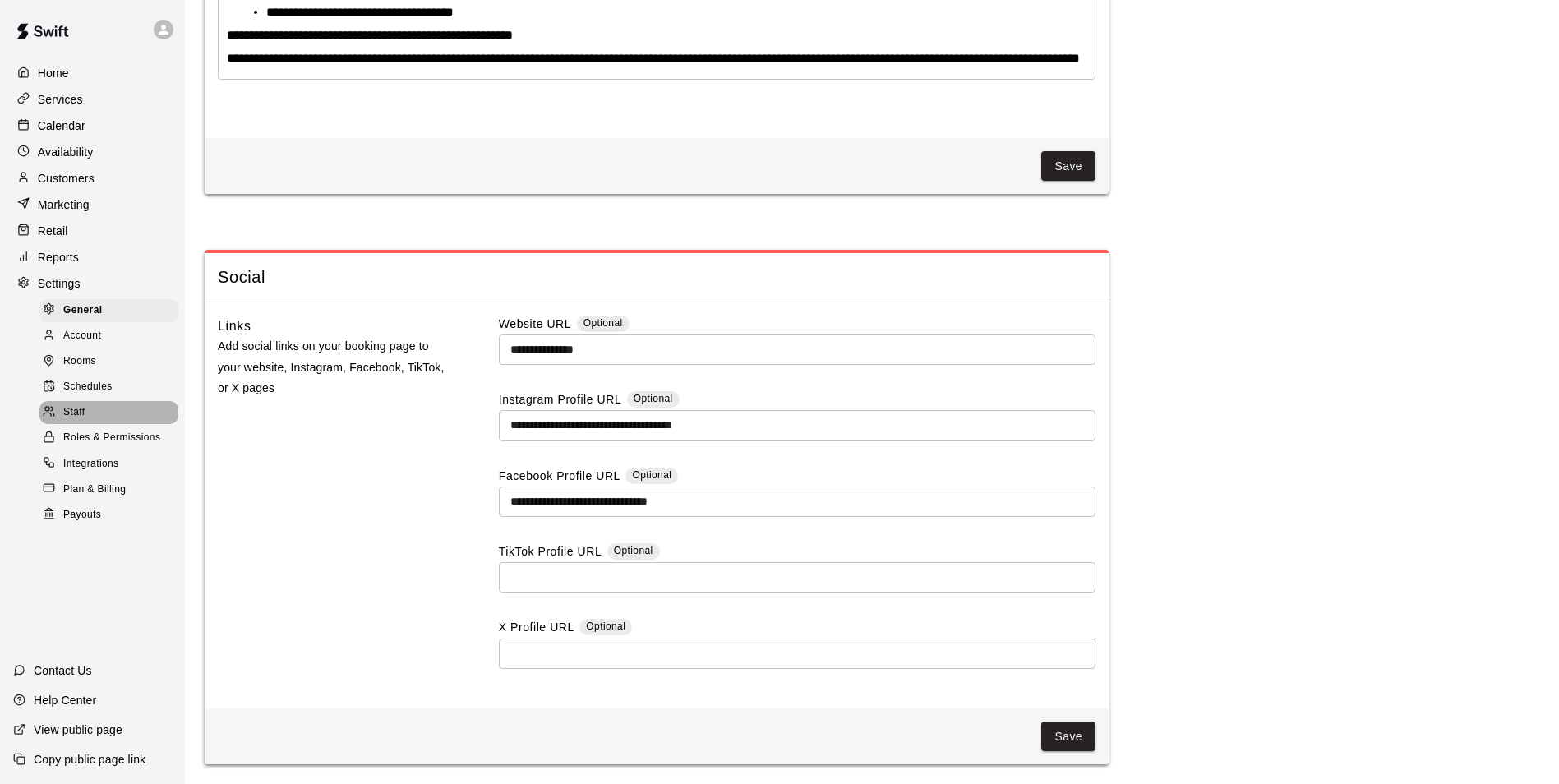
click at [86, 412] on div "Staff" at bounding box center [109, 412] width 139 height 23
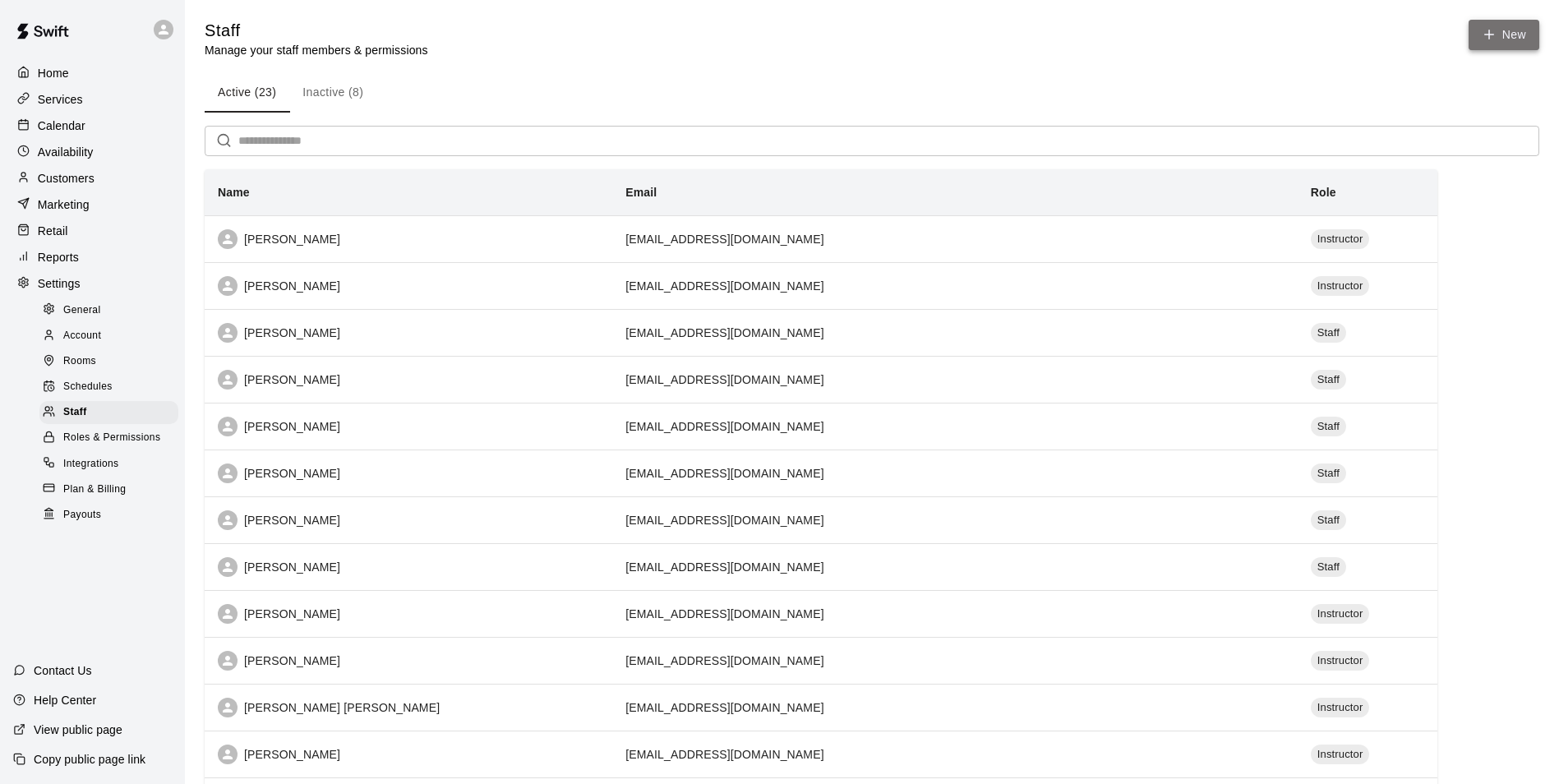
click at [1516, 35] on link "New" at bounding box center [1504, 35] width 71 height 30
select select "**"
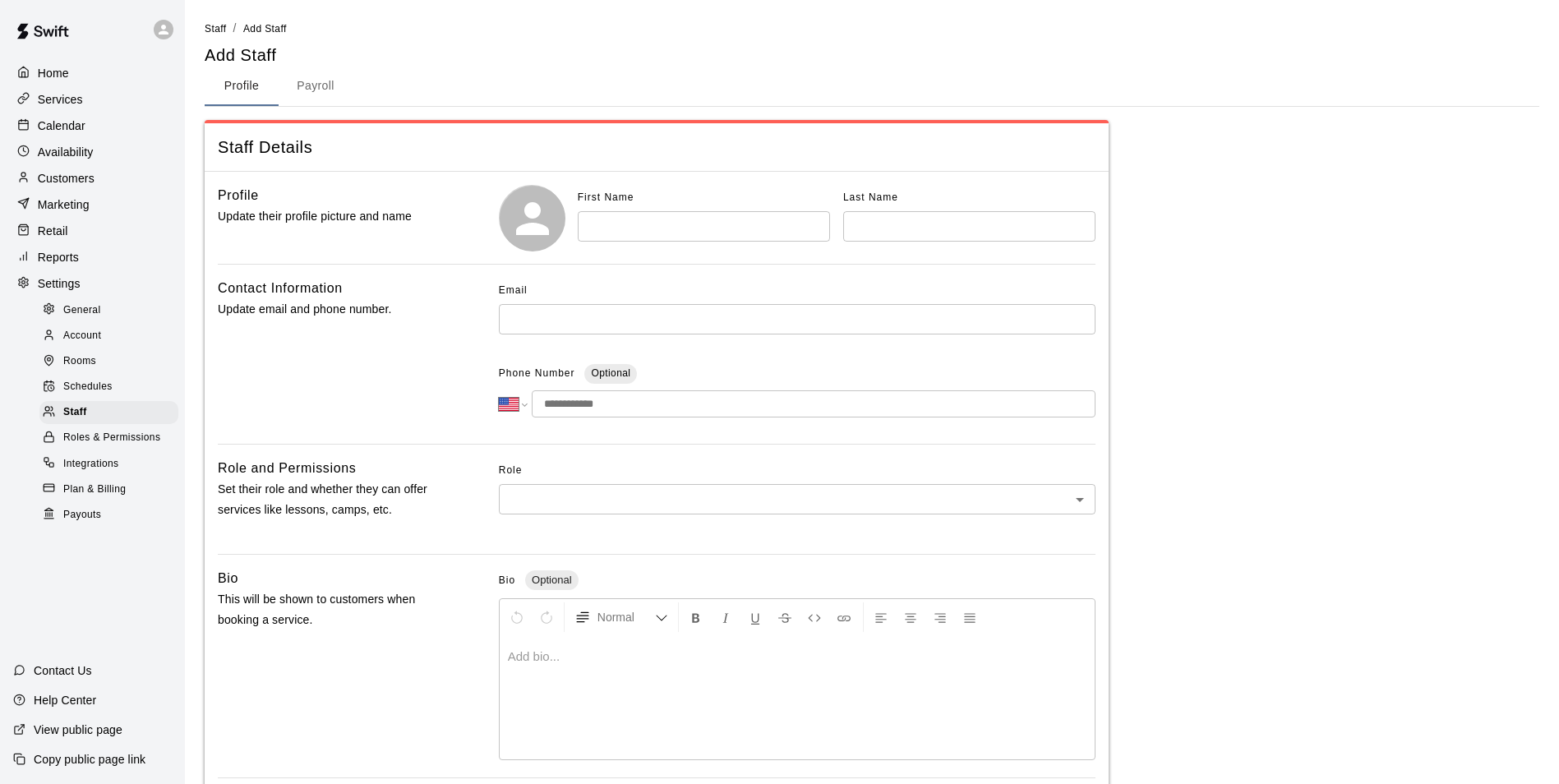
click at [699, 205] on div "First Name" at bounding box center [704, 198] width 253 height 26
click at [692, 197] on div "First Name" at bounding box center [704, 198] width 253 height 26
click at [723, 212] on input "text" at bounding box center [704, 226] width 253 height 30
type input "*"
type input "****"
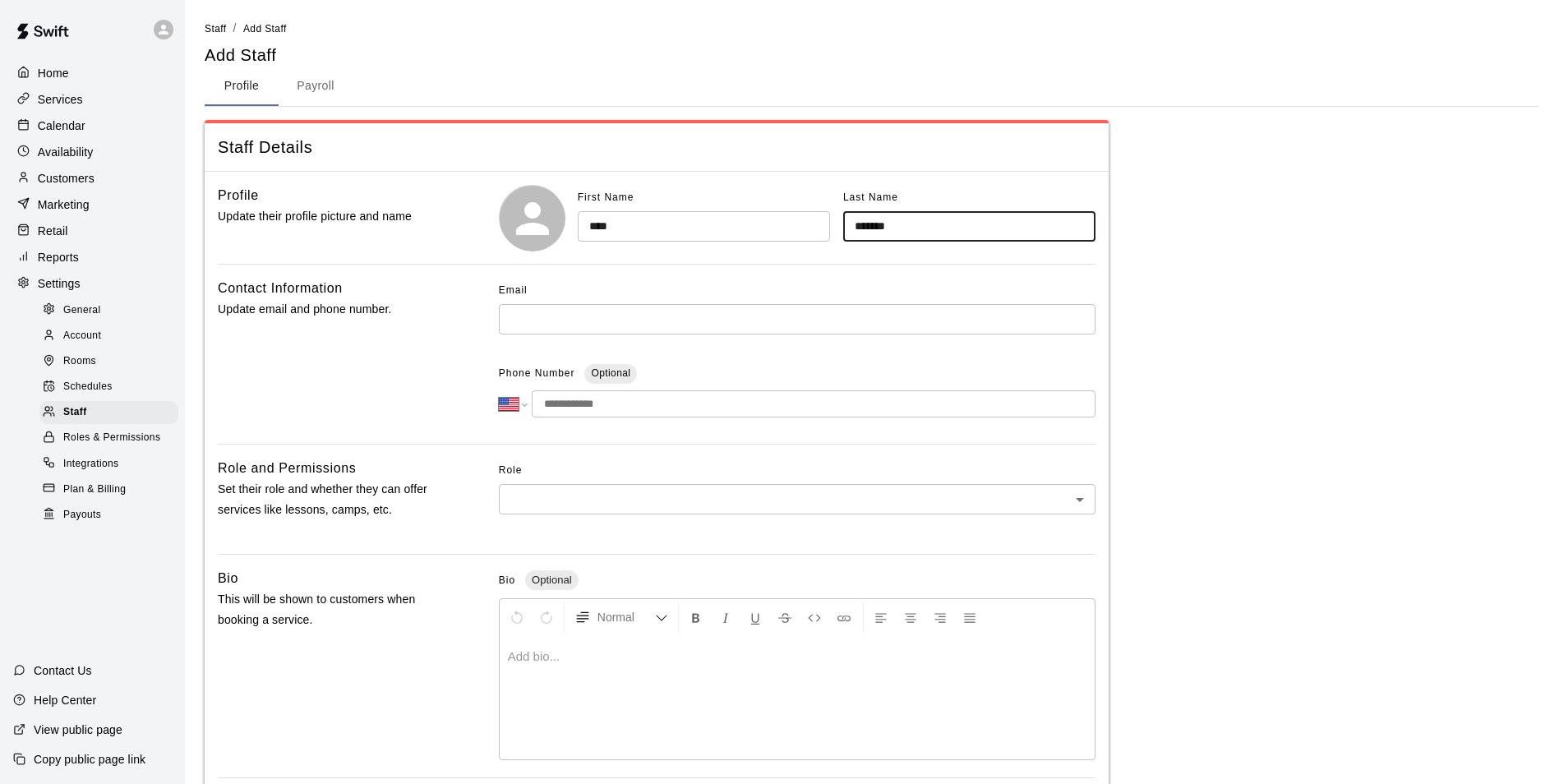
type input "*******"
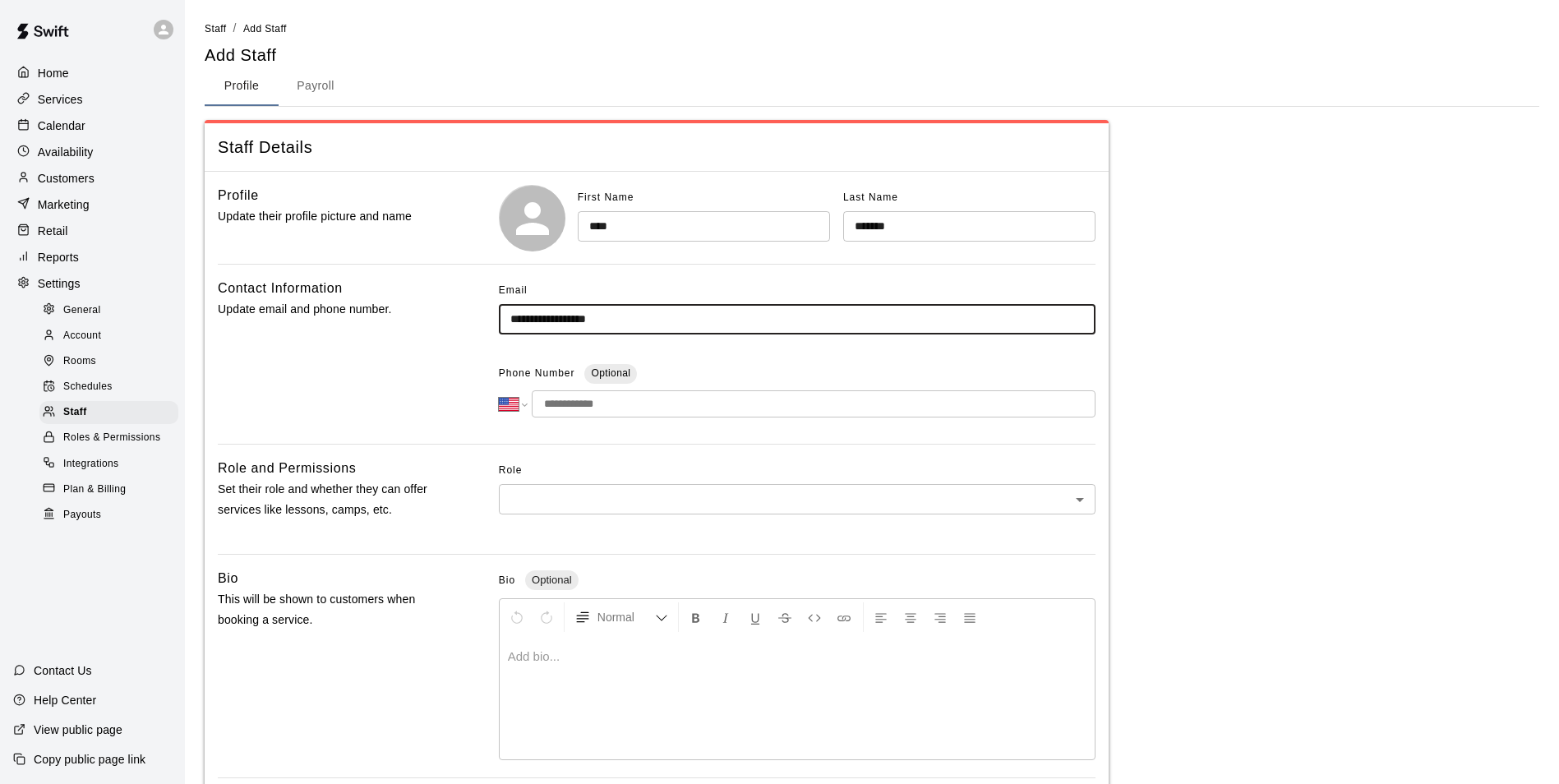
type input "**********"
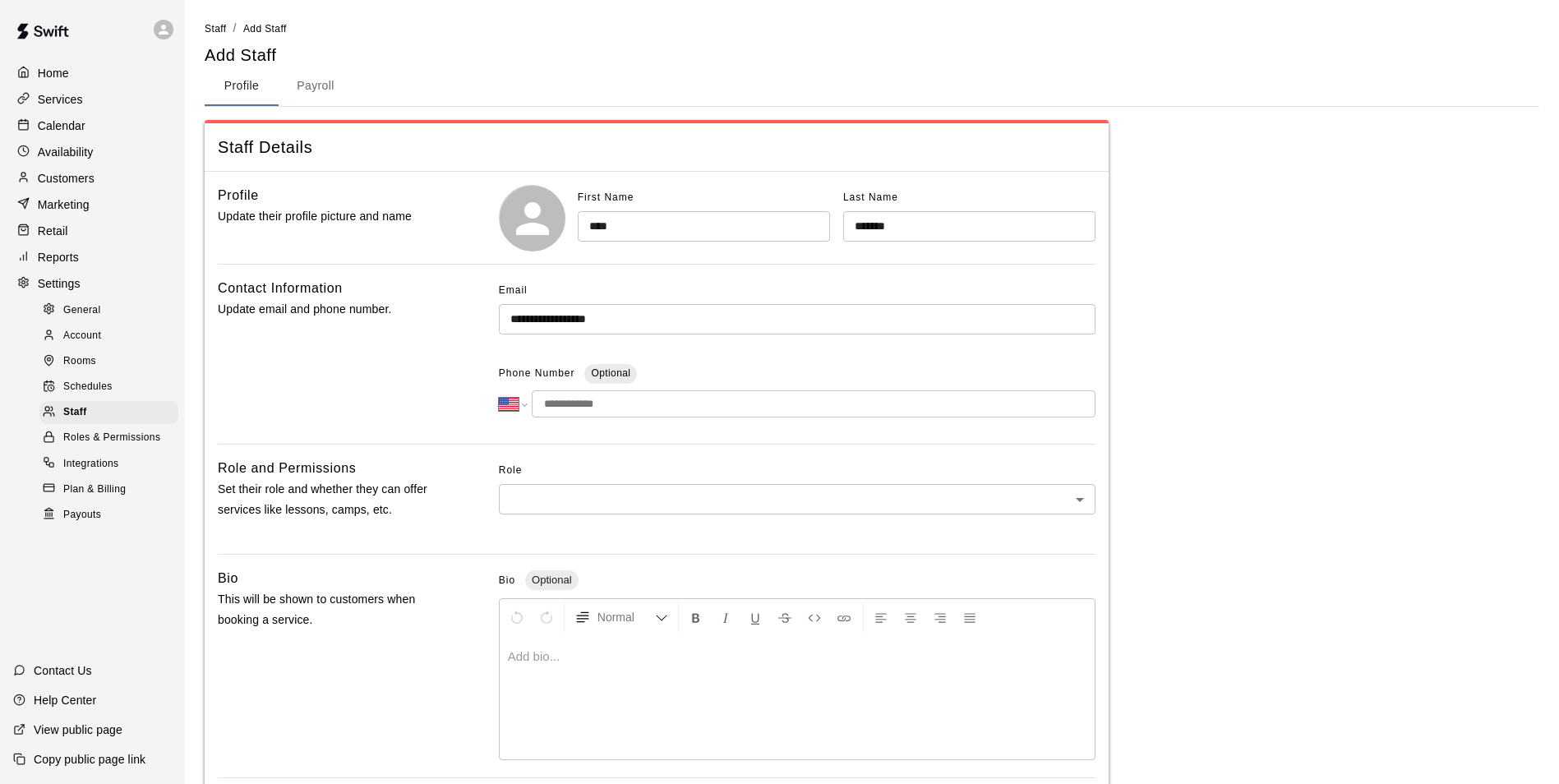
drag, startPoint x: 550, startPoint y: 398, endPoint x: 564, endPoint y: 406, distance: 16.1
click at [550, 400] on input "tel" at bounding box center [813, 403] width 564 height 27
type input "**********"
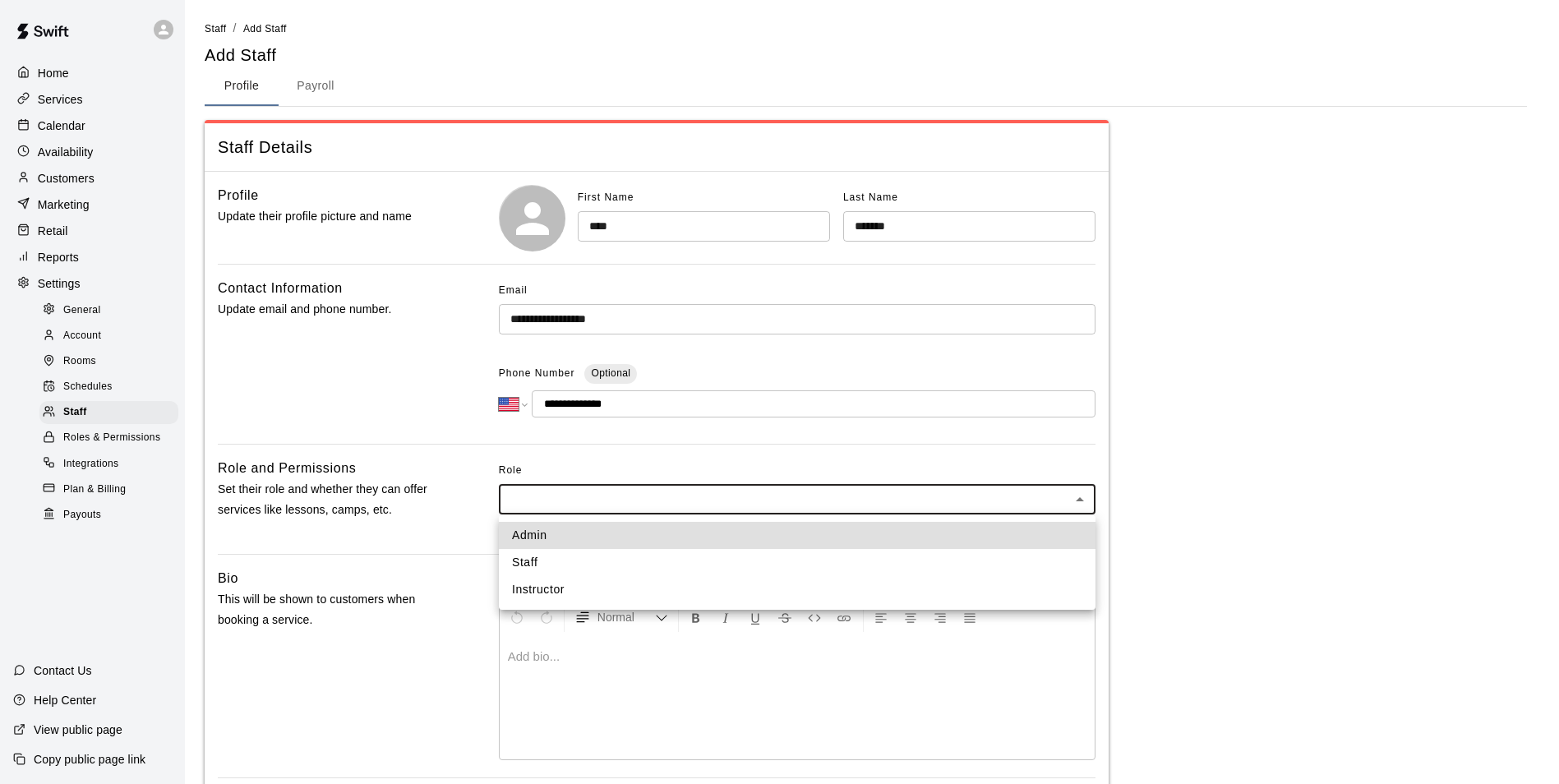
drag, startPoint x: 1074, startPoint y: 497, endPoint x: 1008, endPoint y: 540, distance: 78.8
click at [1072, 499] on body "**********" at bounding box center [780, 538] width 1559 height 1077
click at [569, 589] on li "Instructor" at bounding box center [797, 589] width 597 height 27
type input "**********"
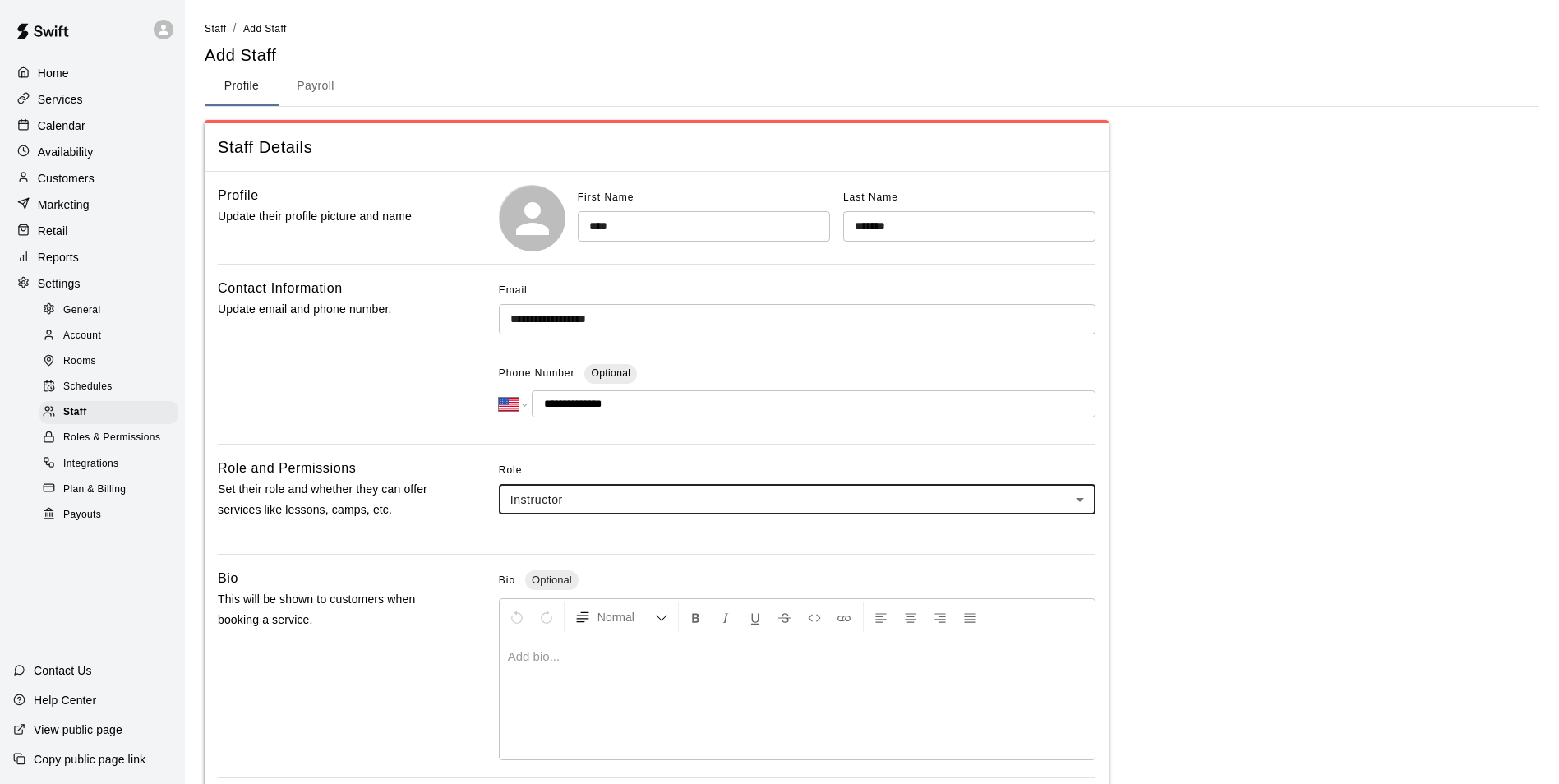
scroll to position [294, 0]
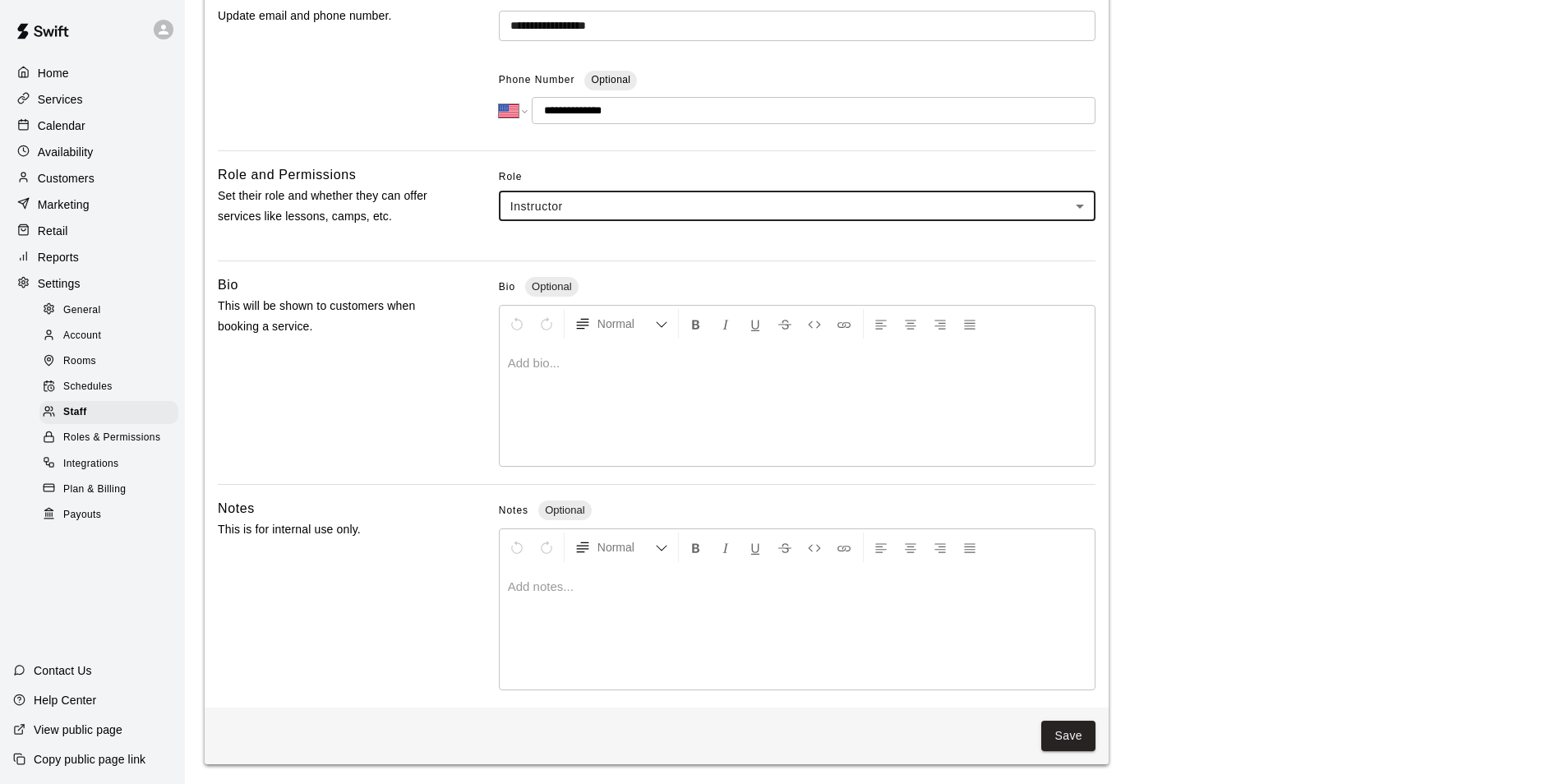
click at [849, 388] on div at bounding box center [797, 404] width 595 height 123
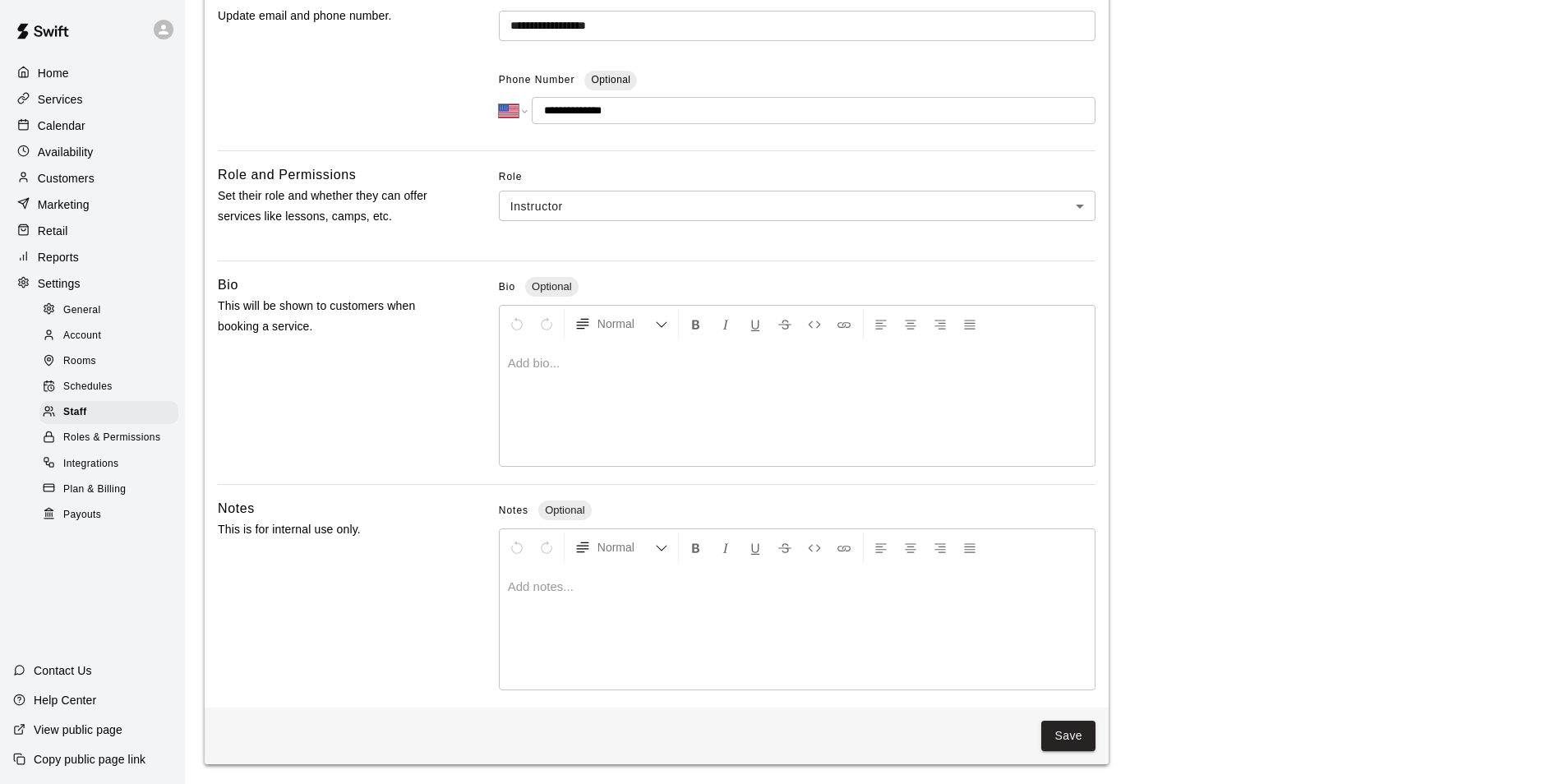
click at [1362, 615] on div "**********" at bounding box center [873, 295] width 1335 height 937
click at [1061, 731] on button "Save" at bounding box center [1068, 735] width 54 height 30
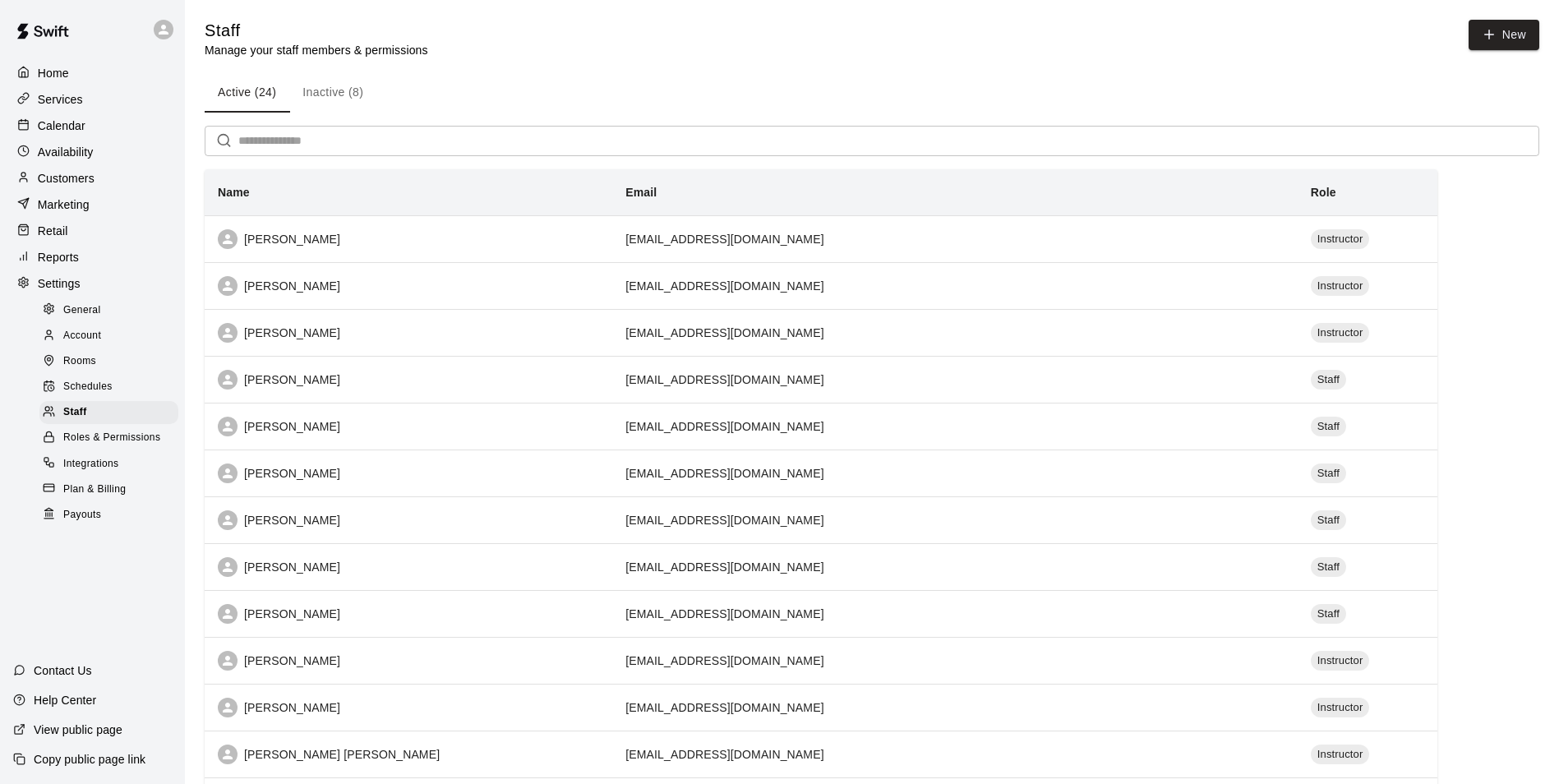
click at [344, 52] on p "Manage your staff members & permissions" at bounding box center [317, 50] width 224 height 16
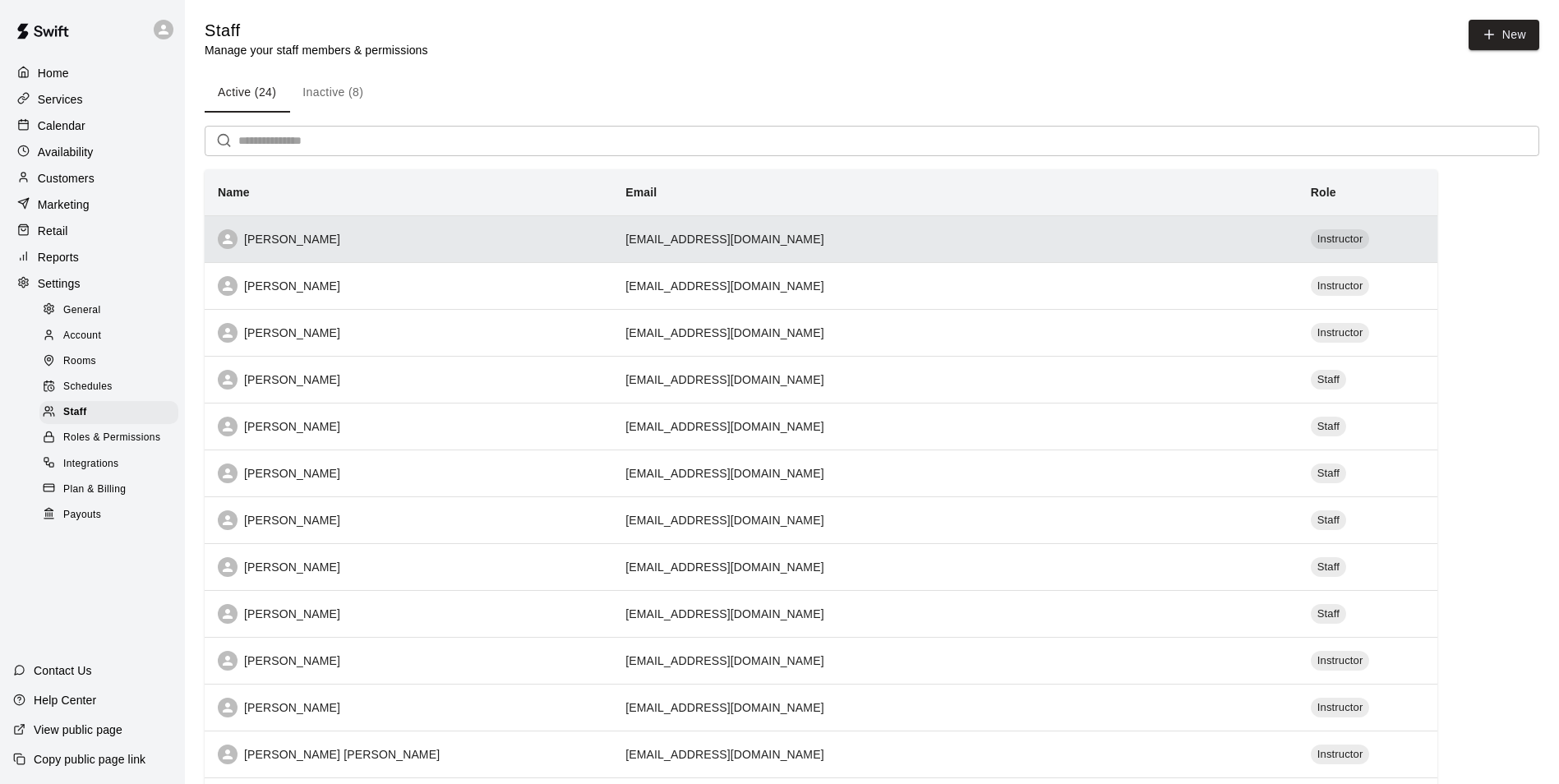
click at [277, 239] on div "[PERSON_NAME]" at bounding box center [408, 239] width 381 height 20
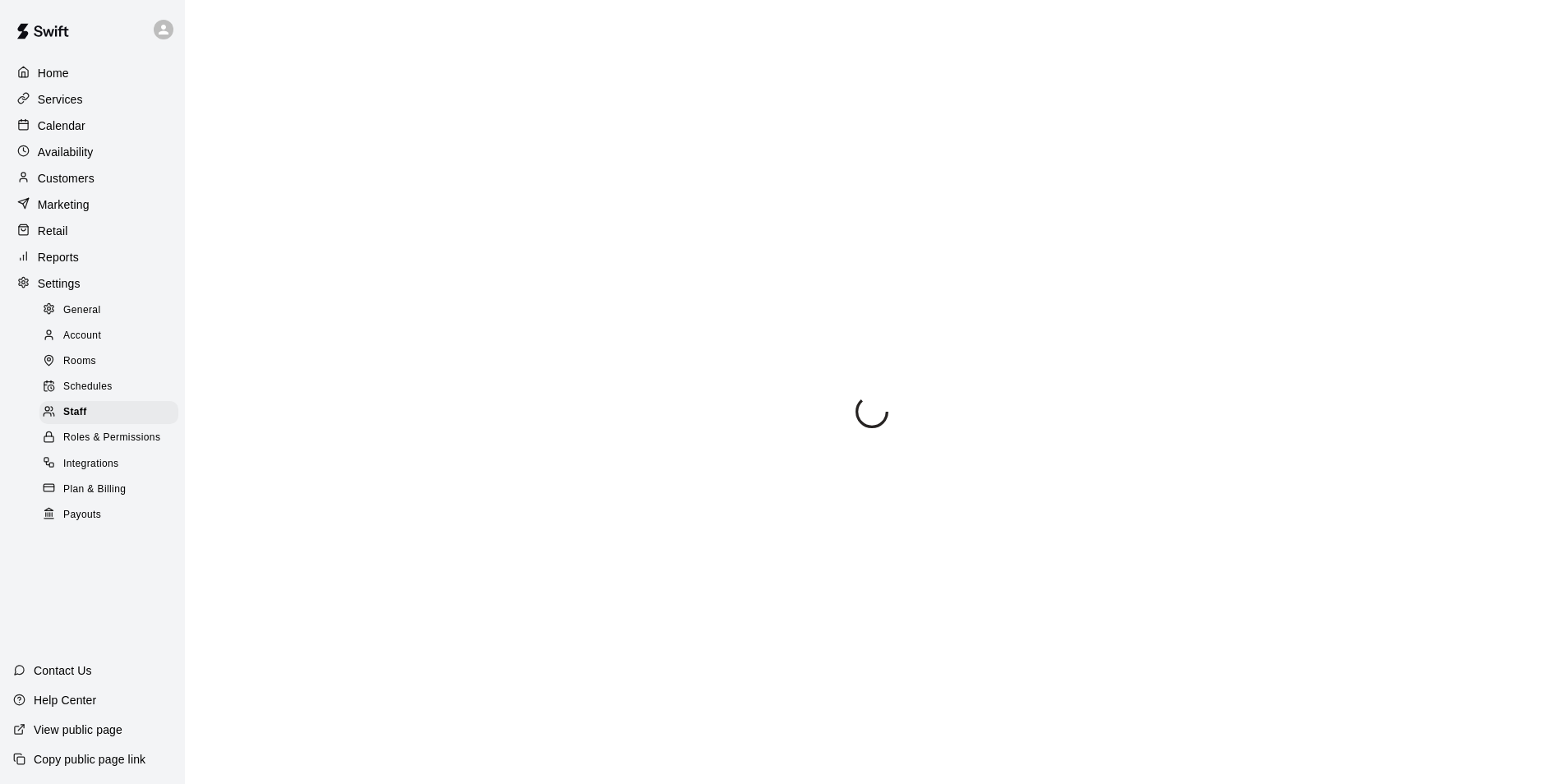
select select "**"
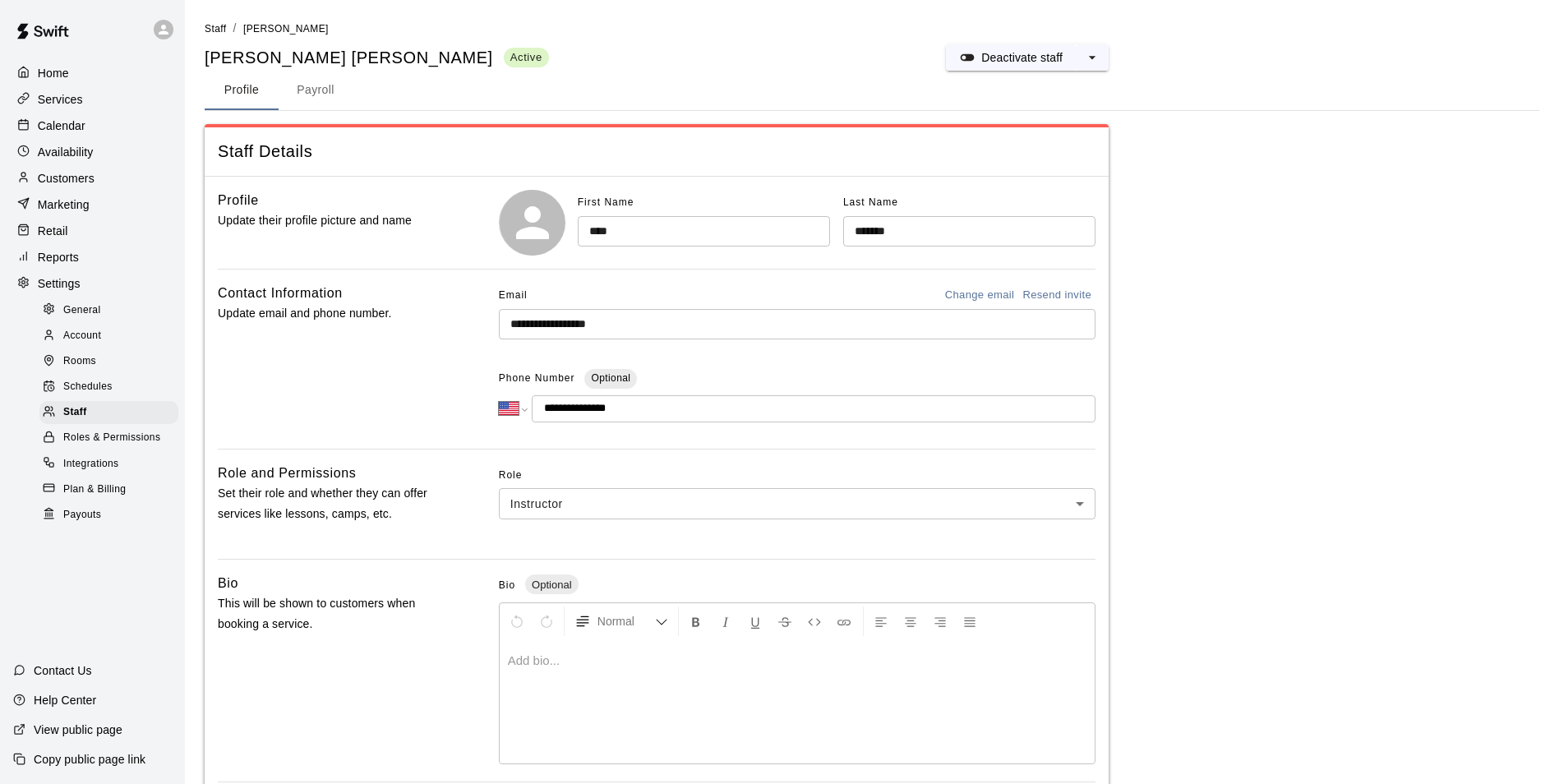
click at [308, 87] on button "Payroll" at bounding box center [315, 90] width 74 height 39
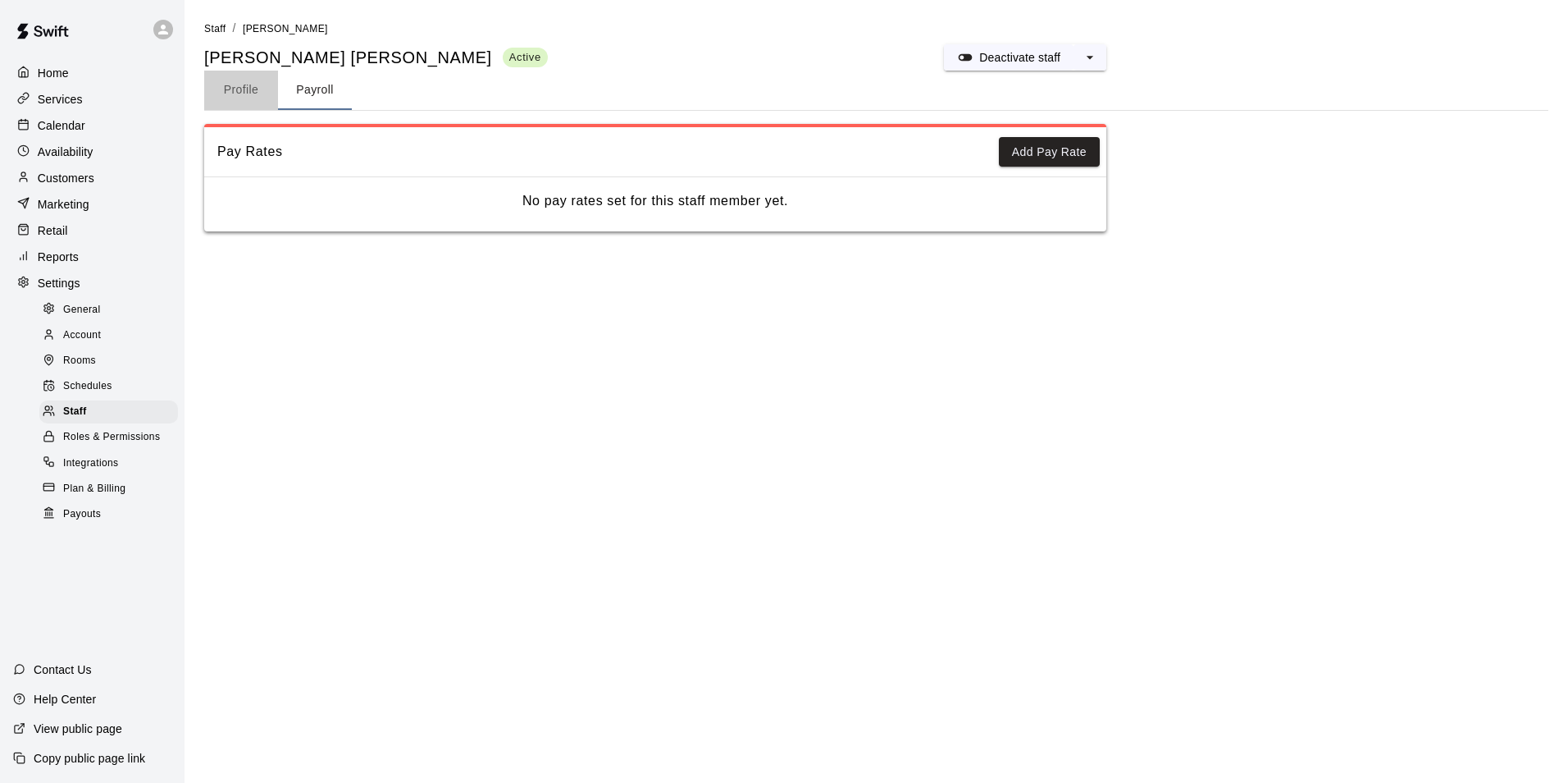
click at [251, 94] on button "Profile" at bounding box center [241, 90] width 74 height 39
select select "**"
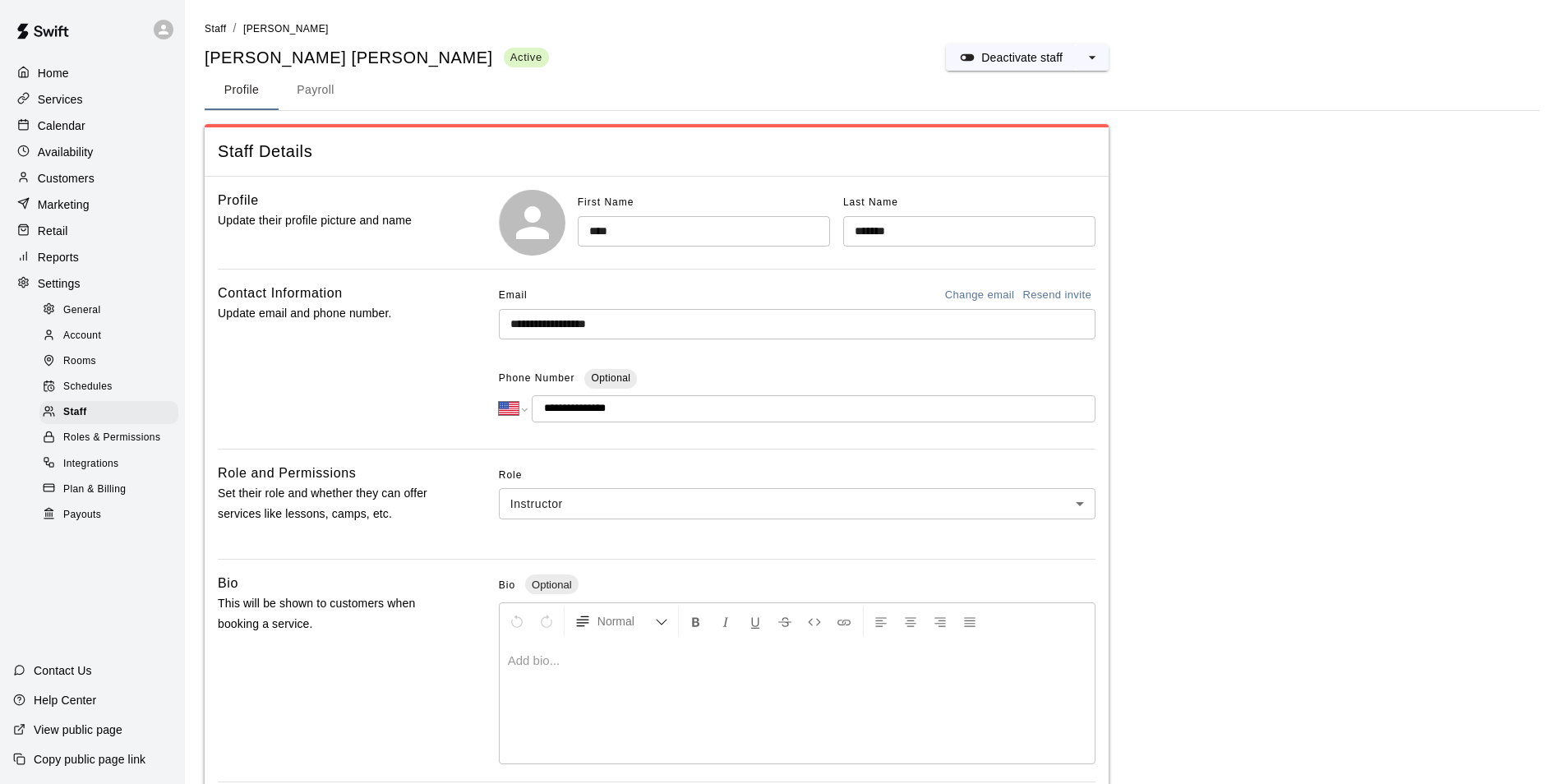
click at [640, 419] on input "**********" at bounding box center [813, 408] width 564 height 27
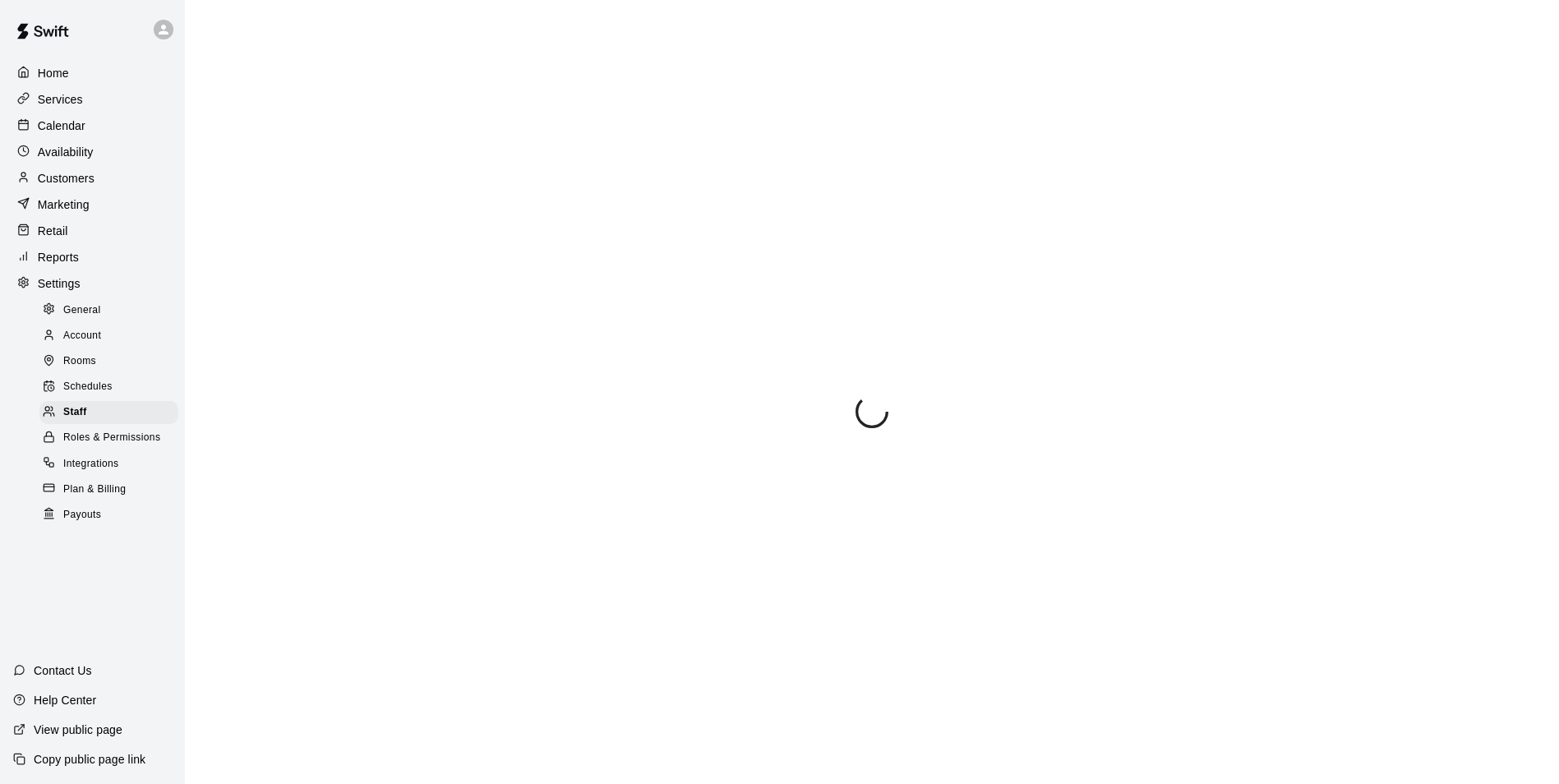
select select "**"
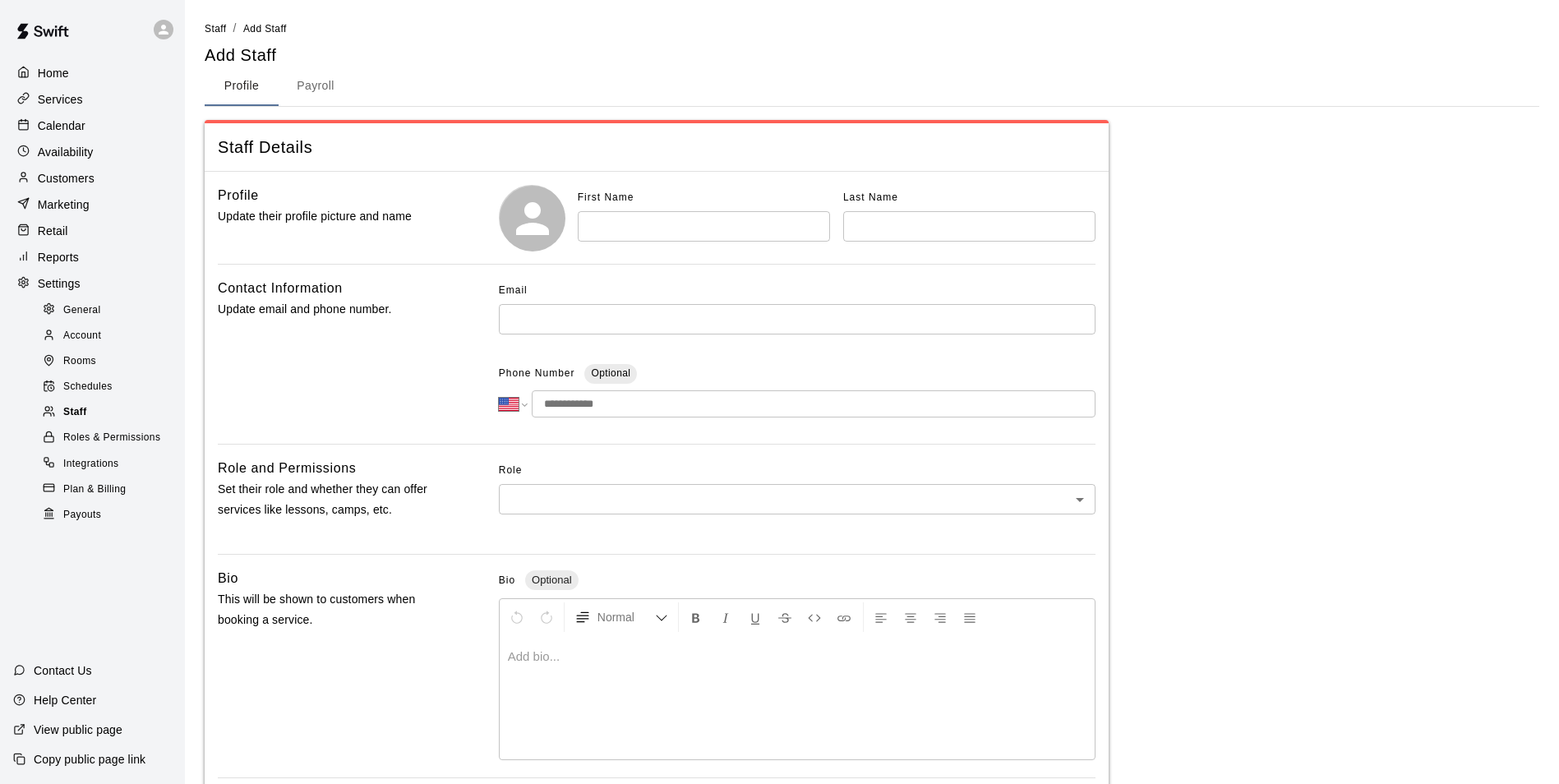
click at [67, 420] on span "Staff" at bounding box center [75, 412] width 24 height 16
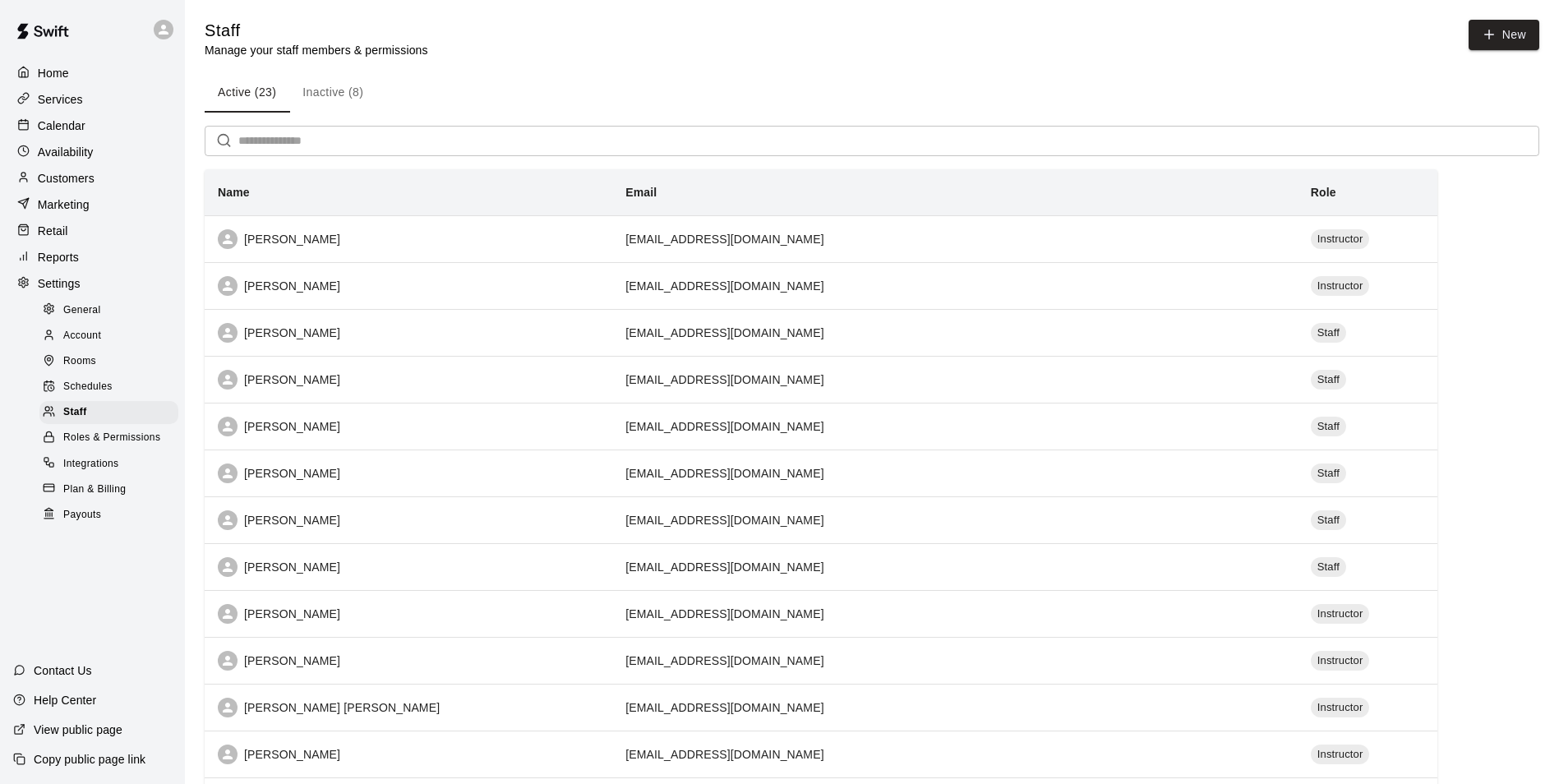
click at [240, 198] on b "Name" at bounding box center [234, 193] width 32 height 13
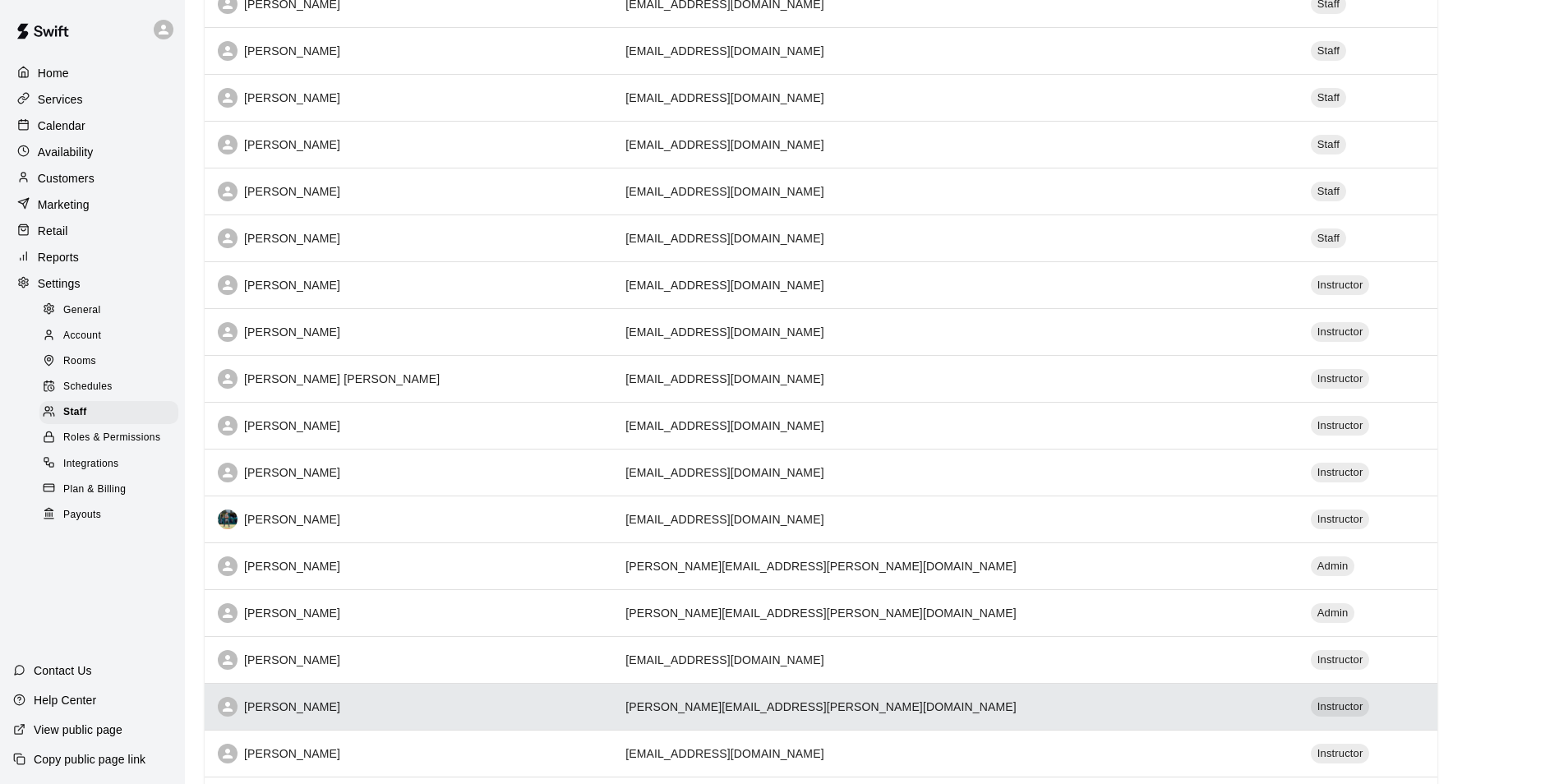
scroll to position [600, 0]
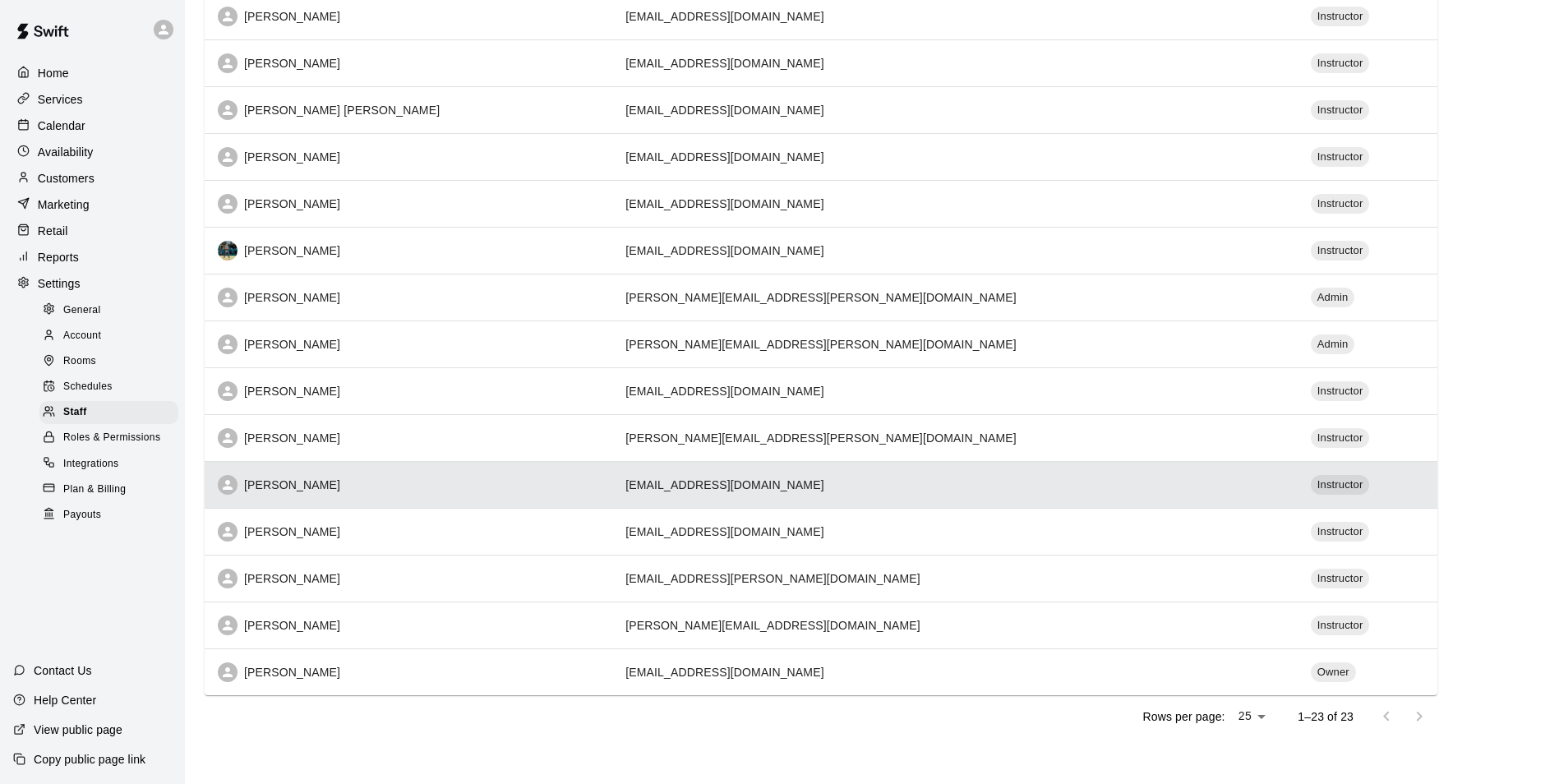
click at [275, 489] on div "[PERSON_NAME]" at bounding box center [408, 485] width 381 height 20
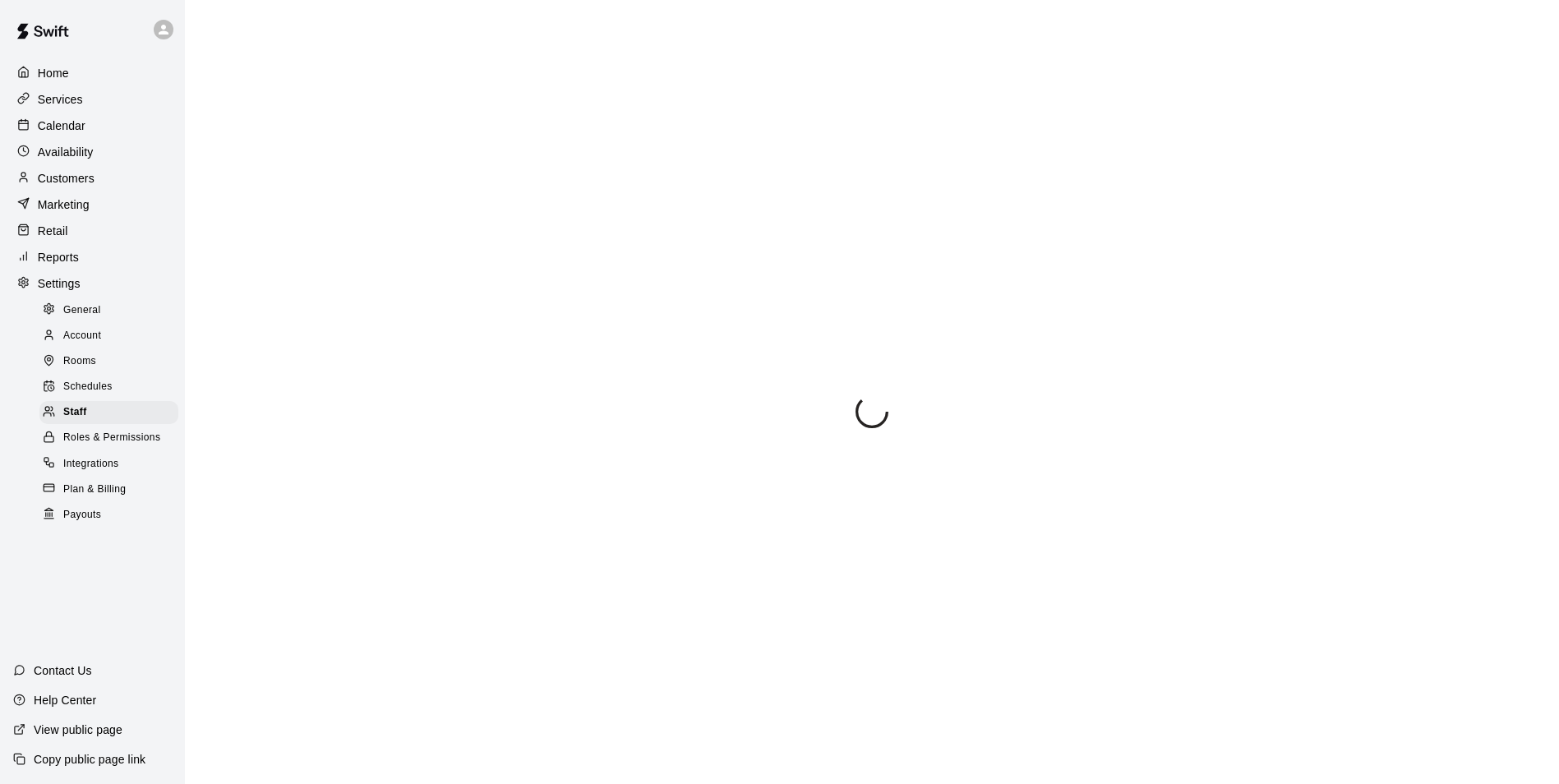
select select "**"
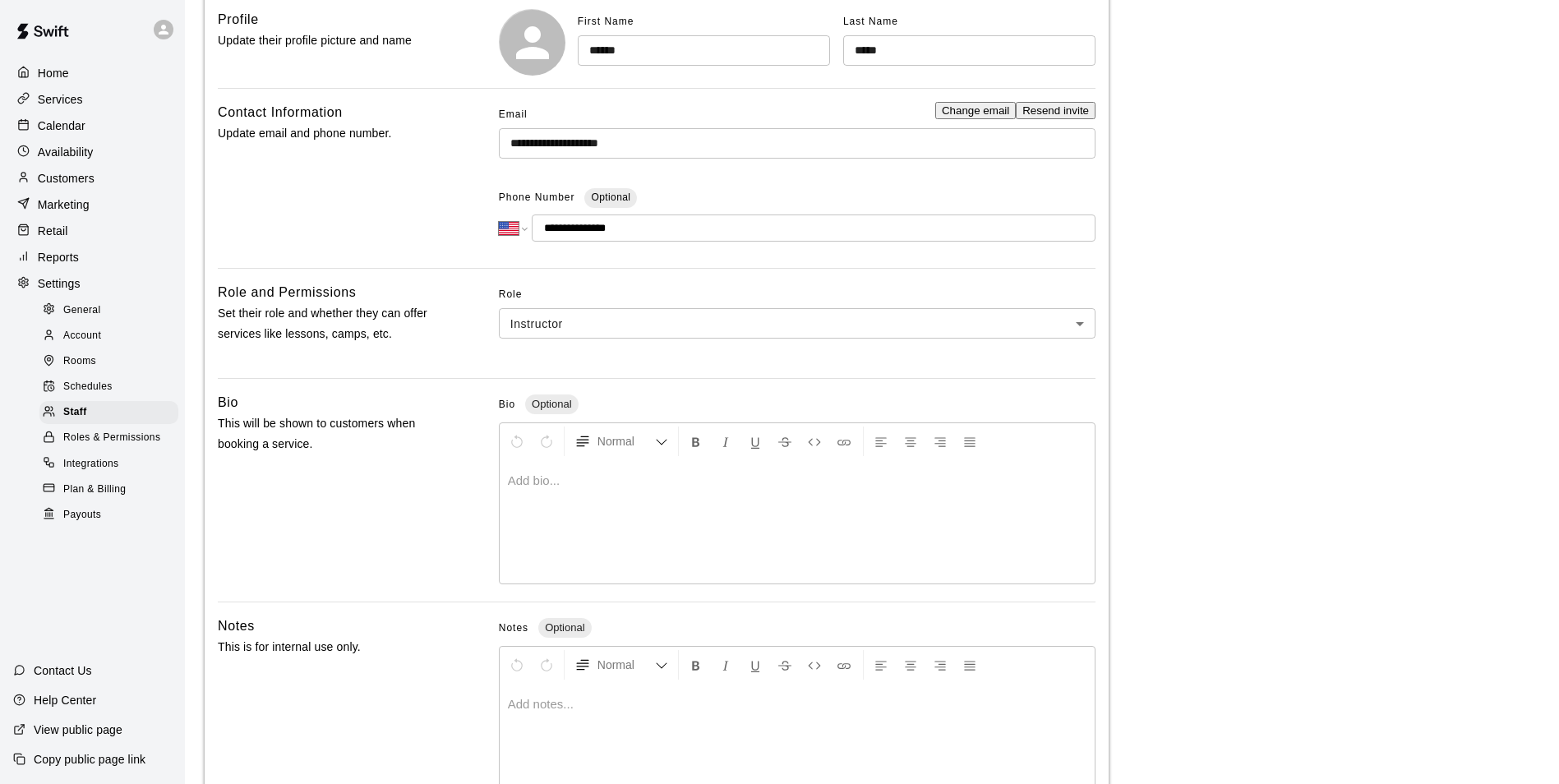
scroll to position [298, 0]
